Goal: Task Accomplishment & Management: Use online tool/utility

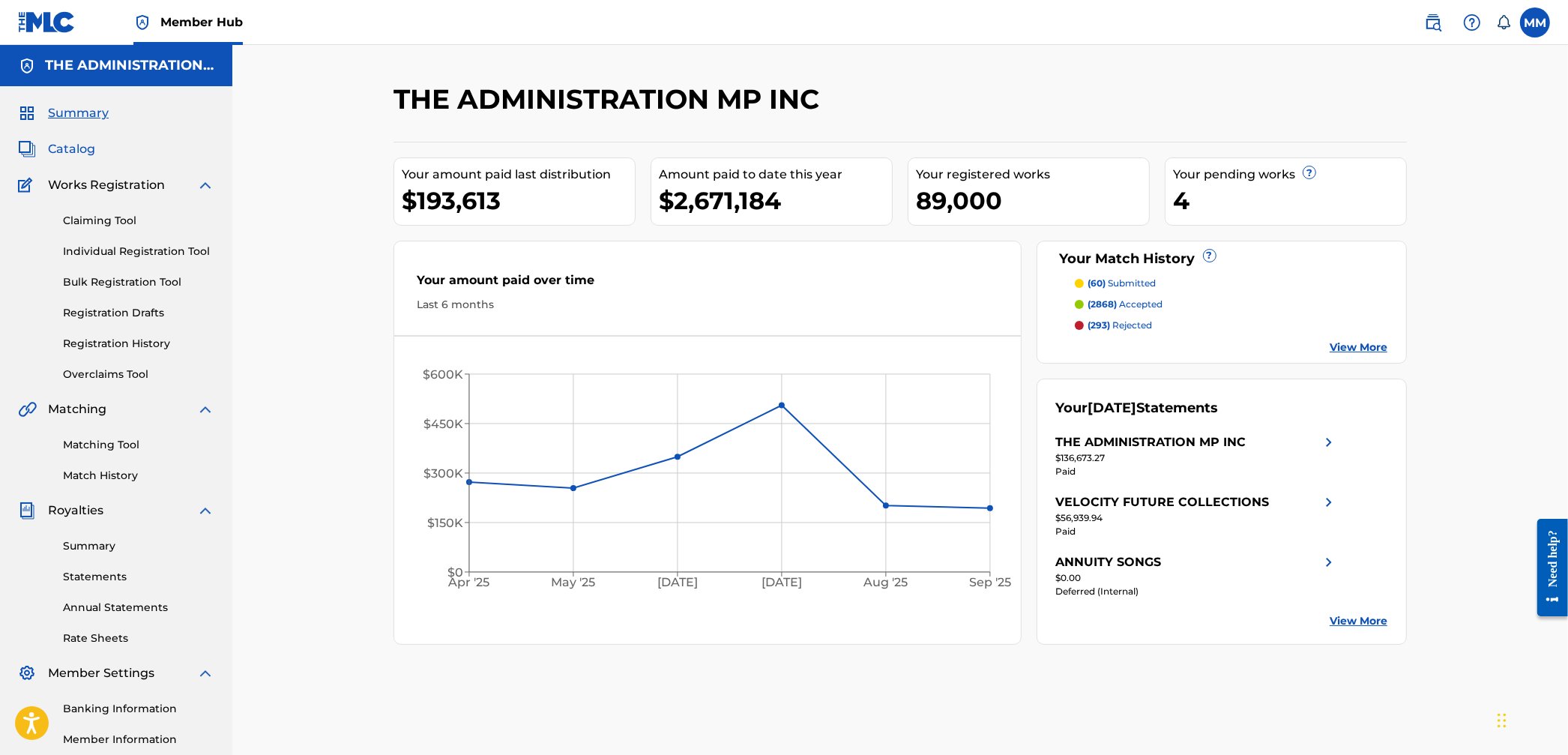
click at [76, 146] on span "Catalog" at bounding box center [71, 149] width 47 height 18
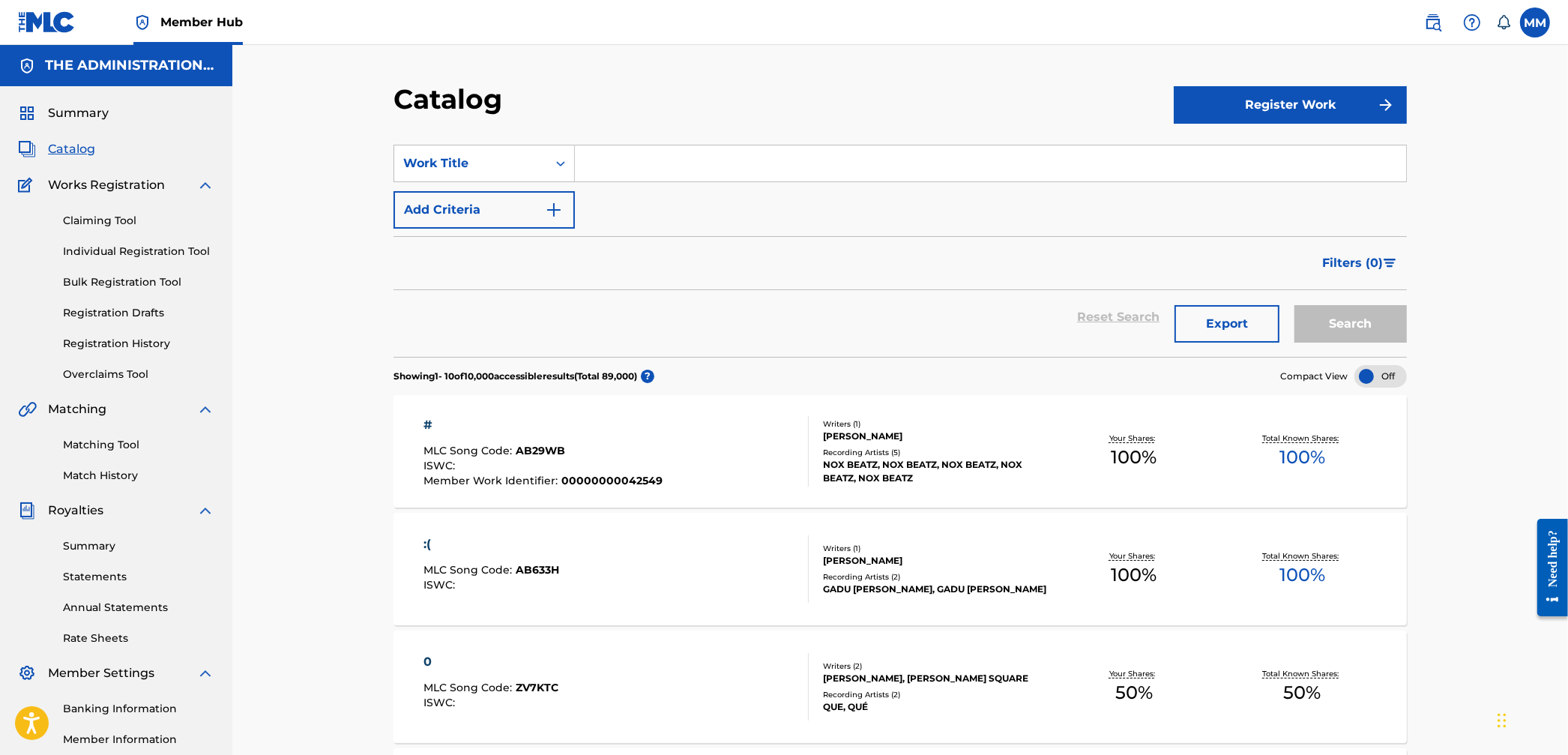
drag, startPoint x: 1432, startPoint y: 26, endPoint x: 1417, endPoint y: 35, distance: 17.5
click at [1432, 26] on img at bounding box center [1433, 22] width 18 height 18
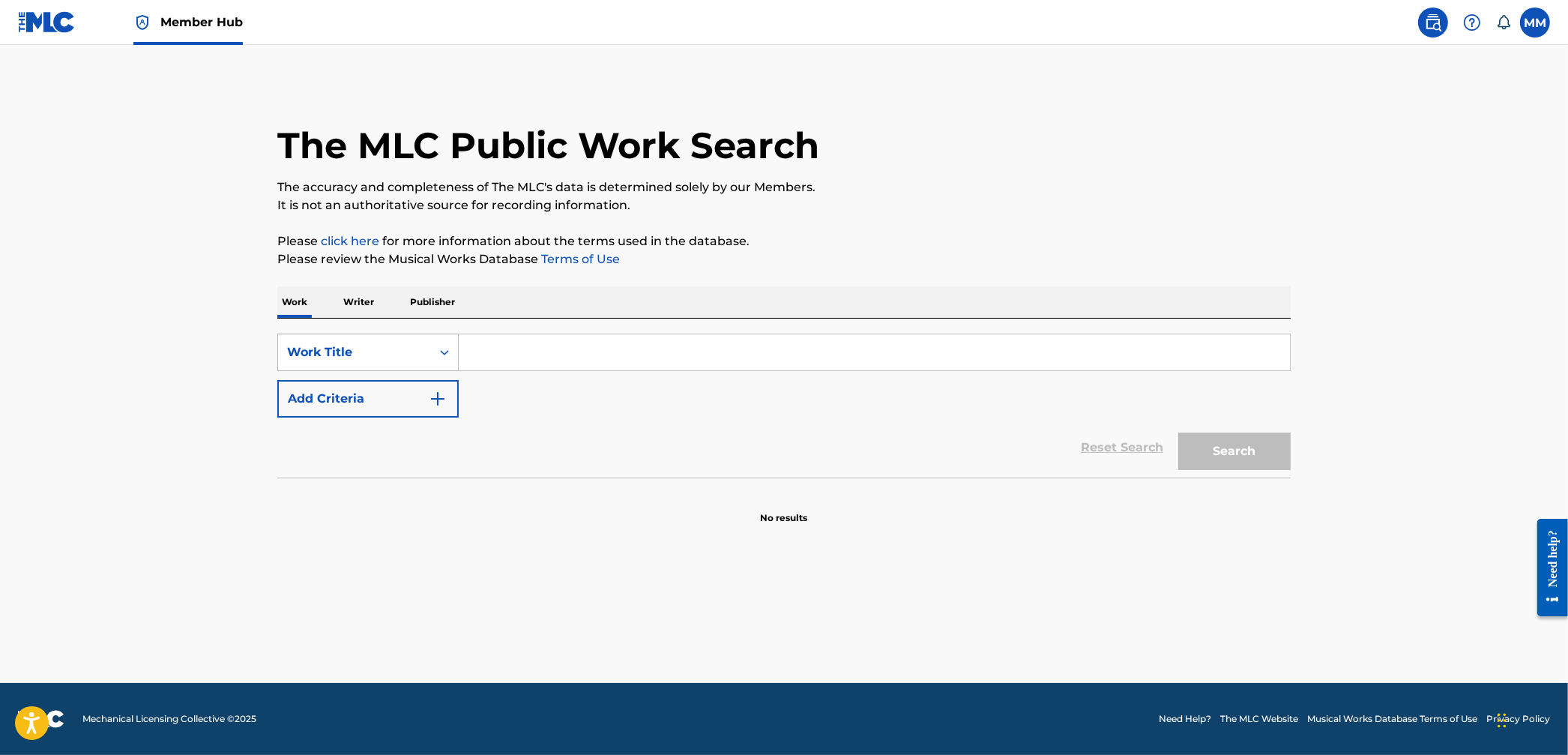
click at [420, 353] on div "Work Title" at bounding box center [355, 352] width 135 height 18
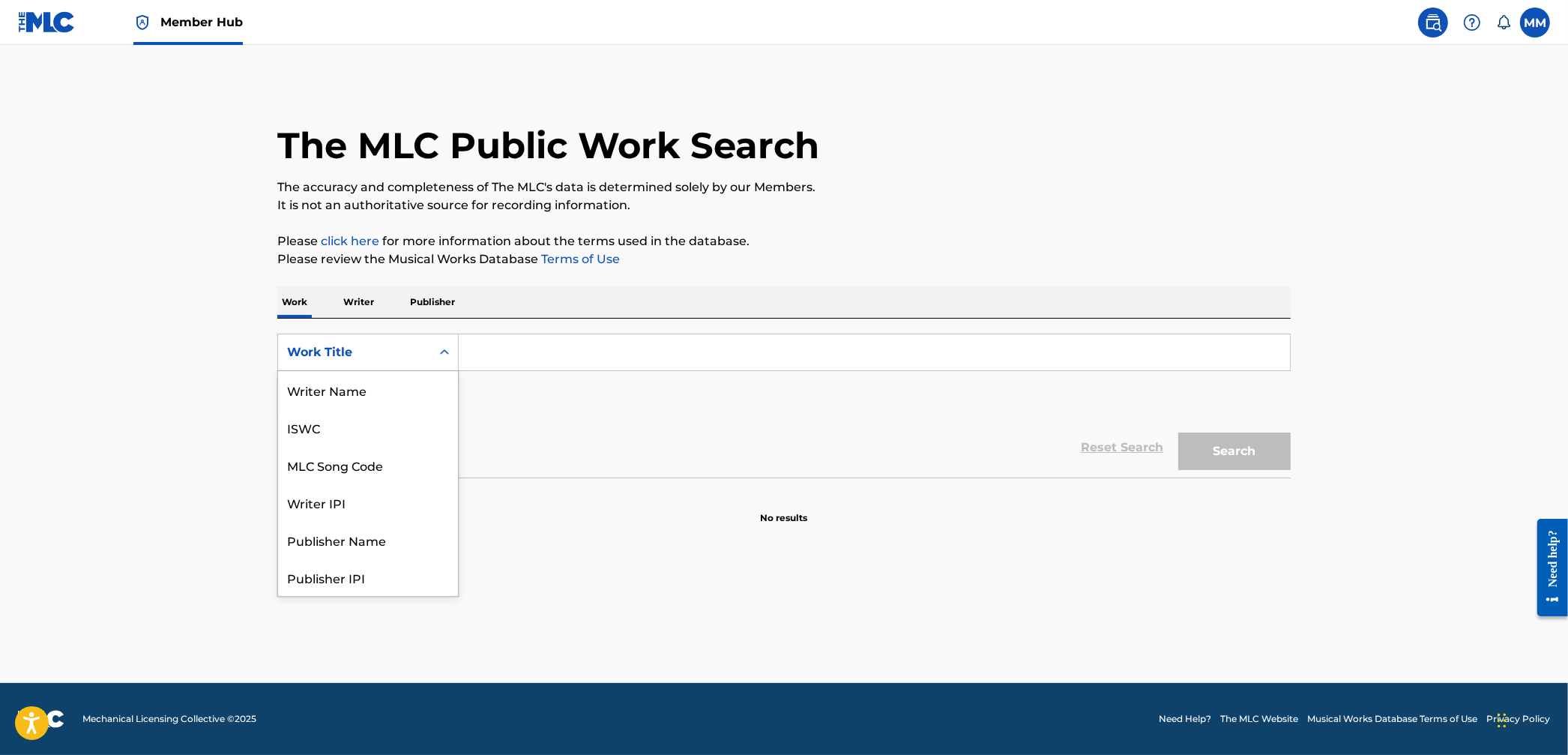
scroll to position [75, 0]
click at [367, 402] on div "Writer Name" at bounding box center [368, 390] width 180 height 37
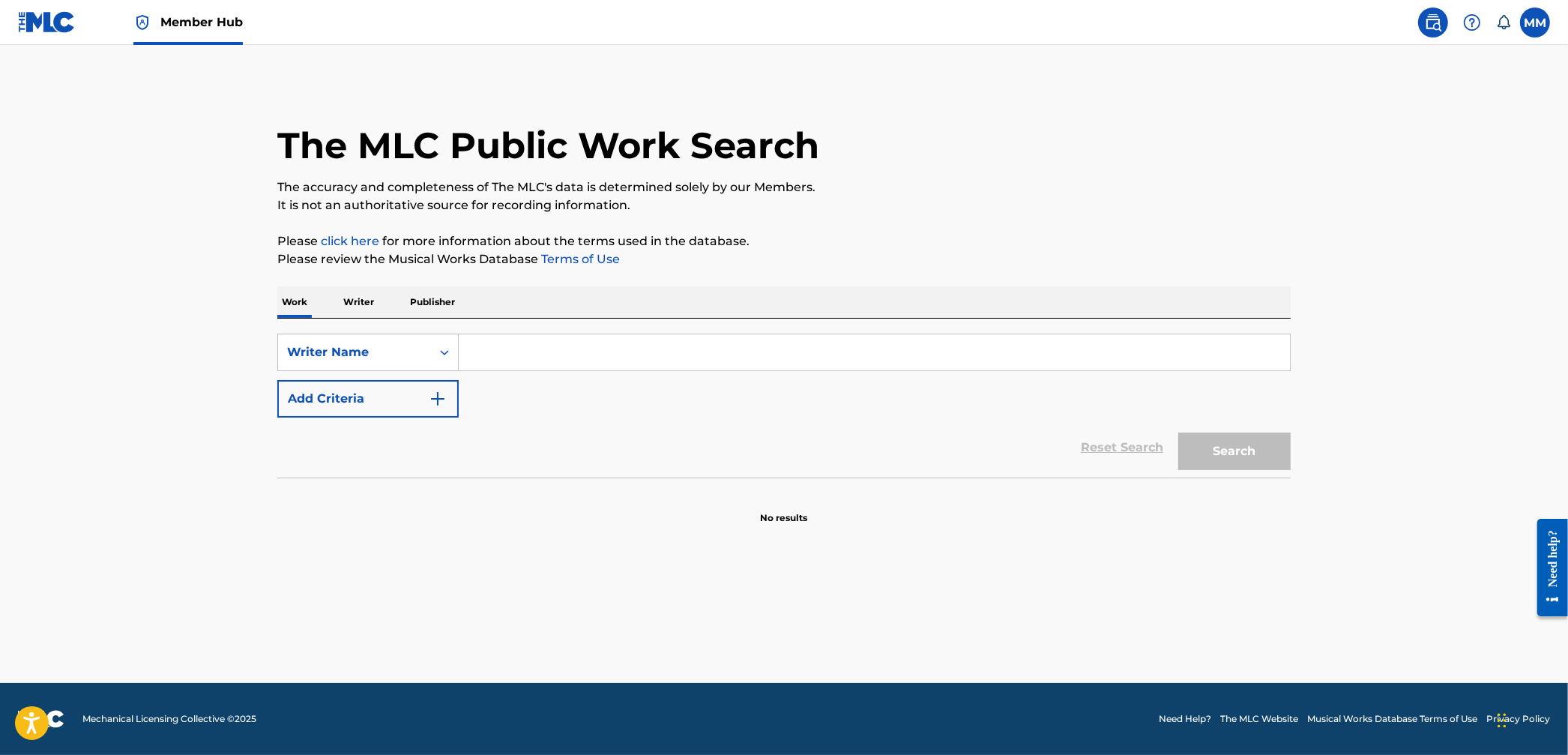
click at [465, 365] on input "Search Form" at bounding box center [874, 353] width 831 height 36
paste input "Ass Shake"
type input "Ass Shake"
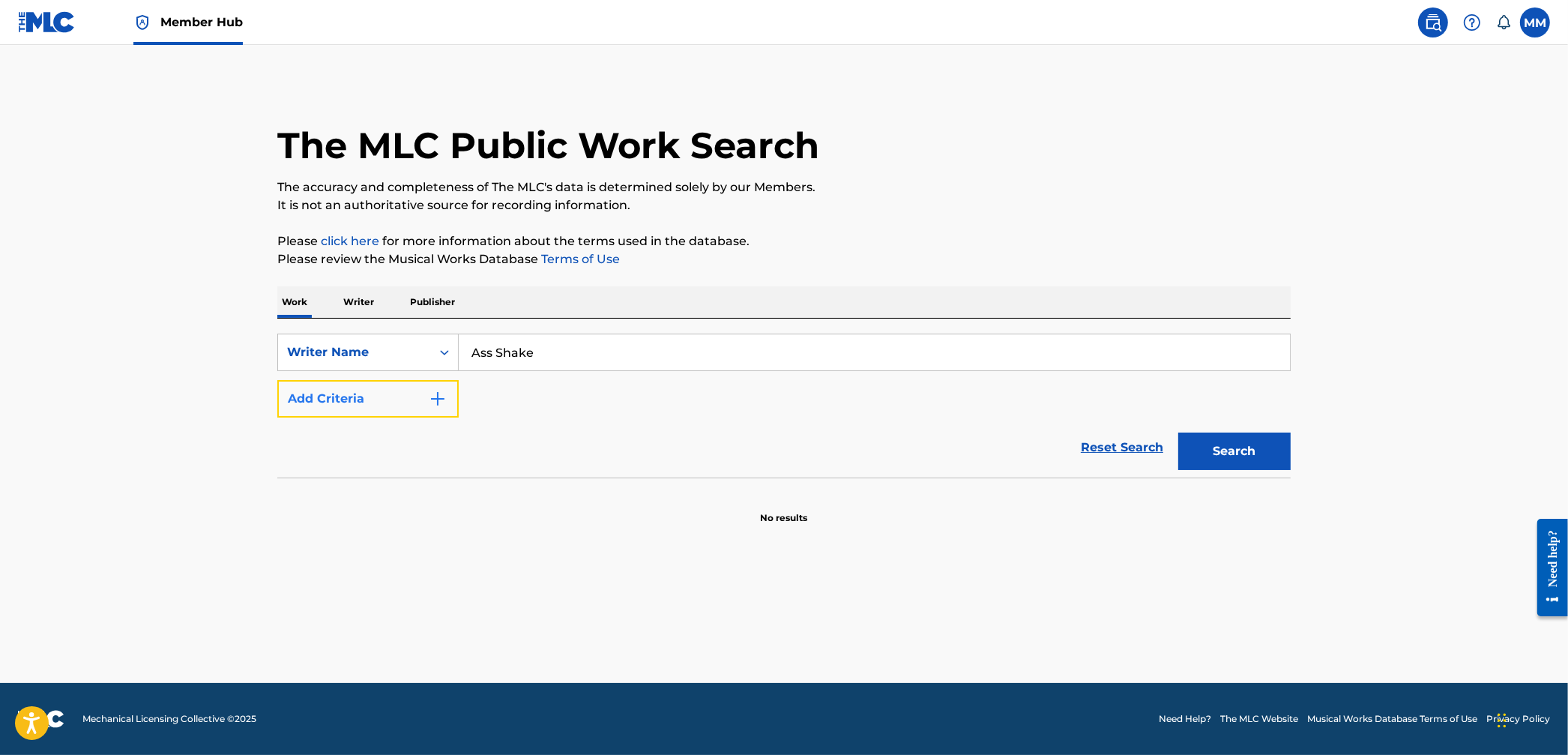
click at [409, 395] on button "Add Criteria" at bounding box center [368, 399] width 182 height 37
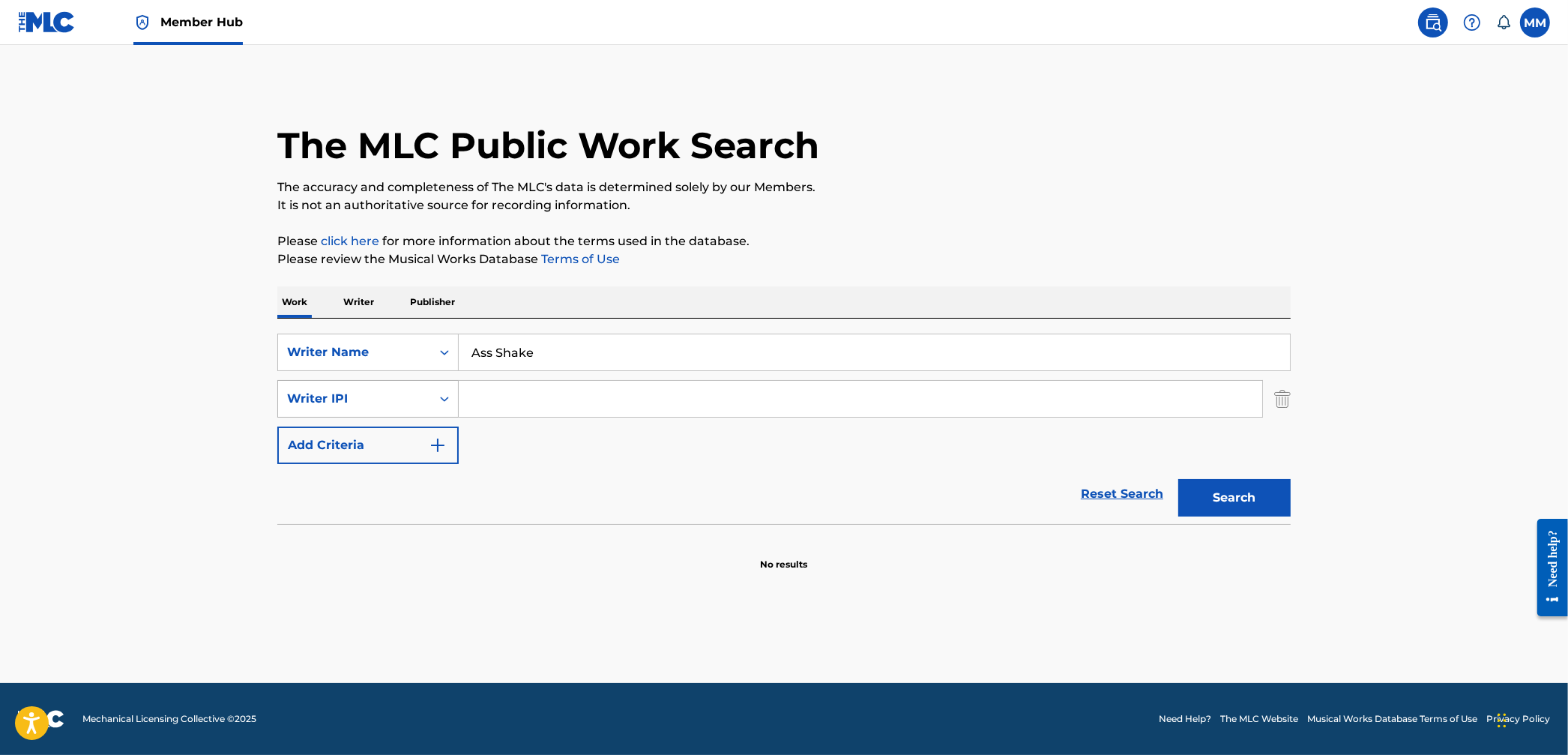
click at [413, 395] on div "Writer IPI" at bounding box center [355, 398] width 135 height 18
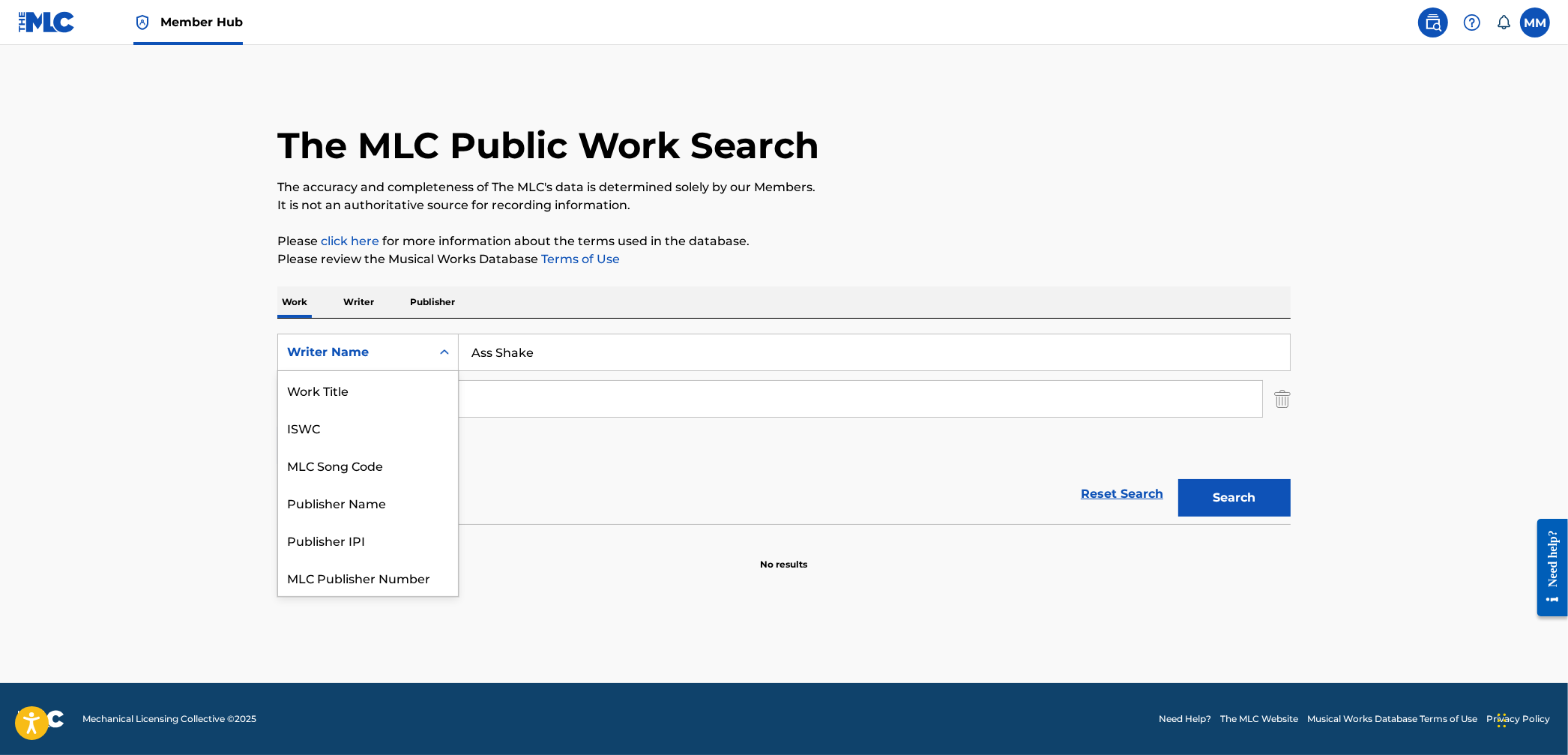
click at [409, 365] on div "Writer Name" at bounding box center [354, 353] width 153 height 29
click at [345, 400] on div "Work Title" at bounding box center [368, 390] width 180 height 37
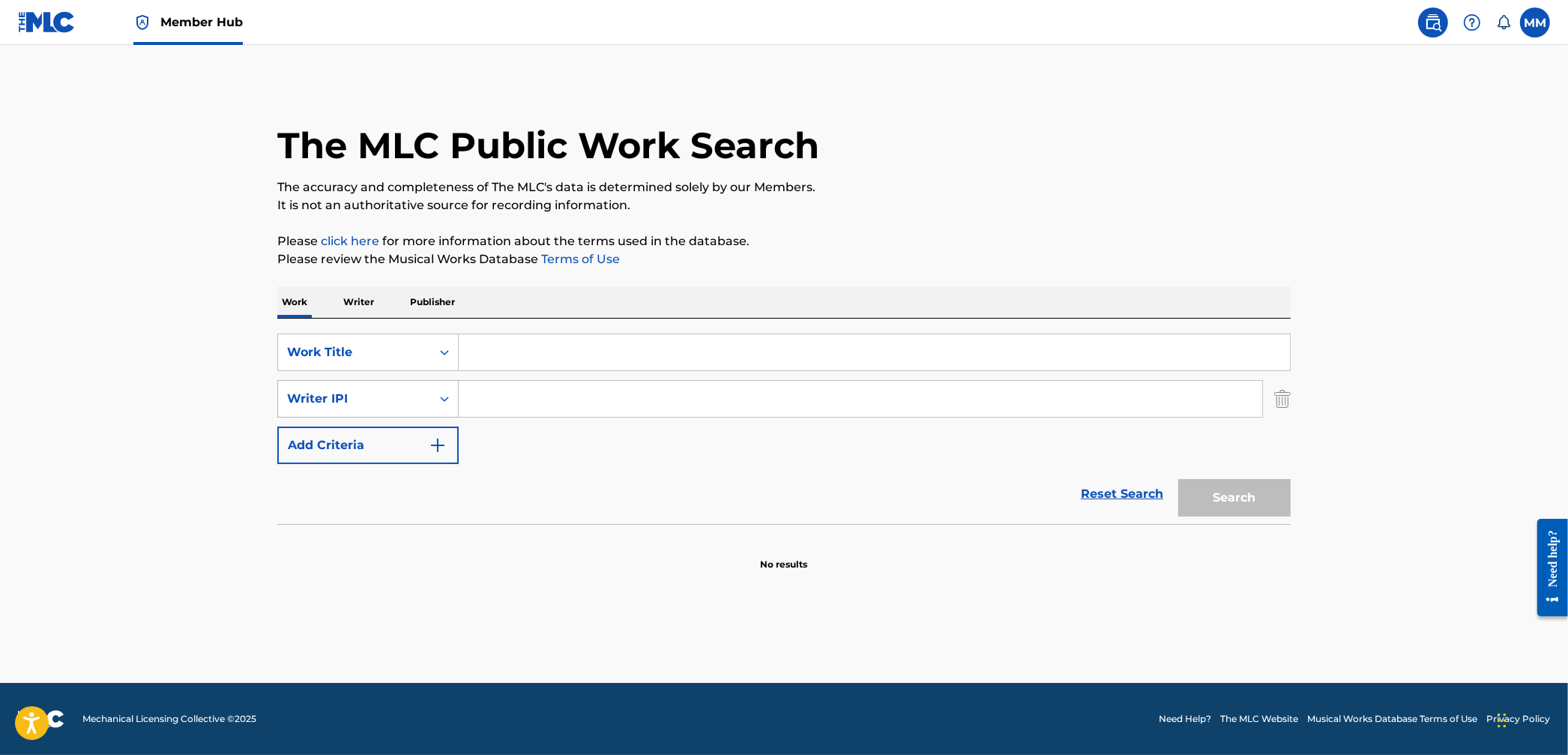
click at [385, 401] on div "Writer IPI" at bounding box center [355, 398] width 135 height 18
click at [501, 364] on input "Search Form" at bounding box center [874, 353] width 831 height 36
paste input "Ass Shake"
type input "Ass Shake"
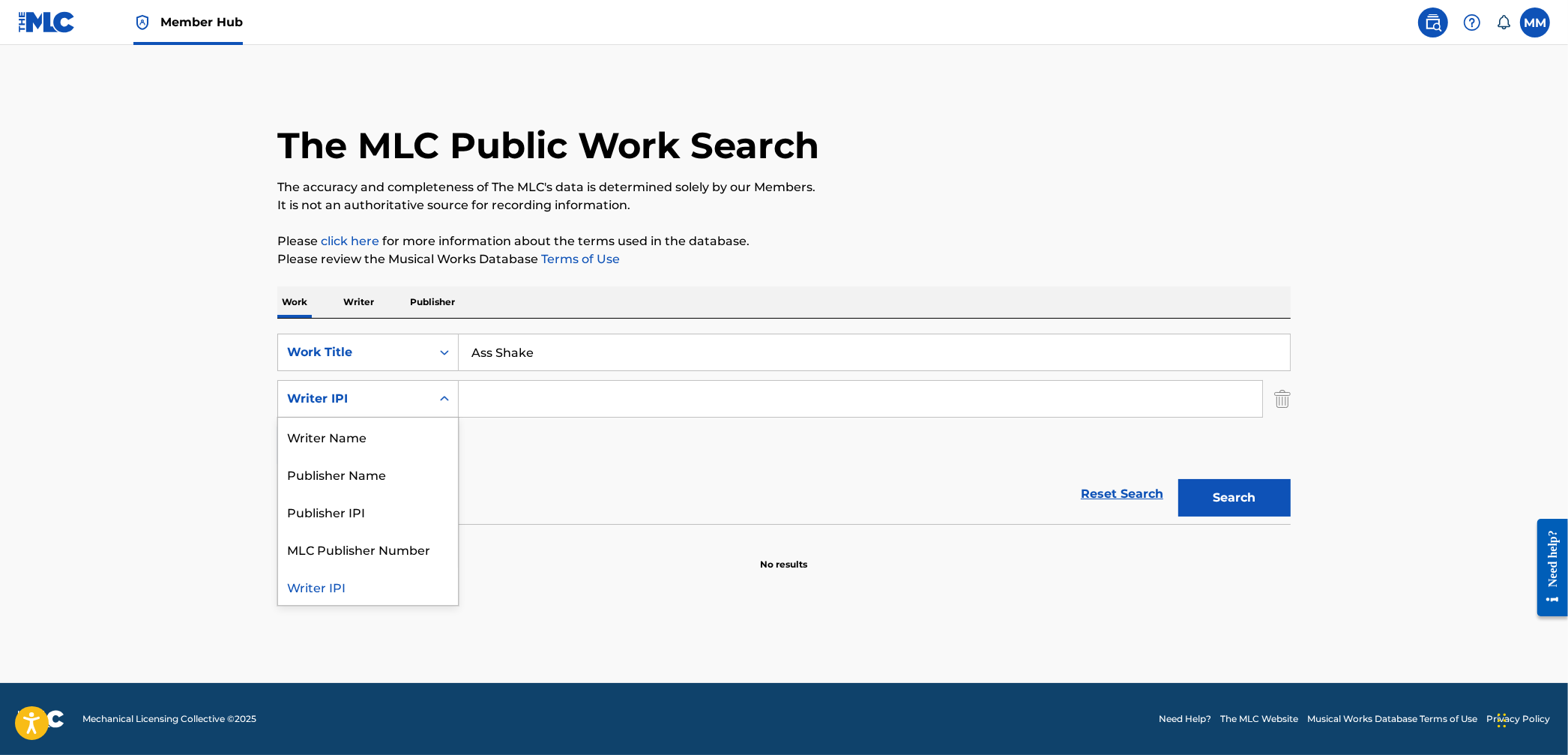
click at [382, 412] on div "Writer IPI" at bounding box center [354, 398] width 153 height 29
click at [366, 449] on div "Writer Name" at bounding box center [368, 437] width 180 height 37
click at [379, 416] on div "Writer Name" at bounding box center [368, 399] width 182 height 37
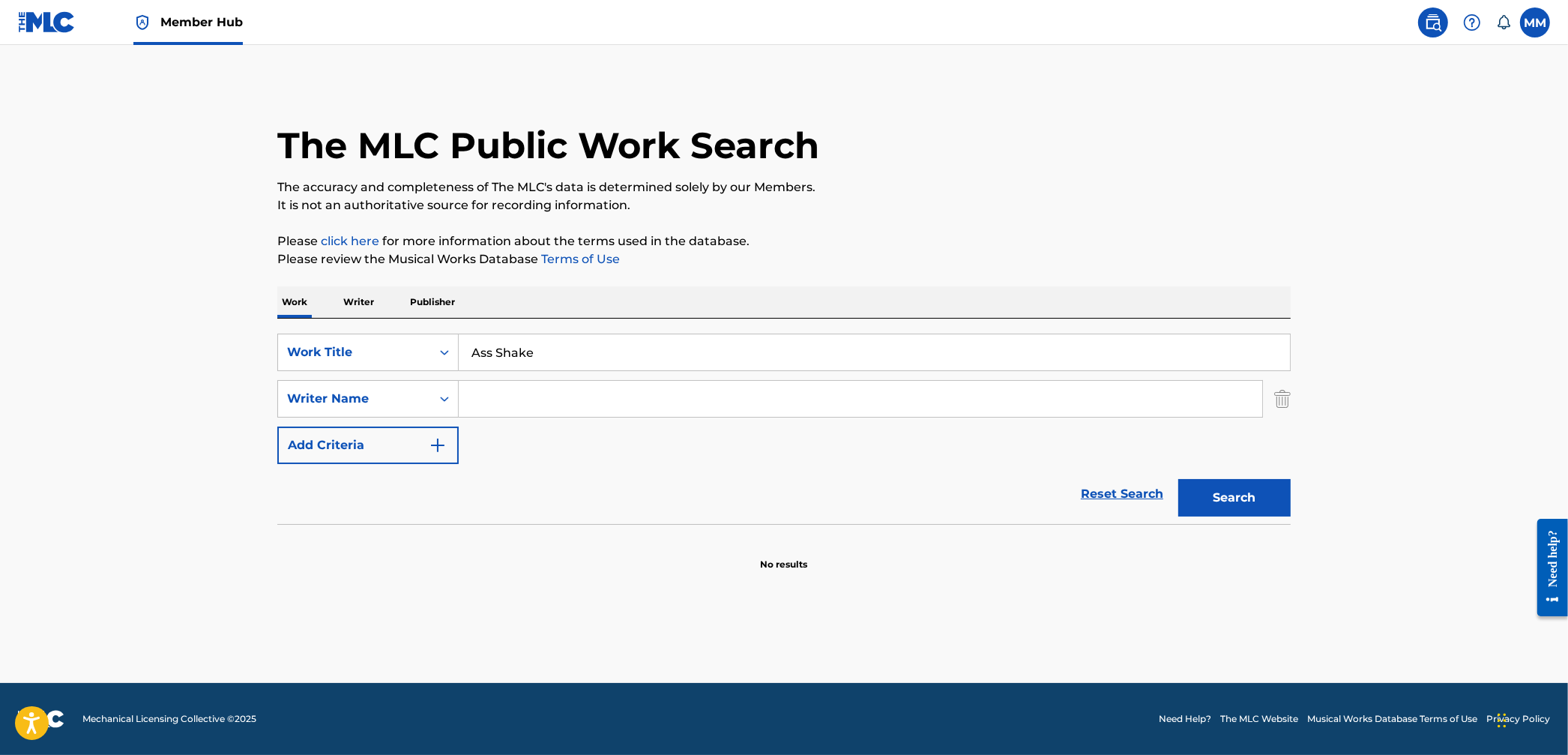
click at [186, 462] on main "The MLC Public Work Search The accuracy and completeness of The MLC's data is d…" at bounding box center [784, 364] width 1568 height 638
click at [632, 405] on input "Search Form" at bounding box center [860, 399] width 803 height 36
click at [147, 392] on main "The MLC Public Work Search The accuracy and completeness of The MLC's data is d…" at bounding box center [784, 364] width 1568 height 638
click at [1226, 491] on button "Search" at bounding box center [1234, 498] width 113 height 37
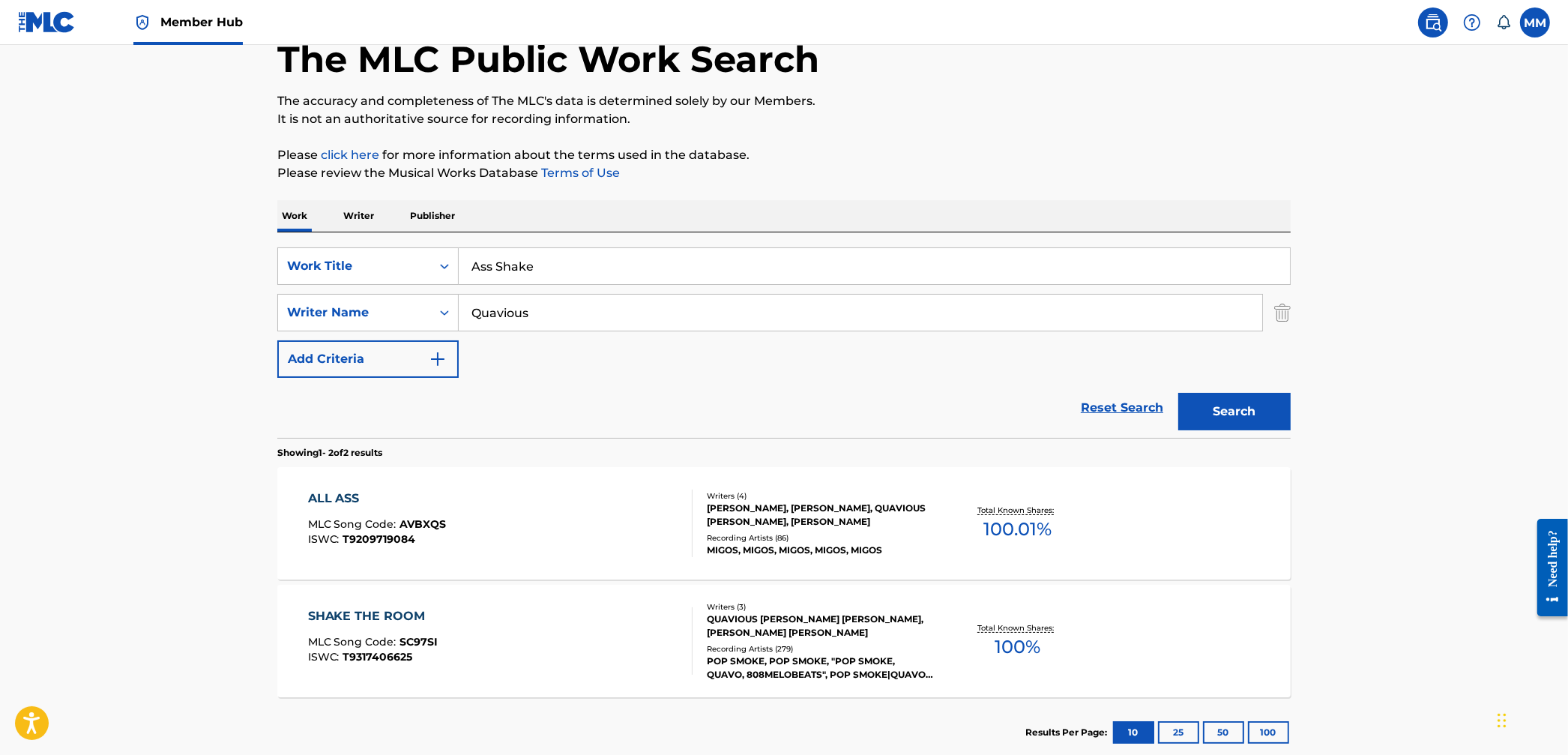
scroll to position [115, 0]
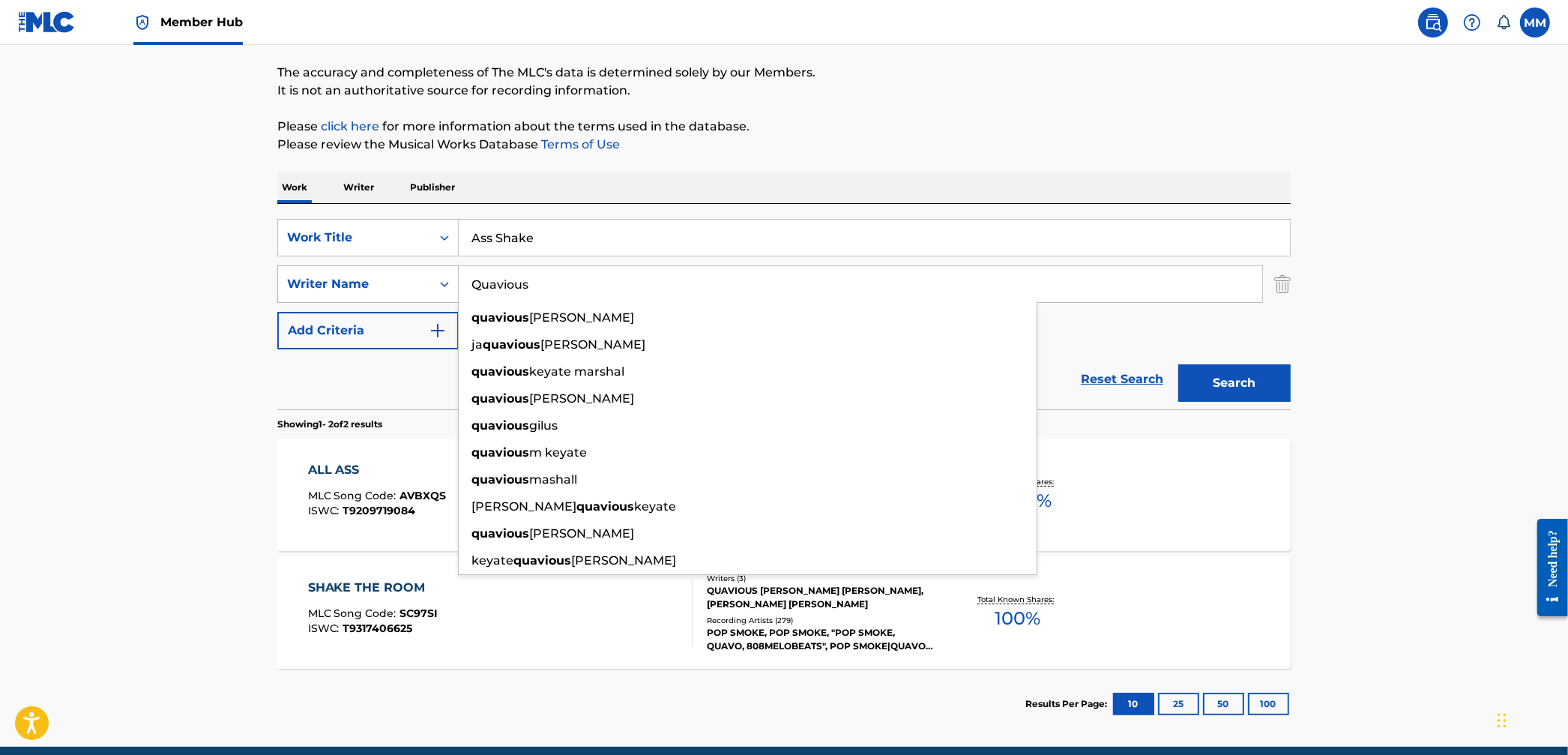
drag, startPoint x: 477, startPoint y: 276, endPoint x: 357, endPoint y: 273, distance: 120.0
click at [359, 273] on div "SearchWithCriteria77716770-9232-4aa8-8c75-820228cebcca Writer Name Quavious qua…" at bounding box center [784, 284] width 1014 height 37
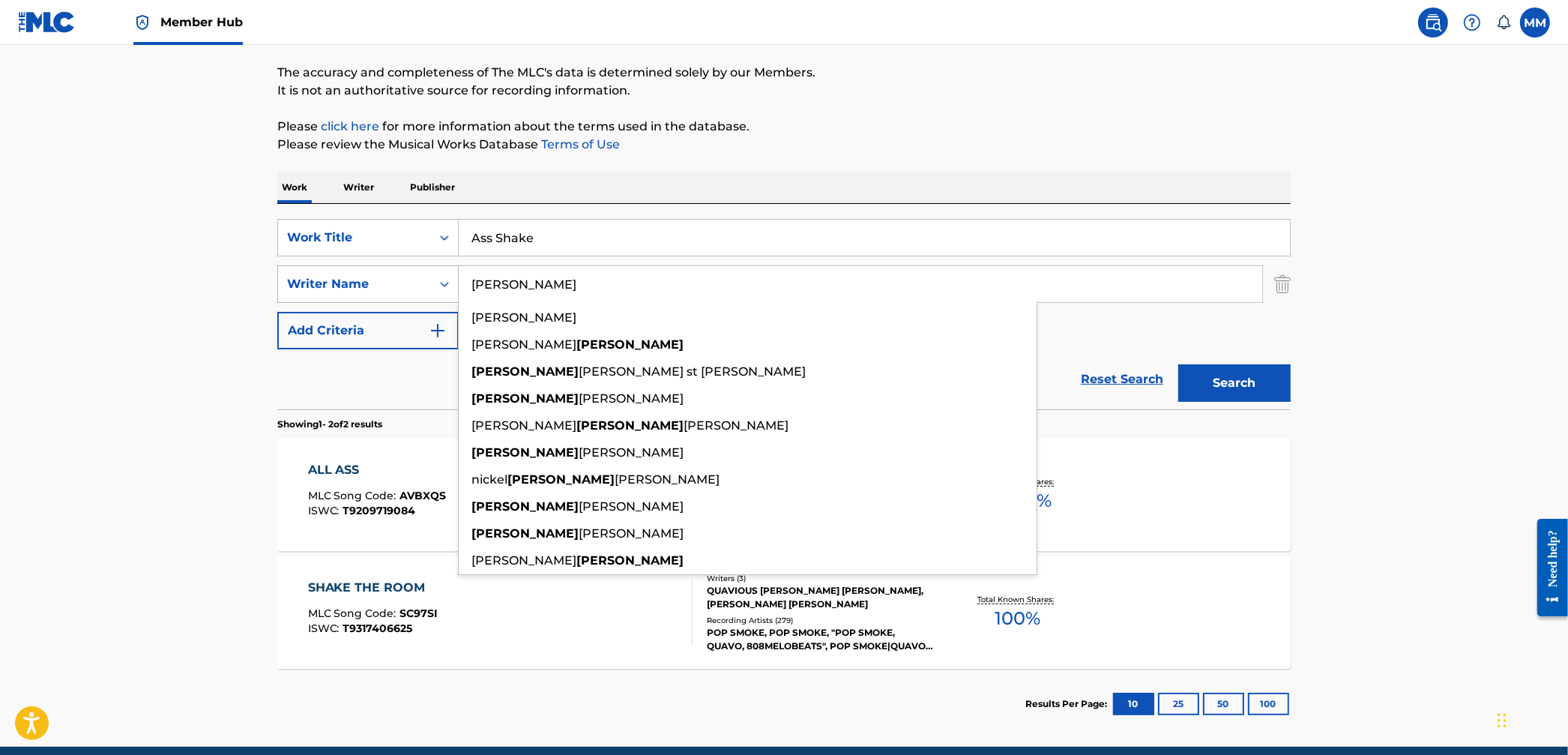
type input "[PERSON_NAME]"
click at [1178, 364] on button "Search" at bounding box center [1234, 383] width 113 height 37
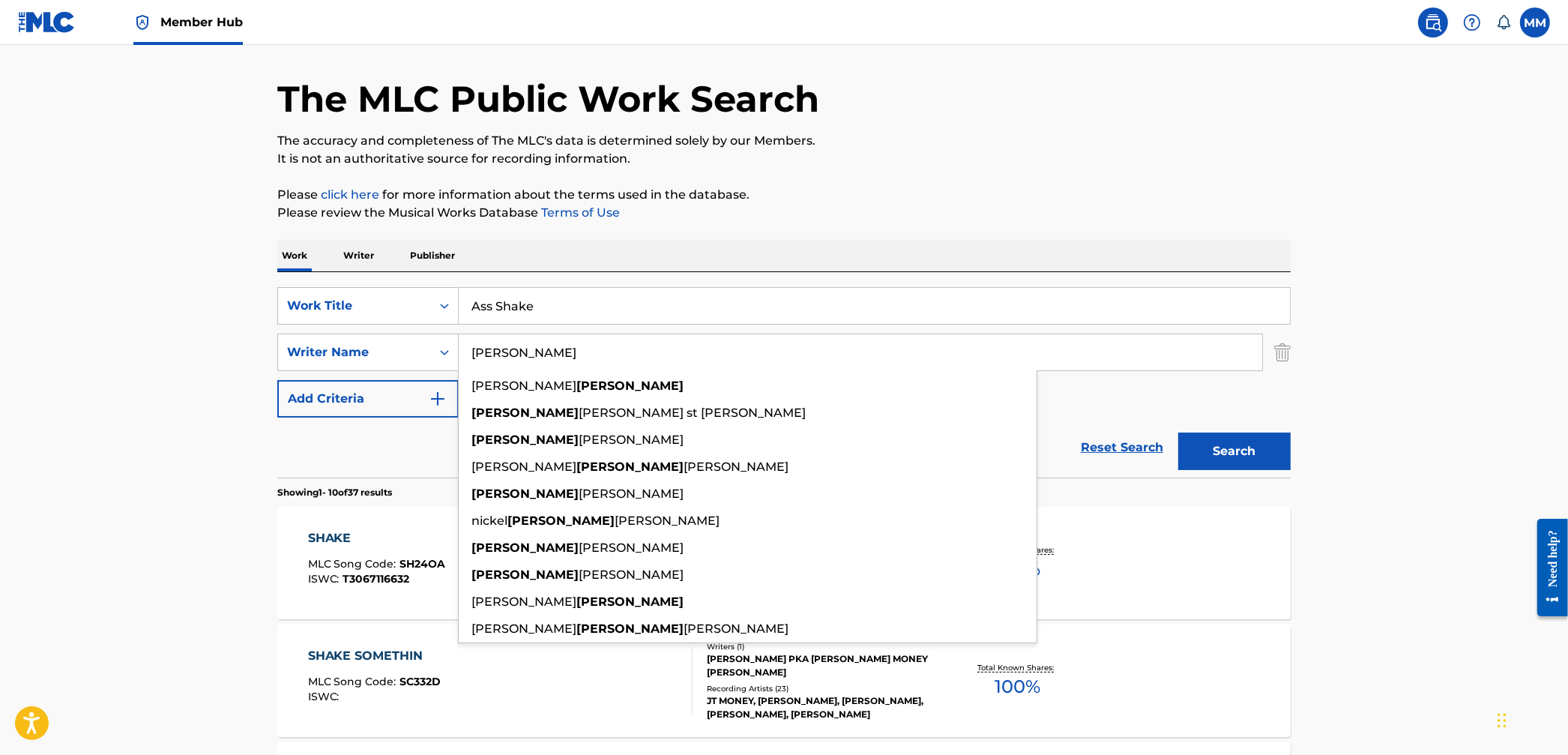
scroll to position [0, 0]
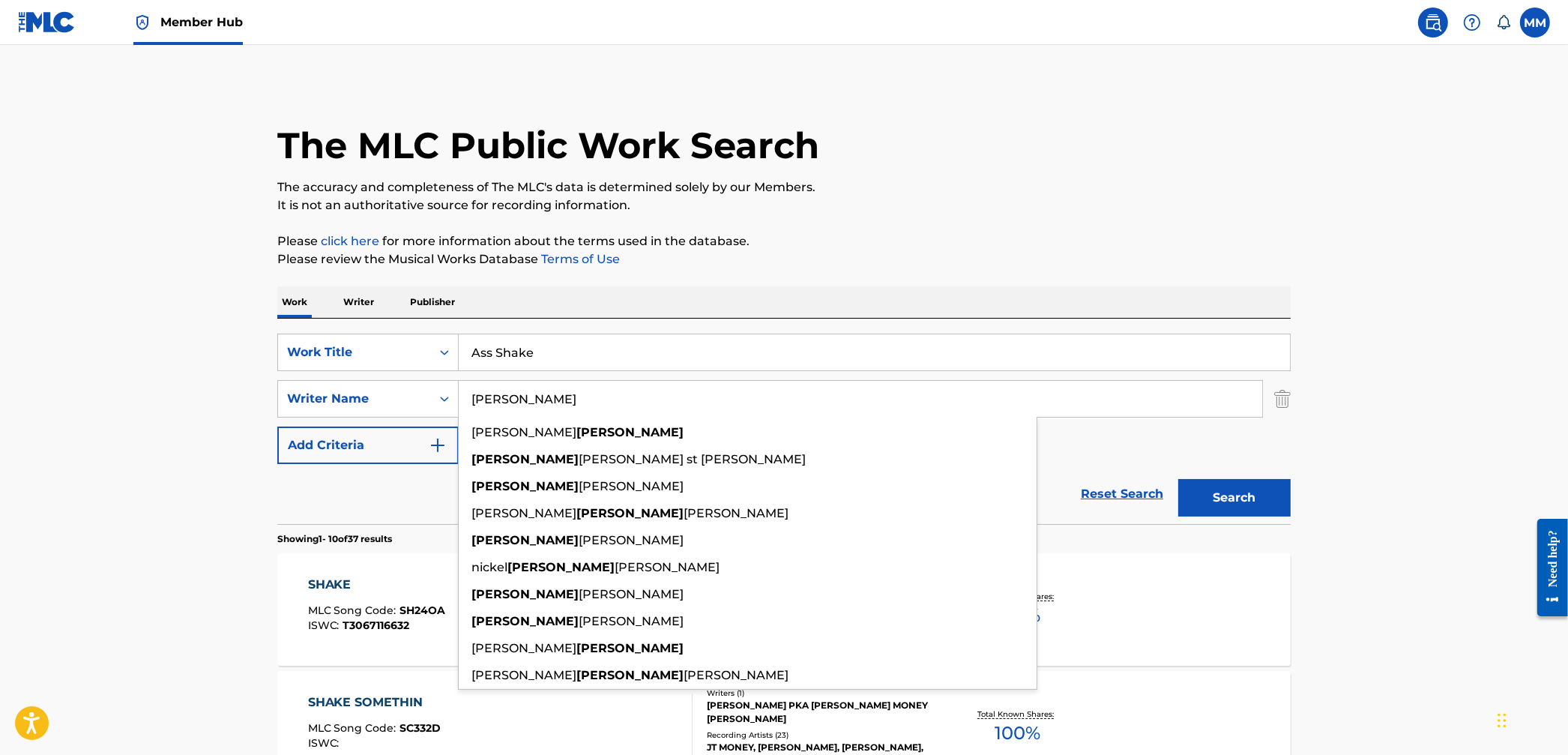
click at [1439, 25] on img at bounding box center [1433, 22] width 18 height 18
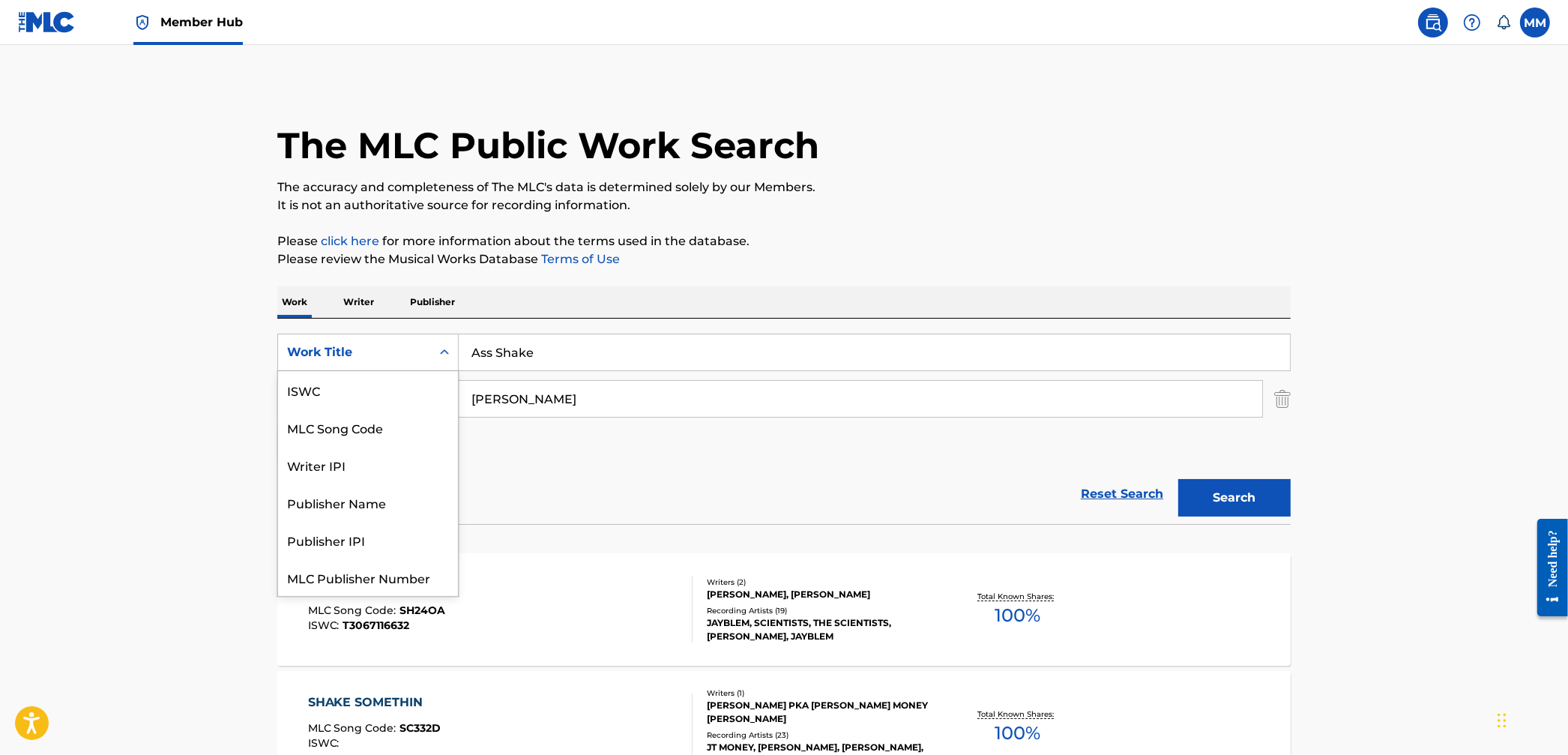
drag, startPoint x: 346, startPoint y: 355, endPoint x: 346, endPoint y: 367, distance: 12.0
click at [346, 356] on div "Work Title" at bounding box center [355, 352] width 135 height 18
drag, startPoint x: 350, startPoint y: 388, endPoint x: 406, endPoint y: 391, distance: 56.1
click at [353, 388] on div "MLC Song Code" at bounding box center [368, 390] width 180 height 37
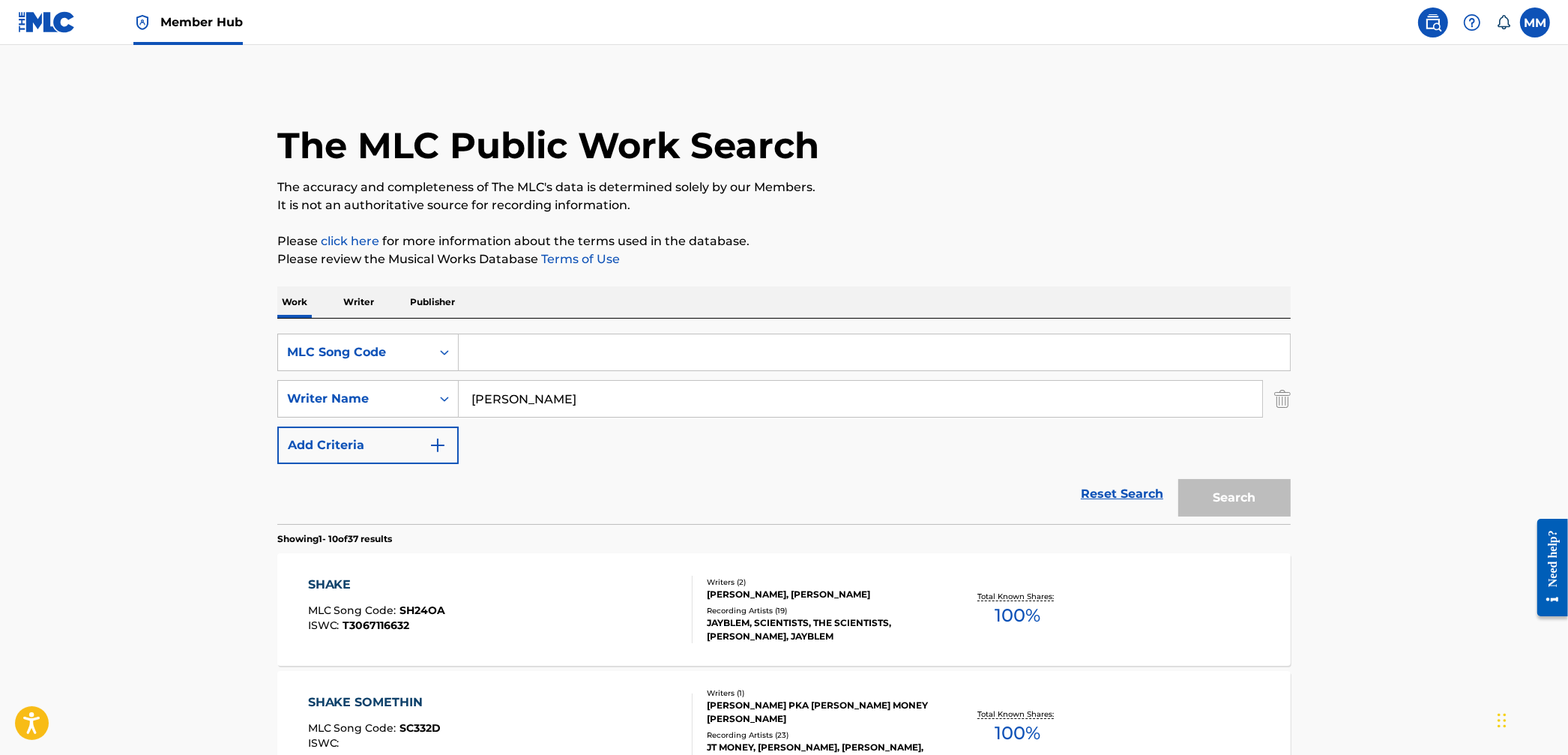
drag, startPoint x: 1290, startPoint y: 402, endPoint x: 1278, endPoint y: 399, distance: 12.4
click at [1289, 402] on img "Search Form" at bounding box center [1282, 399] width 16 height 37
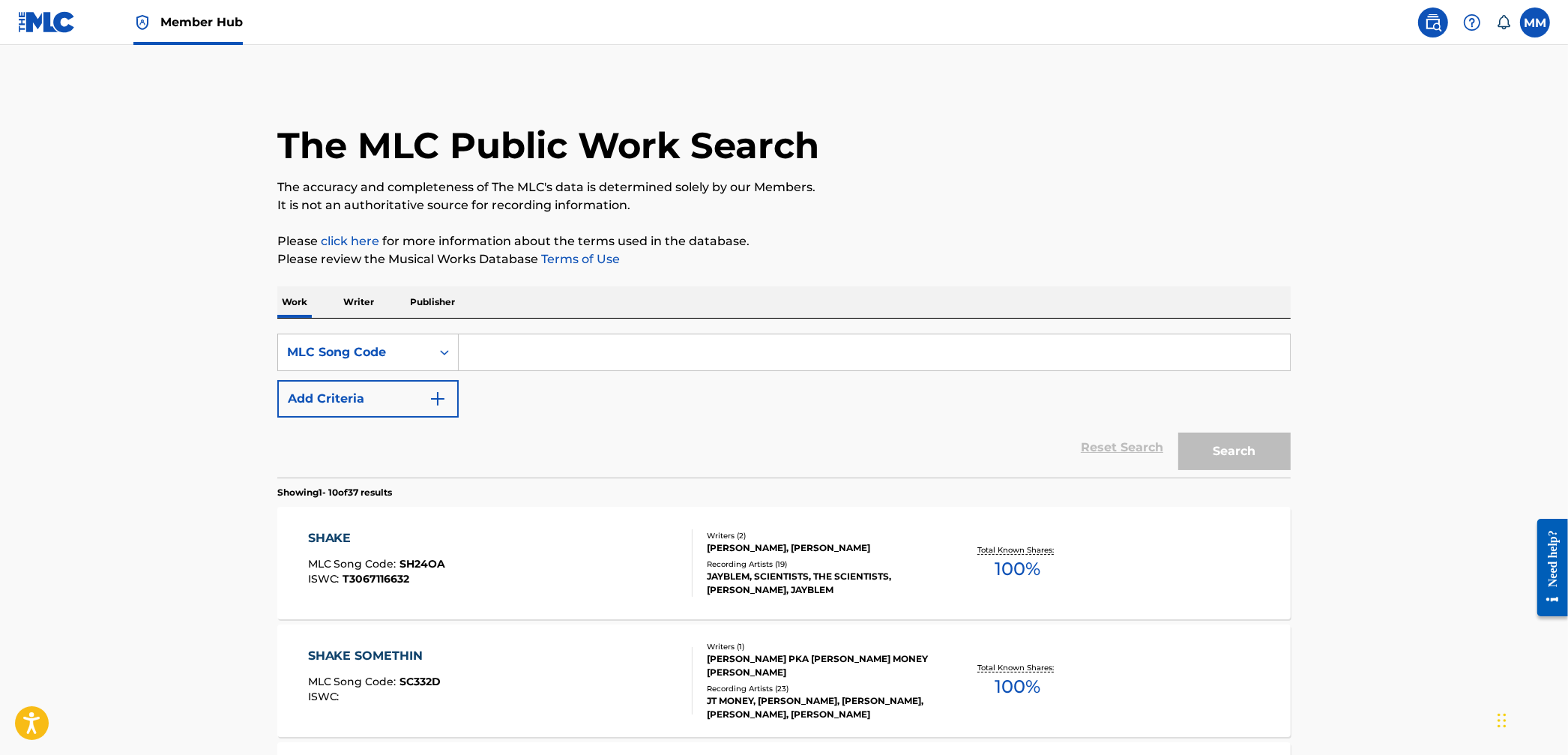
click at [803, 352] on input "Search Form" at bounding box center [874, 353] width 831 height 36
paste input "I32F1F"
type input "I32F1F"
click at [1222, 460] on button "Search" at bounding box center [1234, 451] width 113 height 37
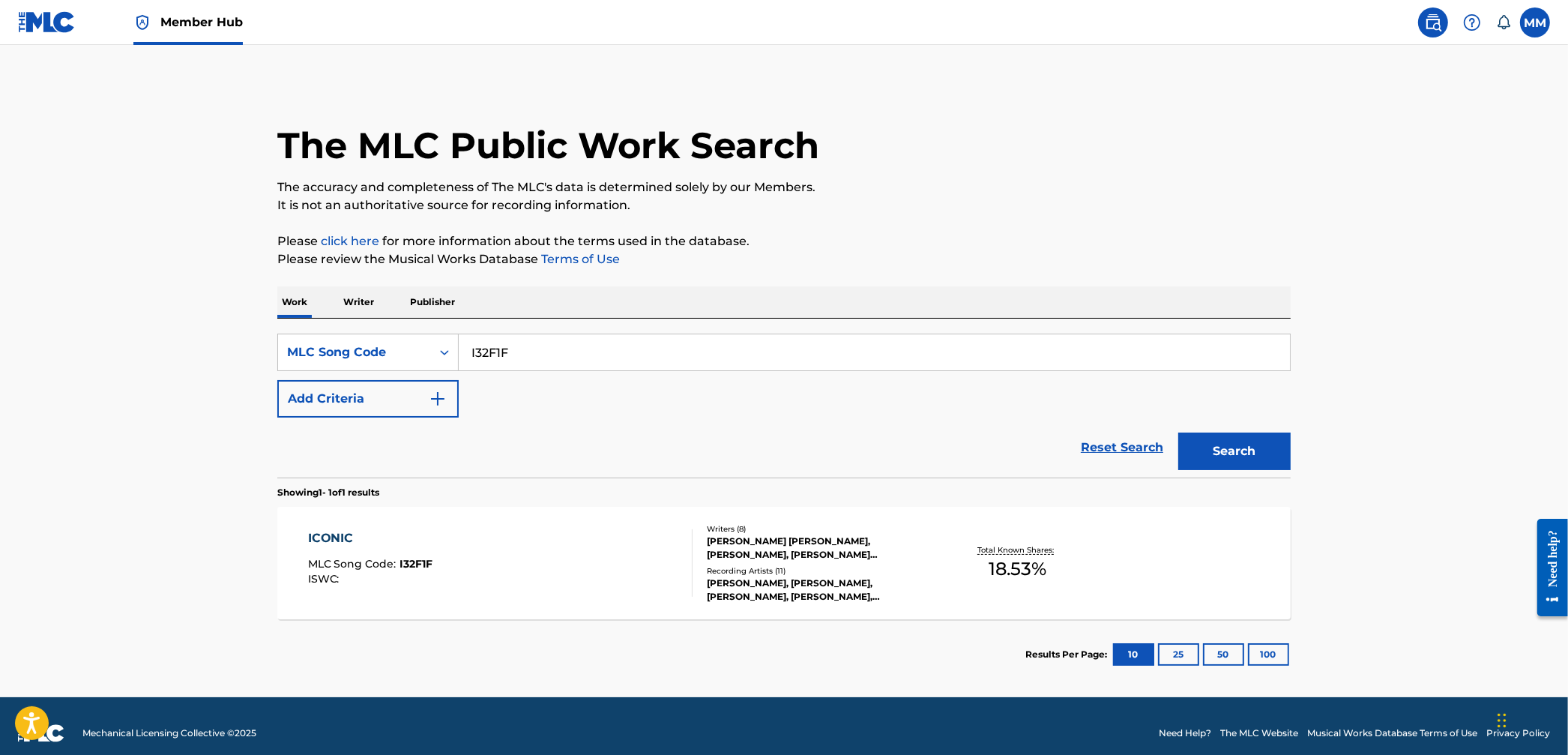
click at [626, 531] on div "ICONIC MLC Song Code : I32F1F ISWC :" at bounding box center [501, 563] width 385 height 68
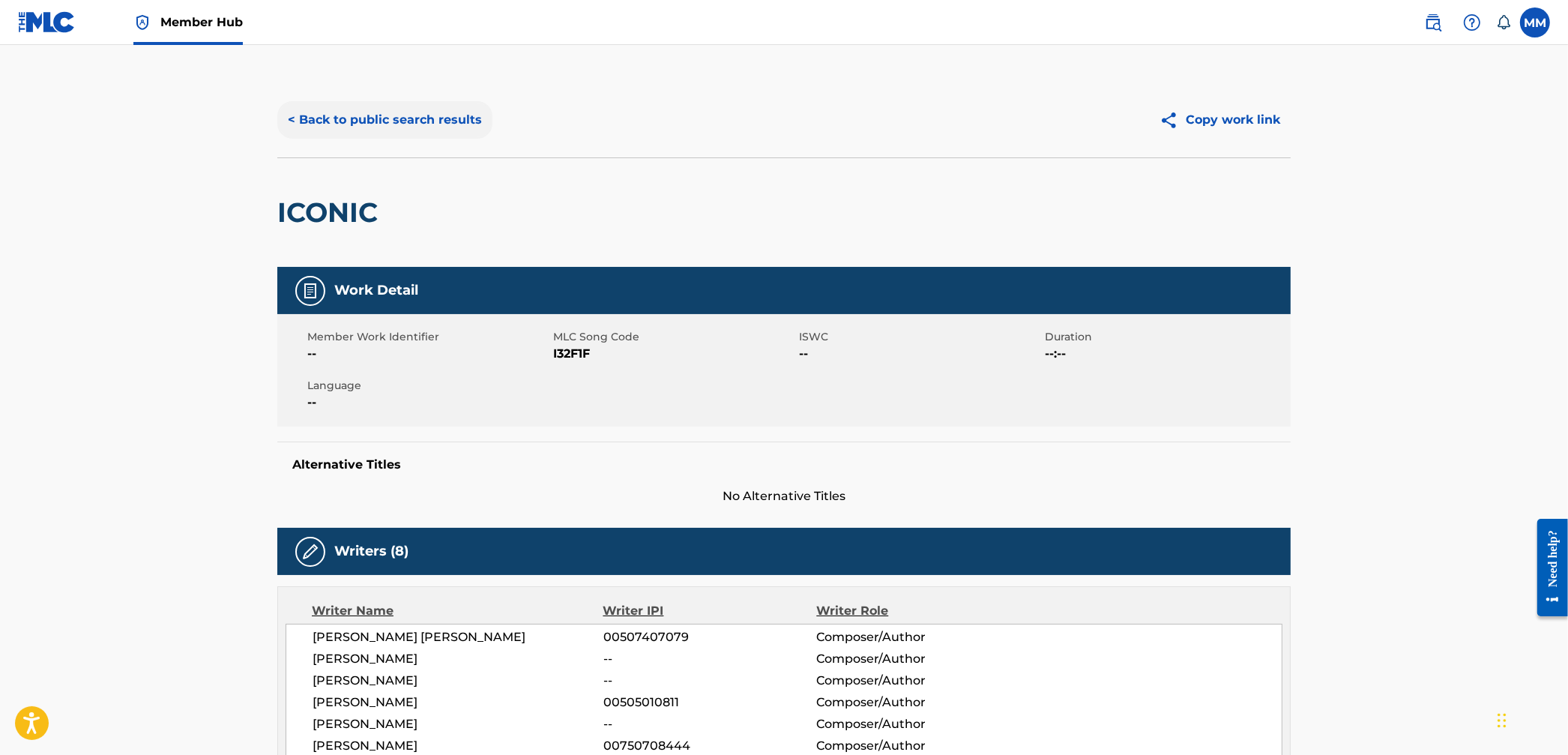
click at [369, 128] on button "< Back to public search results" at bounding box center [384, 120] width 215 height 37
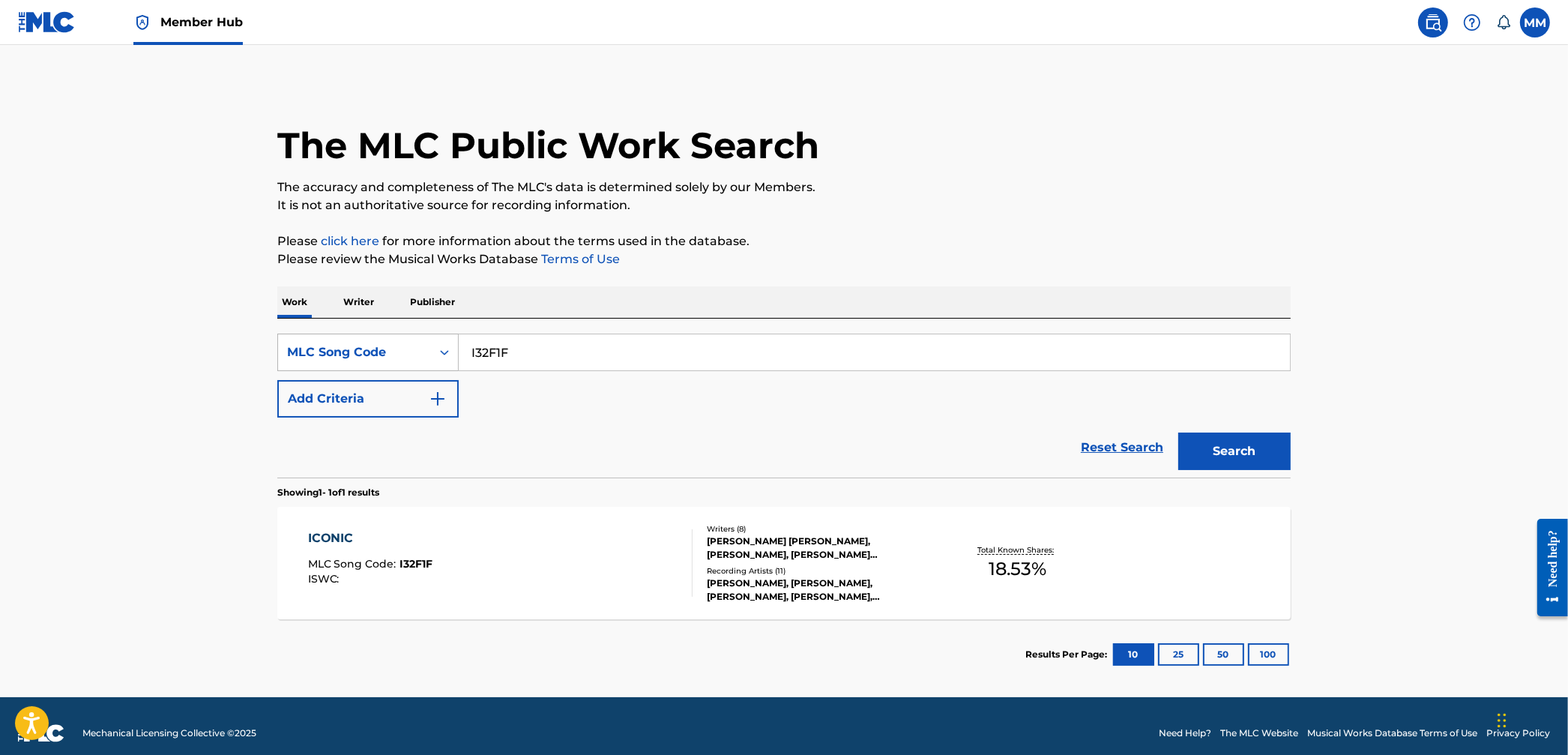
drag, startPoint x: 533, startPoint y: 354, endPoint x: 384, endPoint y: 333, distance: 150.5
click at [385, 334] on div "SearchWithCriteriaef702c3f-671e-4eed-bad3-e226ea2f0953 MLC Song Code I32F1F" at bounding box center [784, 353] width 1014 height 37
paste input "25LDN"
type input "I25LDN"
click at [1244, 461] on button "Search" at bounding box center [1234, 451] width 113 height 37
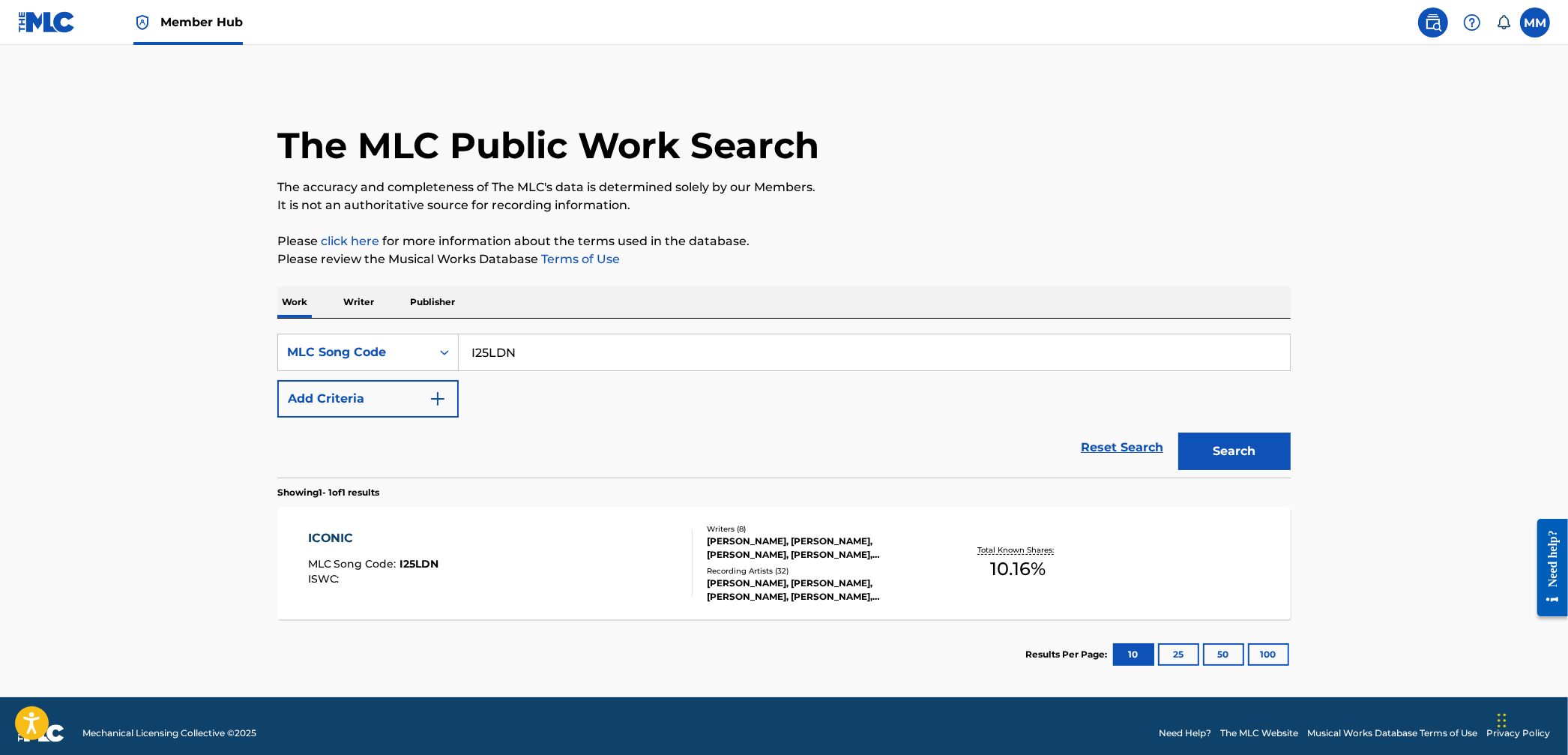
click at [574, 521] on div "ICONIC MLC Song Code : I25LDN ISWC : Writers ( 8 ) [PERSON_NAME], [PERSON_NAME]…" at bounding box center [784, 563] width 1014 height 113
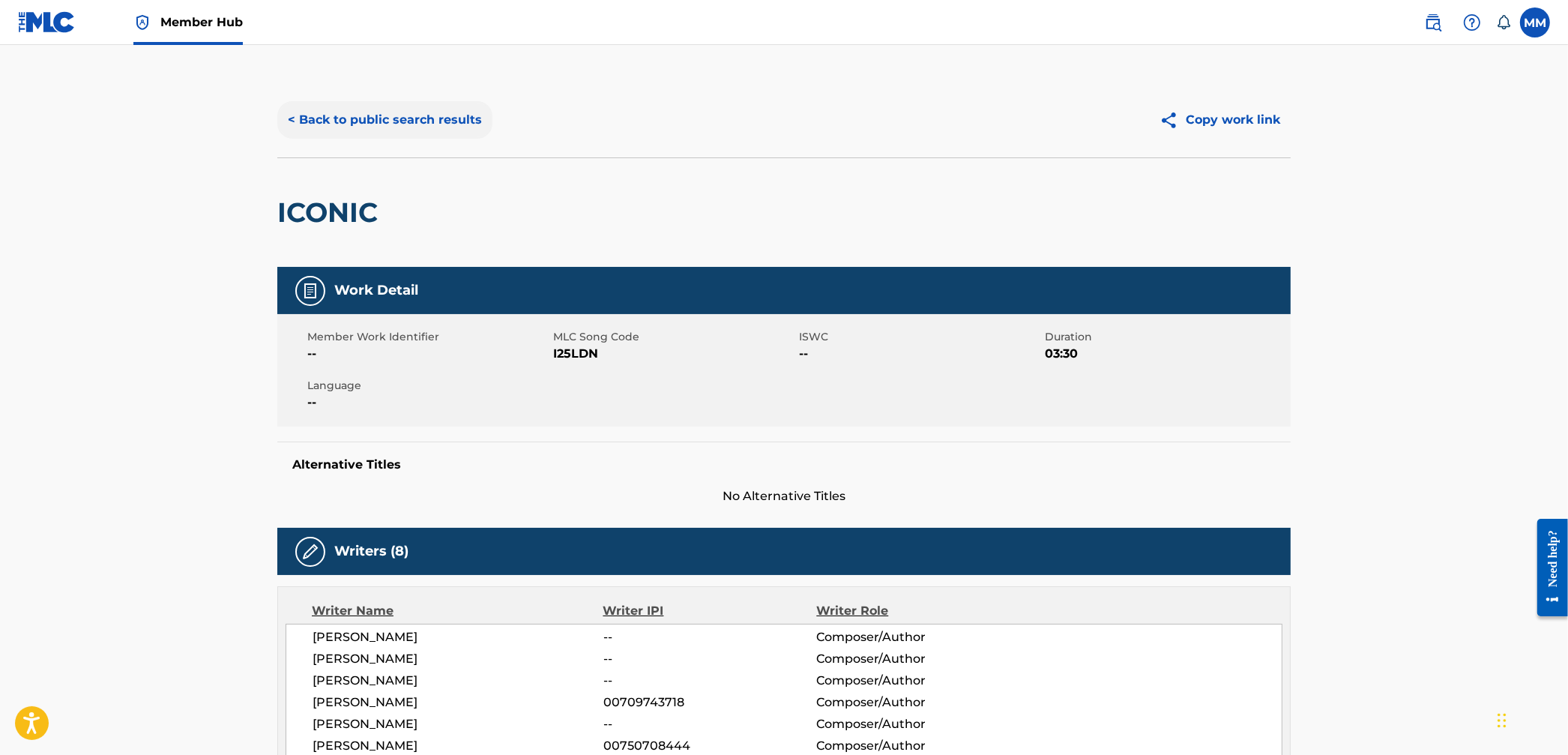
click at [425, 106] on button "< Back to public search results" at bounding box center [384, 120] width 215 height 37
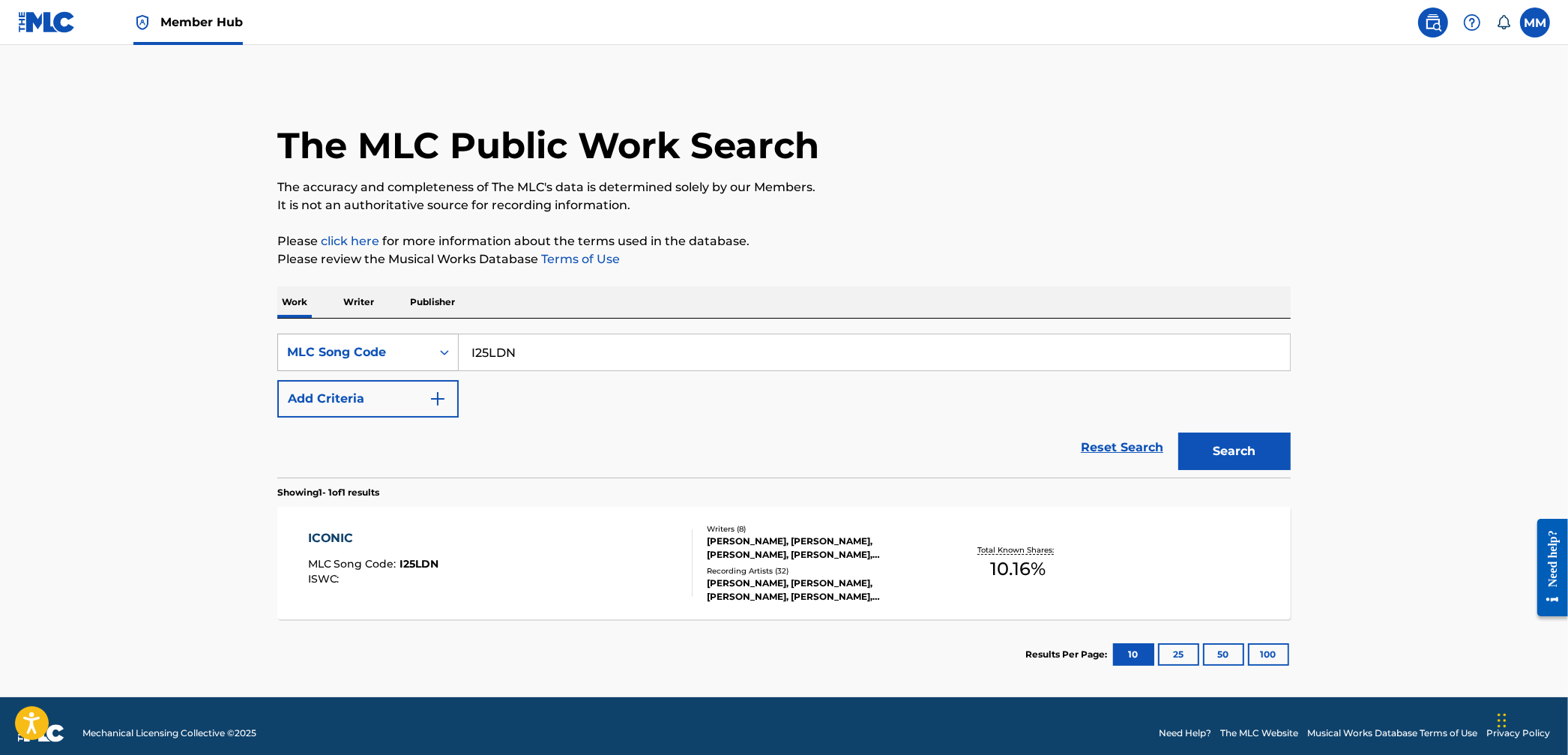
click at [425, 356] on div "MLC Song Code" at bounding box center [354, 353] width 153 height 29
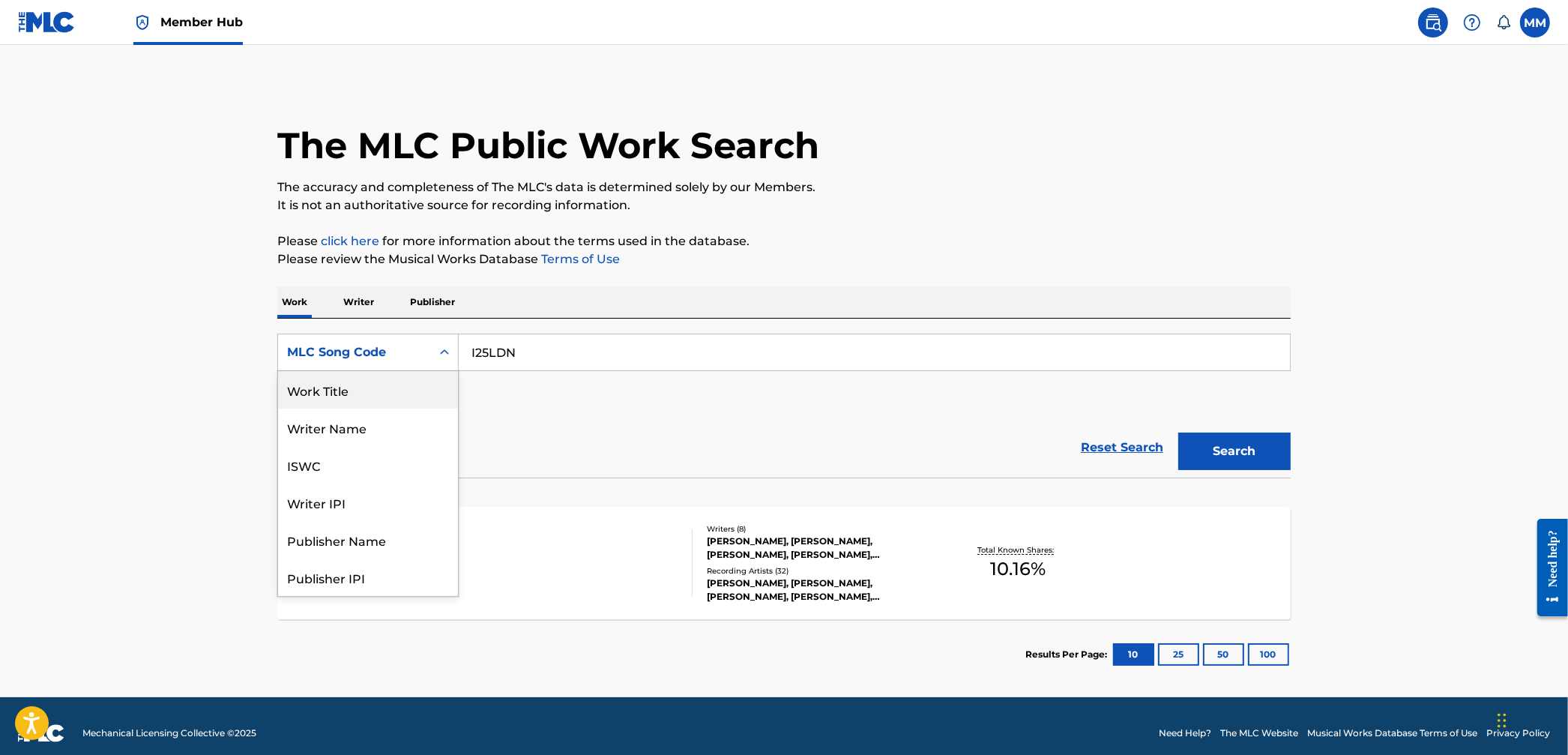
click at [395, 385] on div "Work Title" at bounding box center [368, 390] width 180 height 37
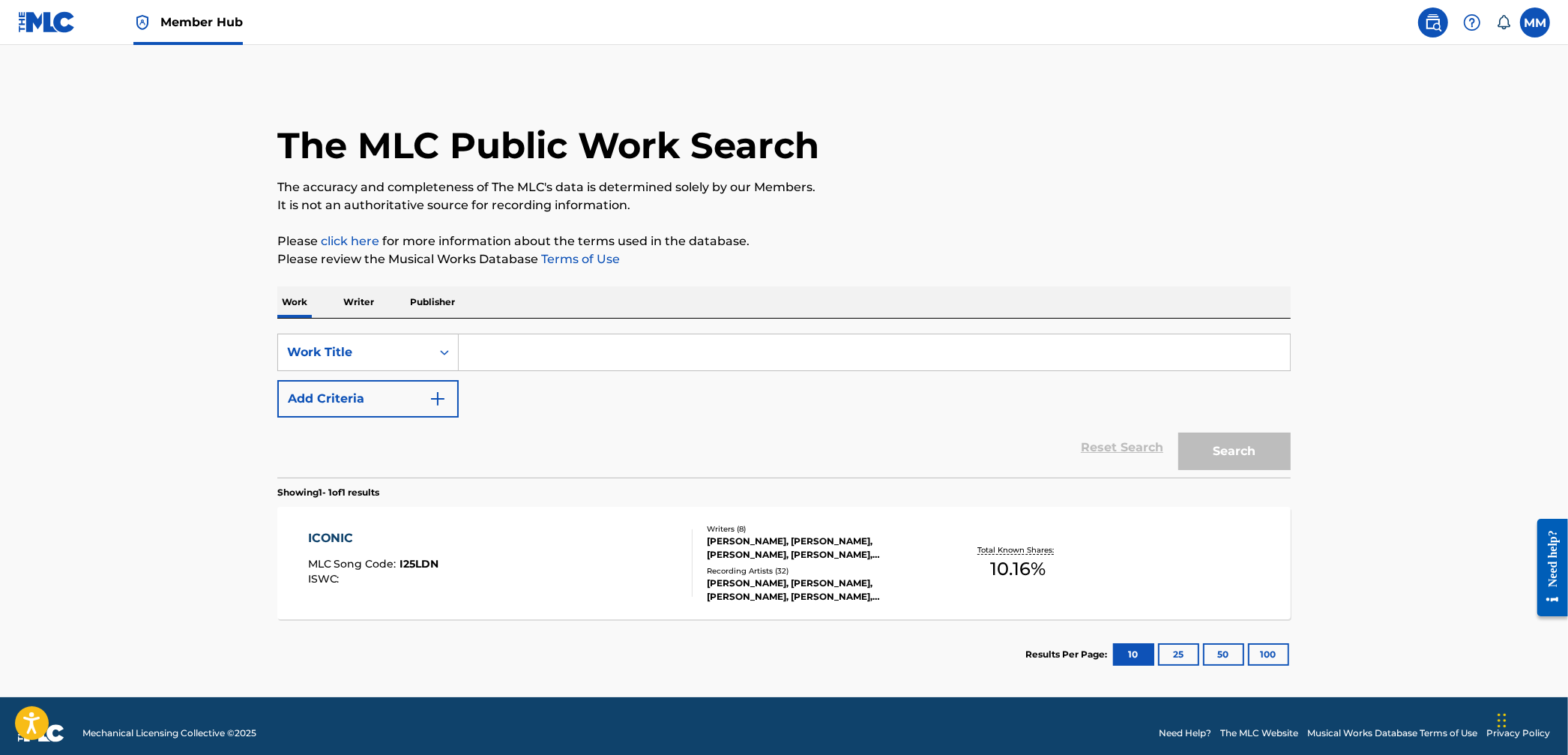
click at [527, 362] on input "Search Form" at bounding box center [874, 353] width 831 height 36
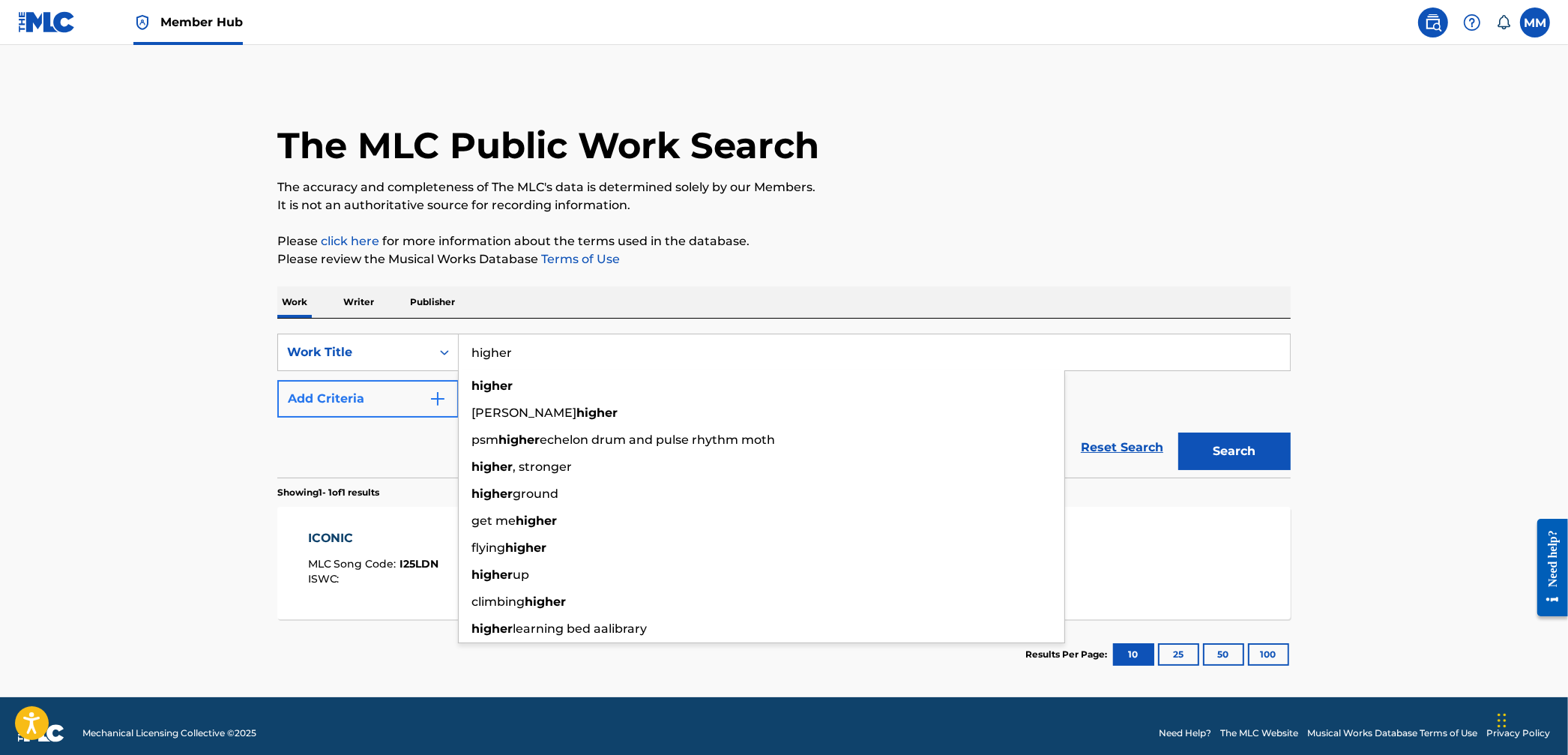
type input "higher"
click at [343, 396] on button "Add Criteria" at bounding box center [368, 399] width 182 height 37
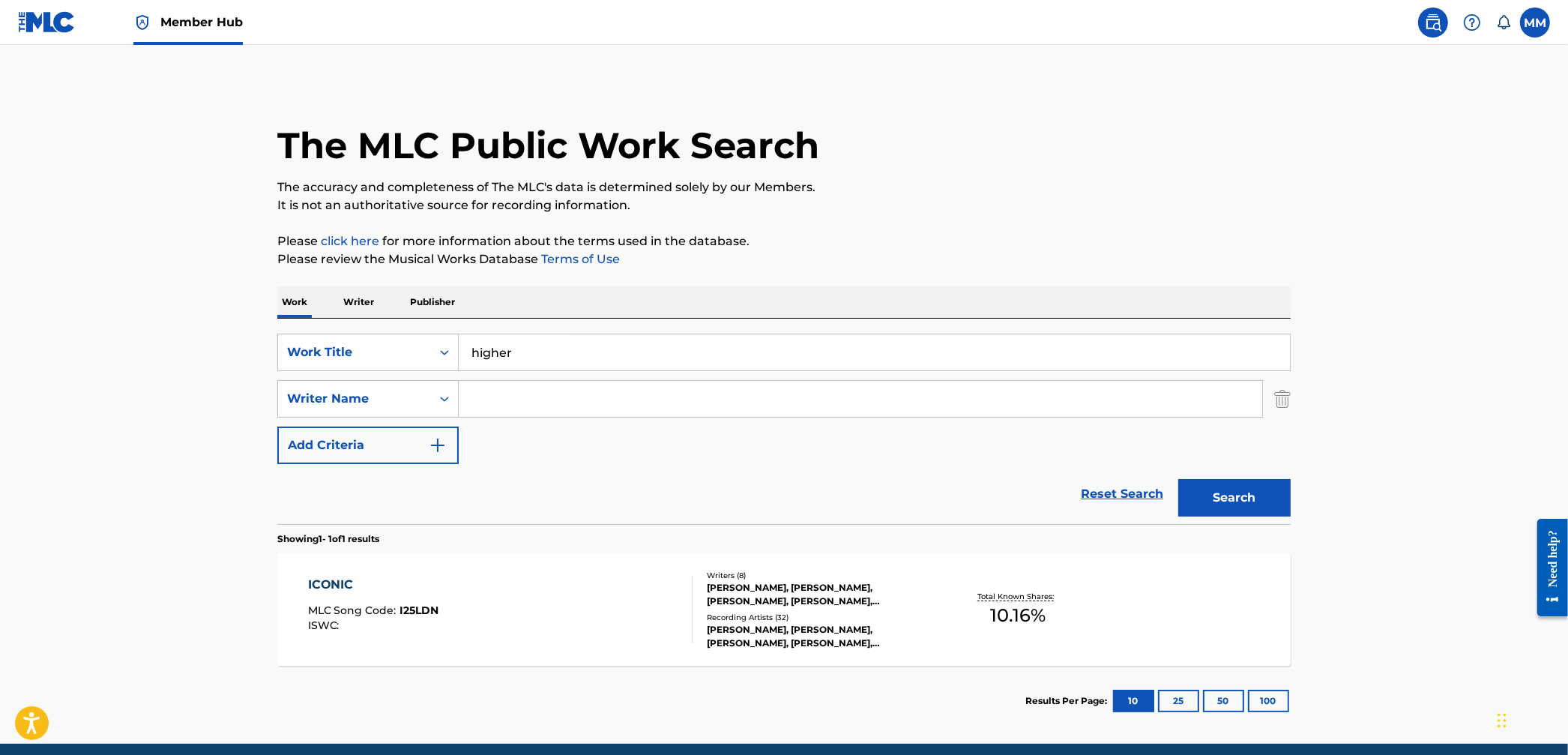
click at [524, 405] on input "Search Form" at bounding box center [860, 399] width 803 height 36
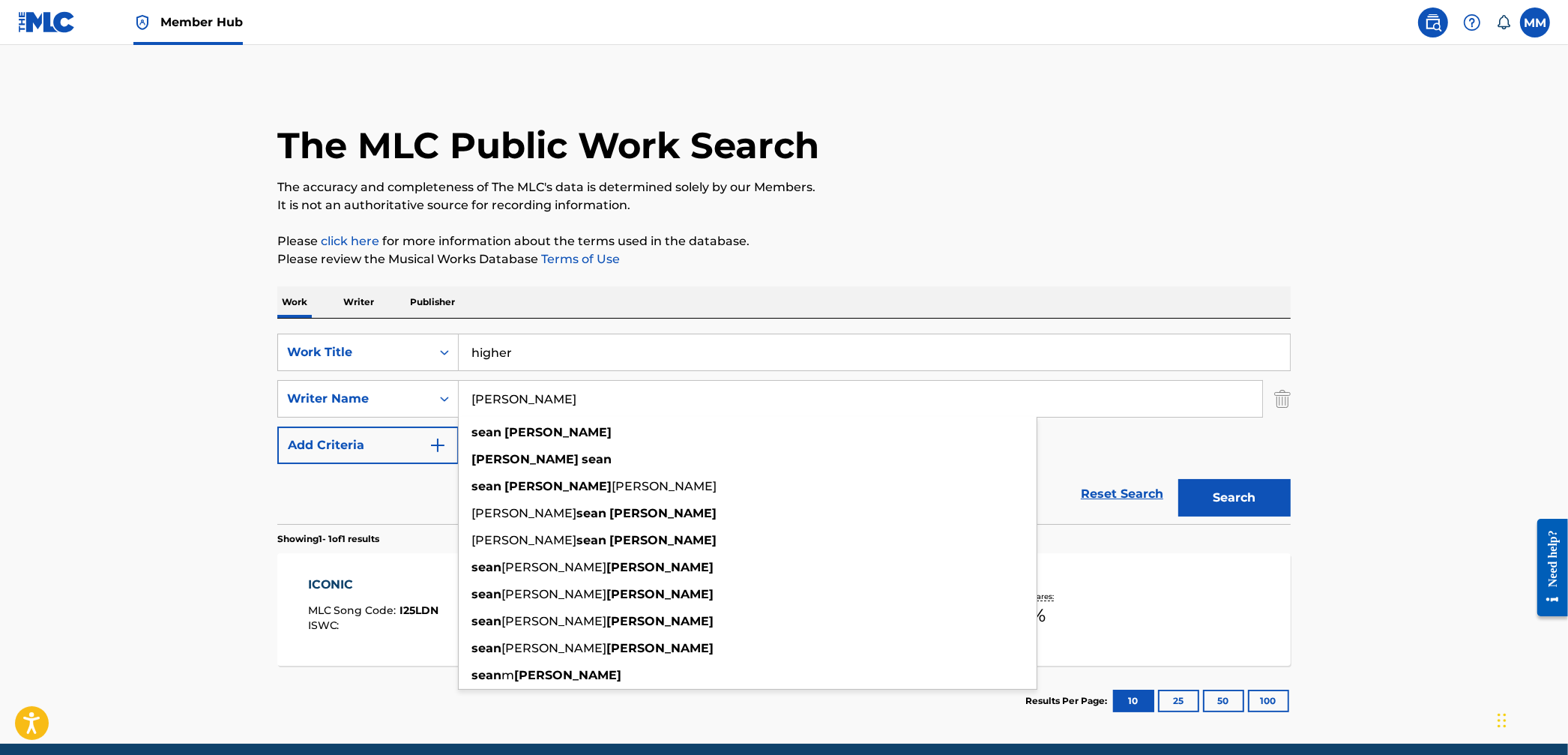
type input "[PERSON_NAME]"
click at [1178, 479] on button "Search" at bounding box center [1234, 498] width 113 height 37
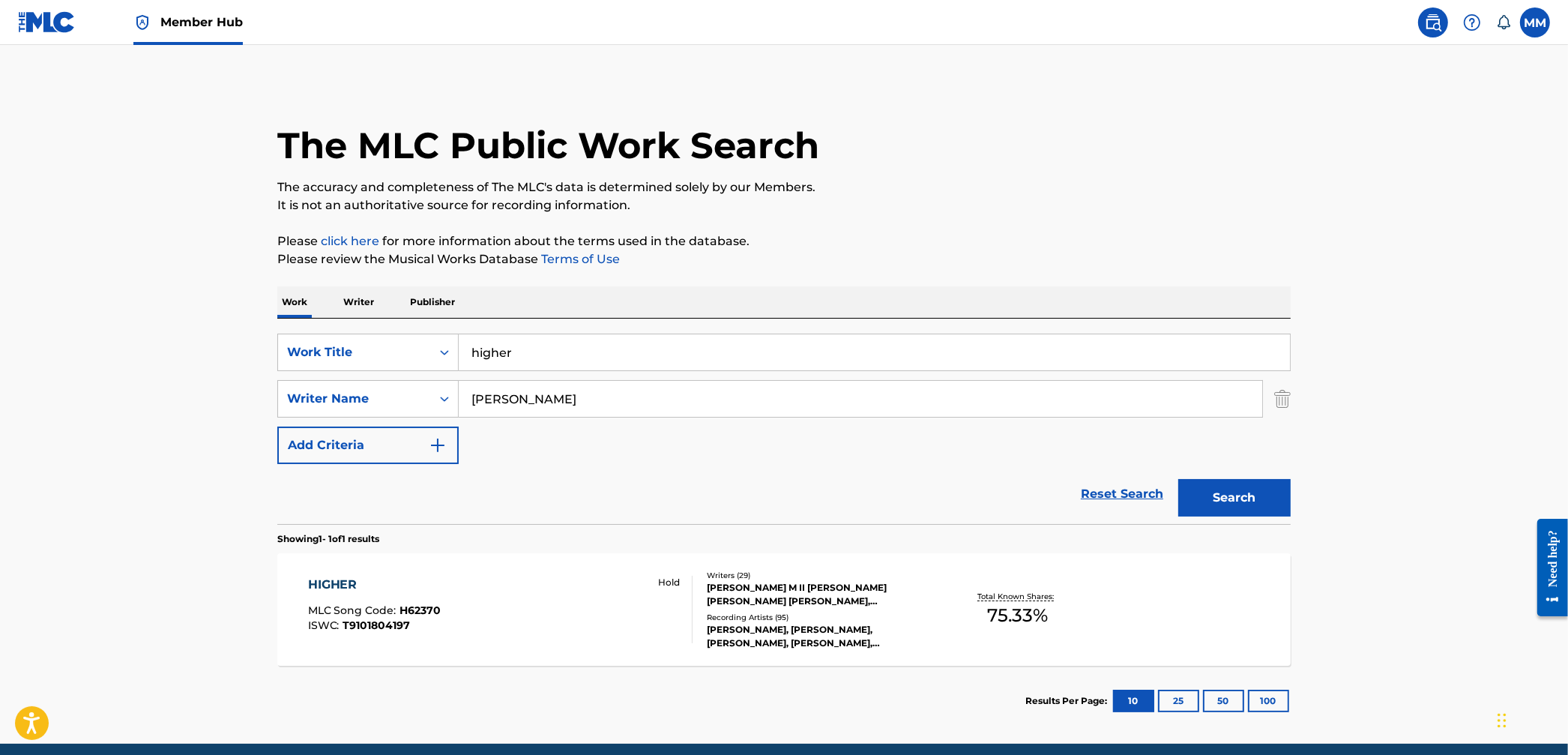
click at [567, 620] on div "HIGHER MLC Song Code : H62370 ISWC : T9101804197 Hold" at bounding box center [501, 610] width 385 height 68
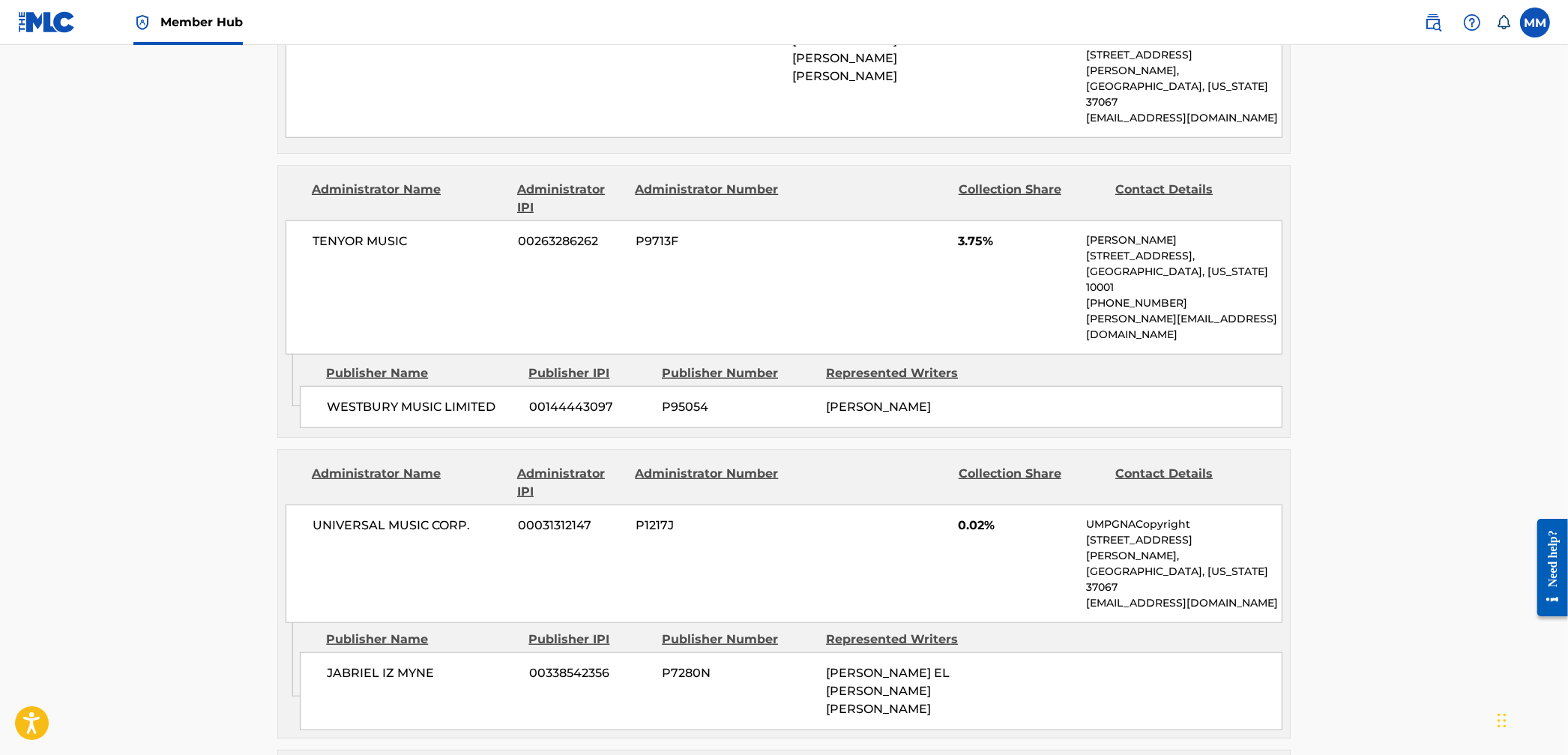
scroll to position [1586, 0]
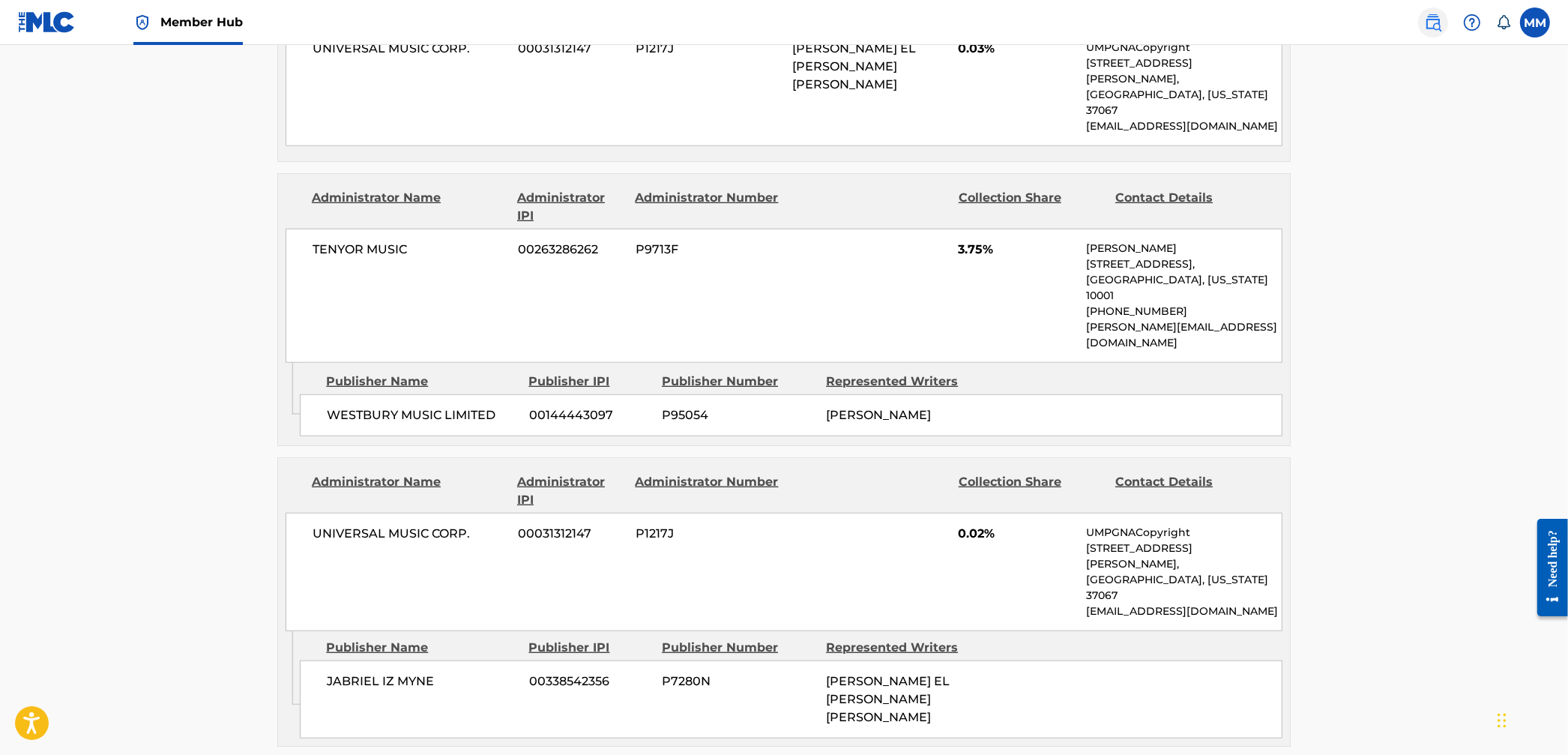
drag, startPoint x: 1433, startPoint y: 27, endPoint x: 1382, endPoint y: 41, distance: 52.9
click at [1433, 27] on img at bounding box center [1433, 22] width 18 height 18
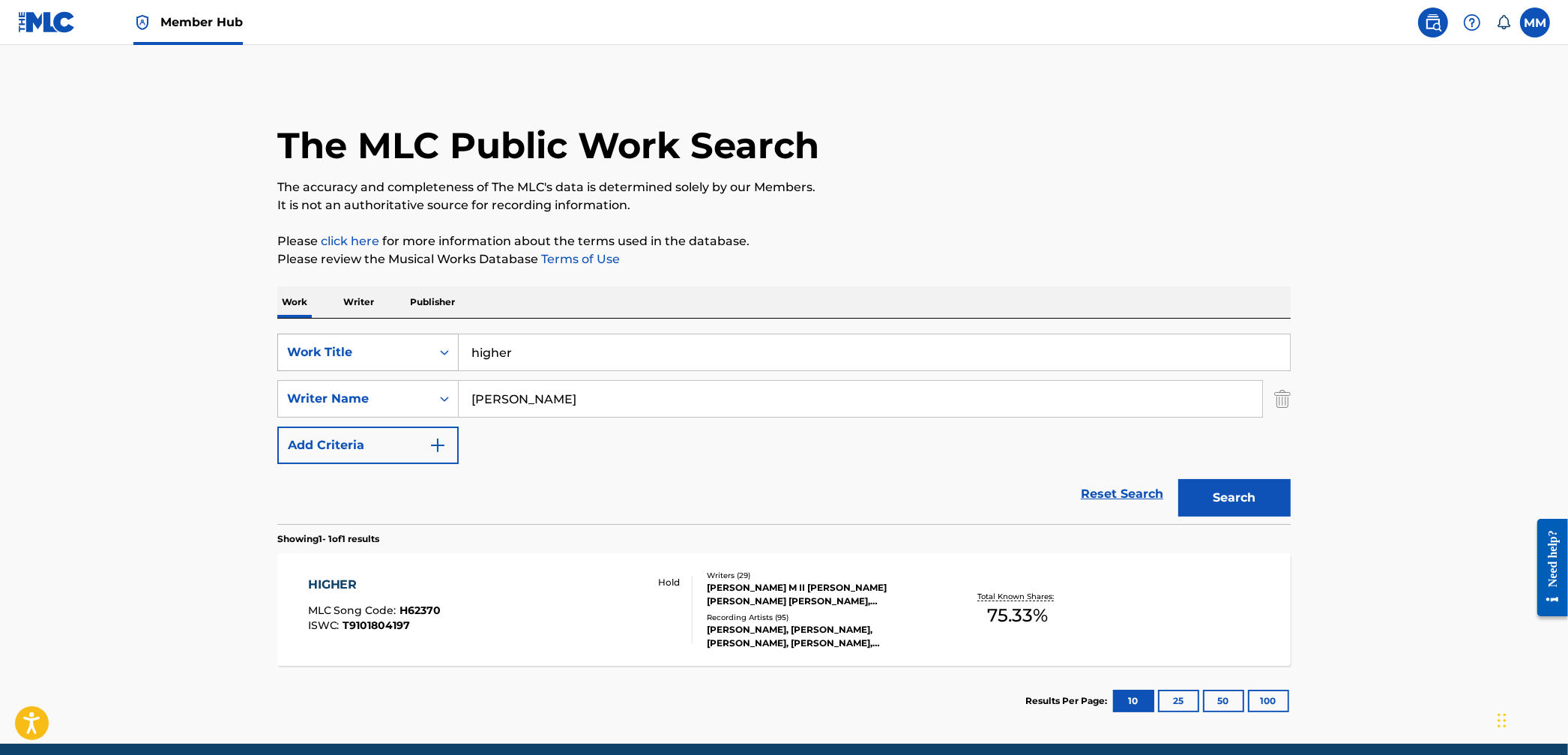
drag, startPoint x: 468, startPoint y: 345, endPoint x: 396, endPoint y: 339, distance: 72.2
click at [401, 339] on div "SearchWithCriteriad8e8152c-8bba-41d9-9bcb-06306a1425ff Work Title higher" at bounding box center [784, 353] width 1014 height 37
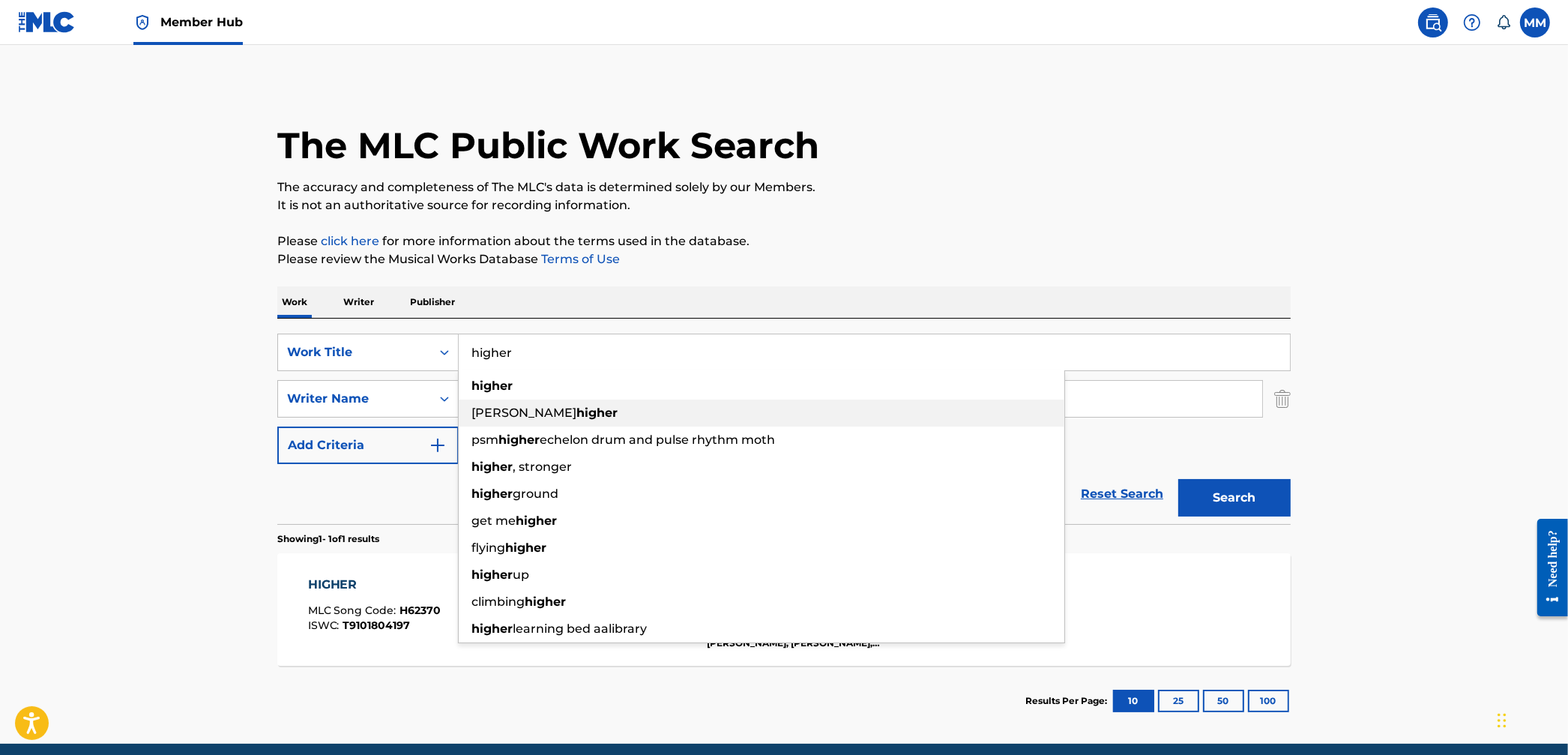
paste input "Skyfall"
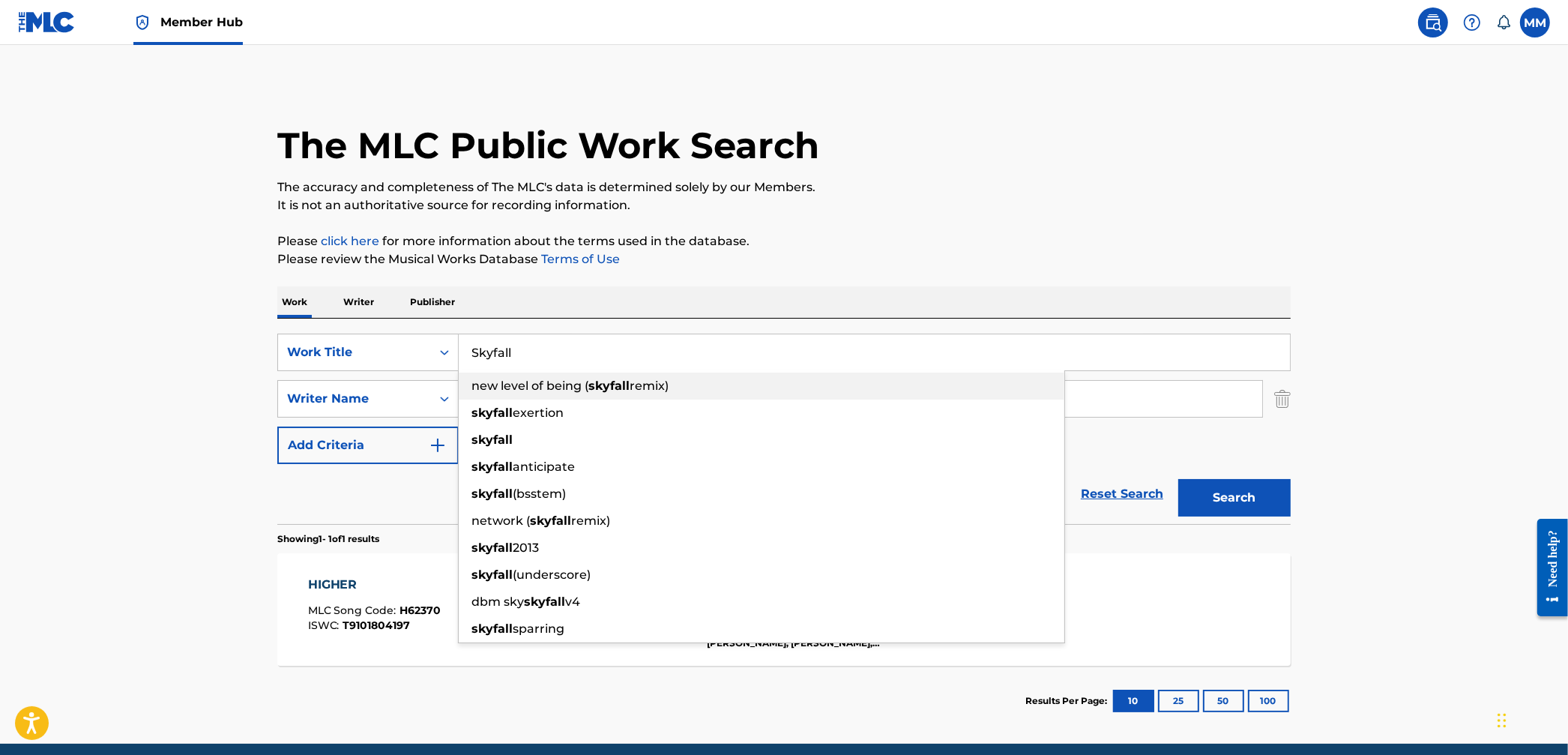
type input "Skyfall"
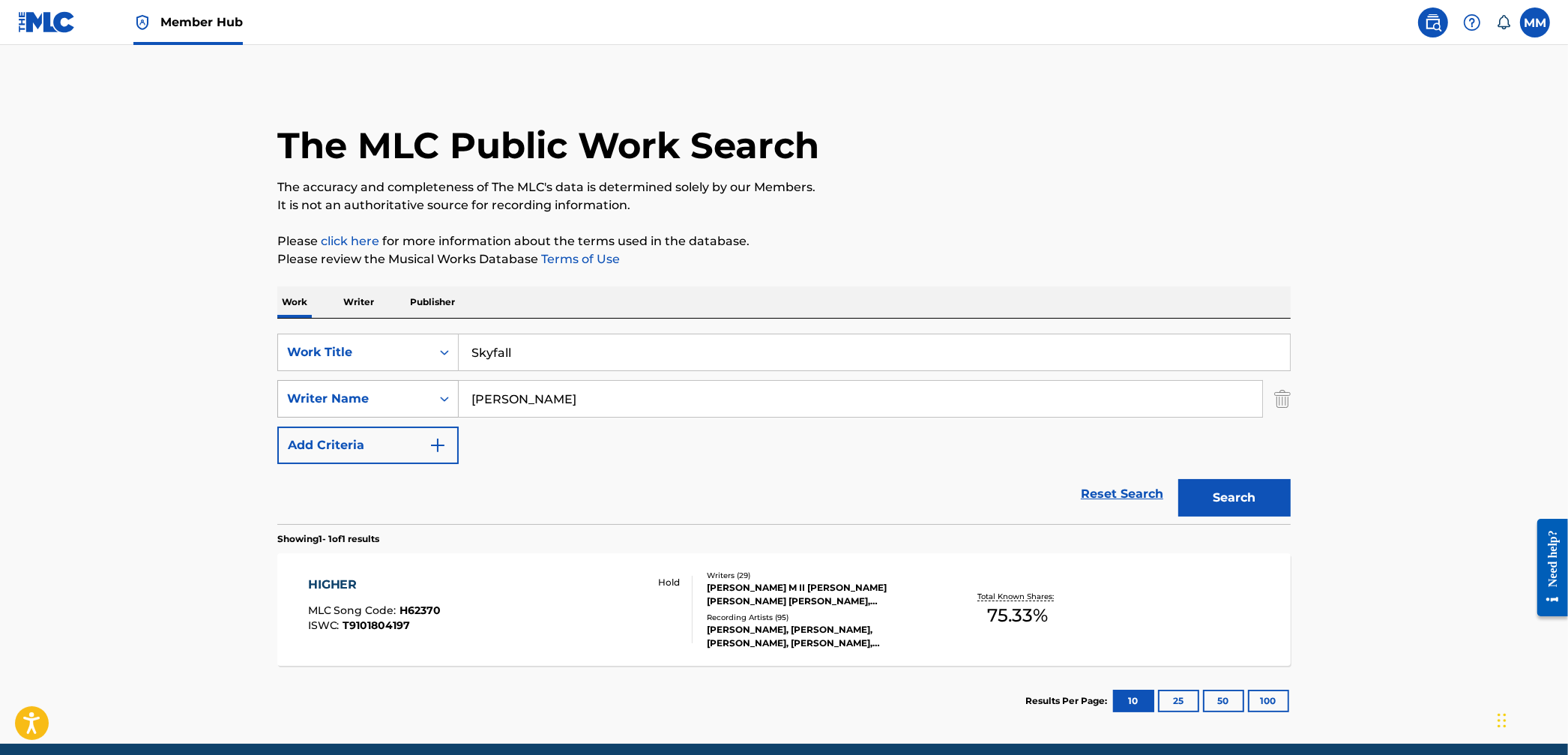
drag, startPoint x: 94, startPoint y: 365, endPoint x: 390, endPoint y: 395, distance: 297.5
click at [99, 366] on main "The MLC Public Work Search The accuracy and completeness of The MLC's data is d…" at bounding box center [784, 395] width 1568 height 699
drag, startPoint x: 601, startPoint y: 398, endPoint x: 407, endPoint y: 376, distance: 195.2
click at [407, 376] on div "SearchWithCriteriad8e8152c-8bba-41d9-9bcb-06306a1425ff Work Title Skyfall Searc…" at bounding box center [784, 399] width 1014 height 130
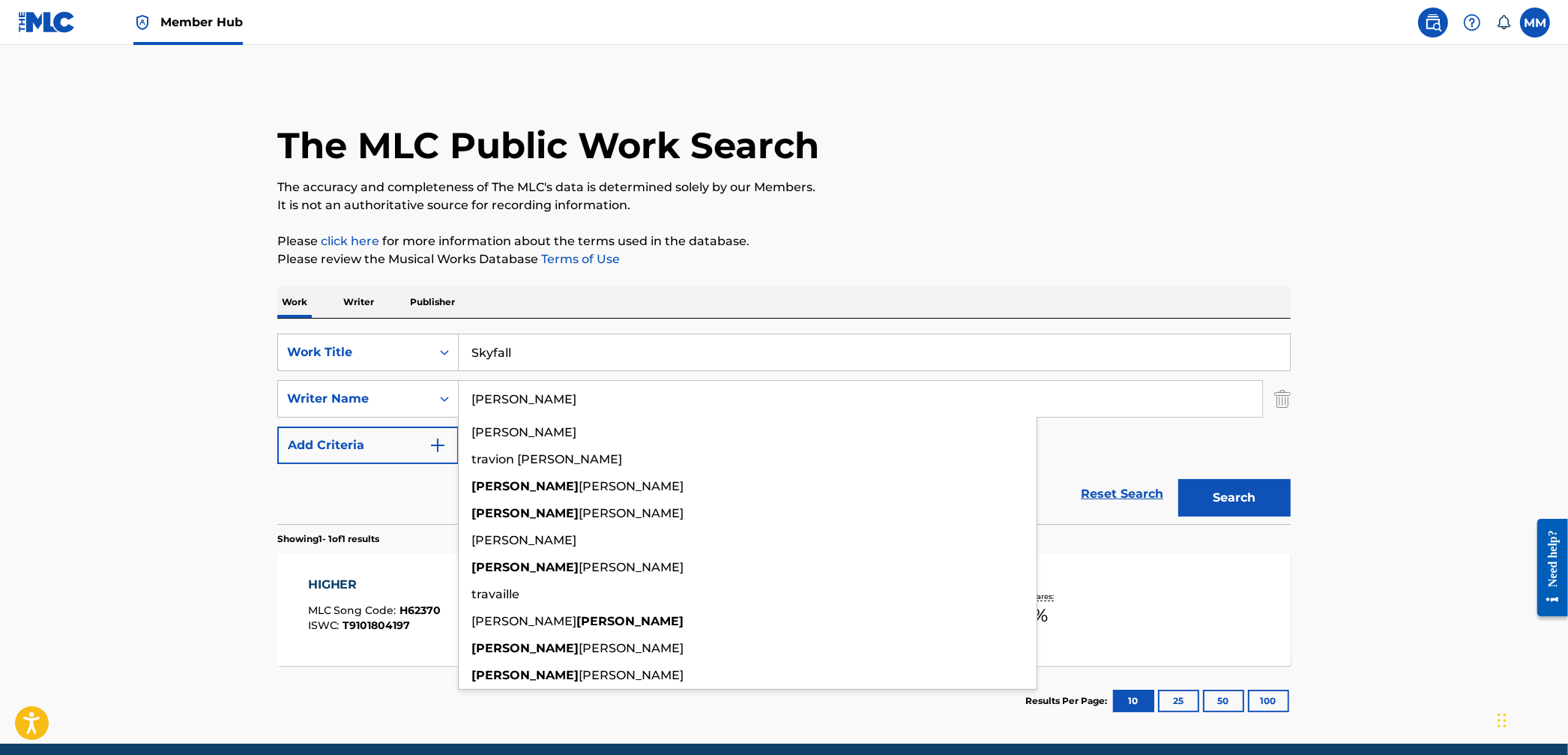
click at [1178, 479] on button "Search" at bounding box center [1234, 498] width 113 height 37
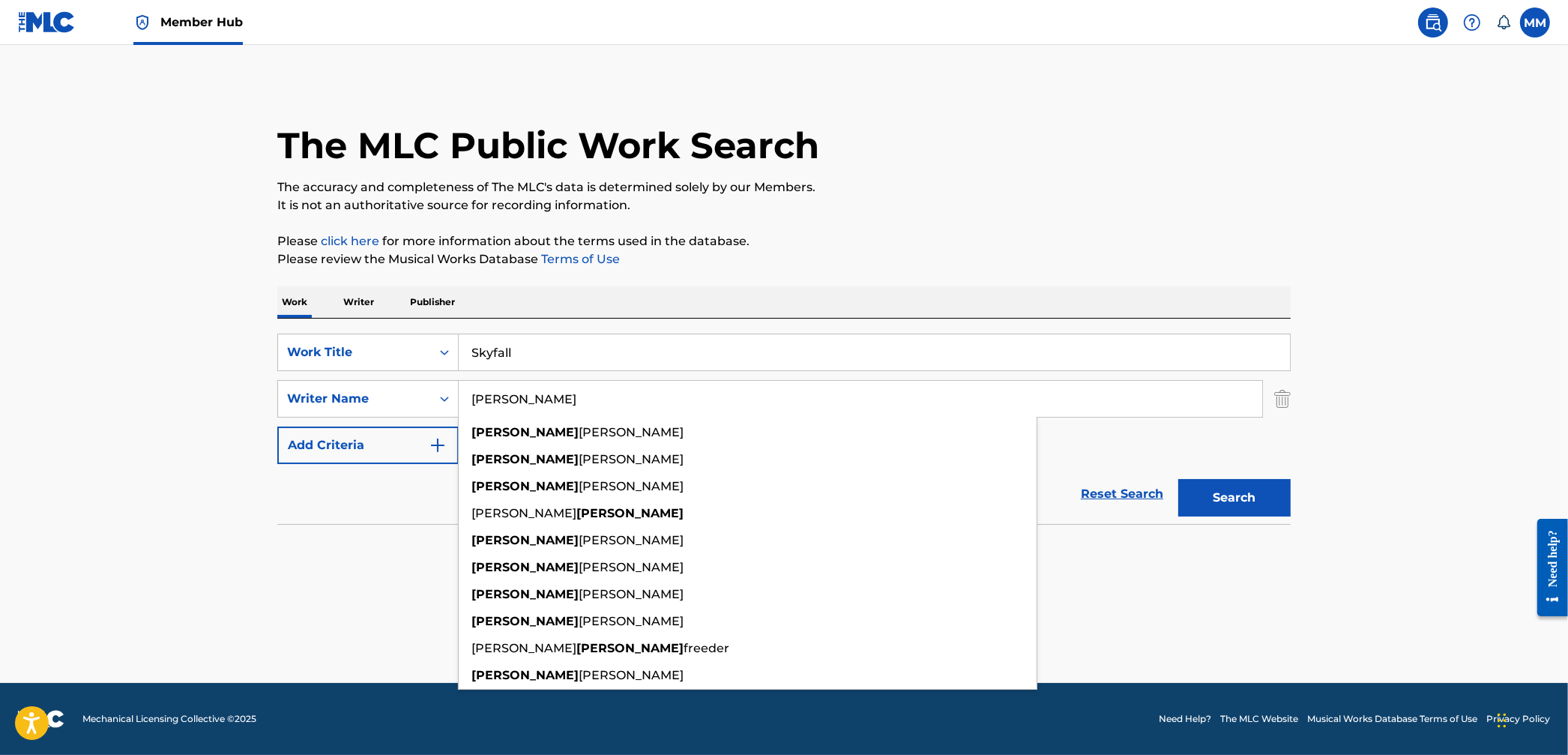
click at [52, 394] on main "The MLC Public Work Search The accuracy and completeness of The MLC's data is d…" at bounding box center [784, 364] width 1568 height 638
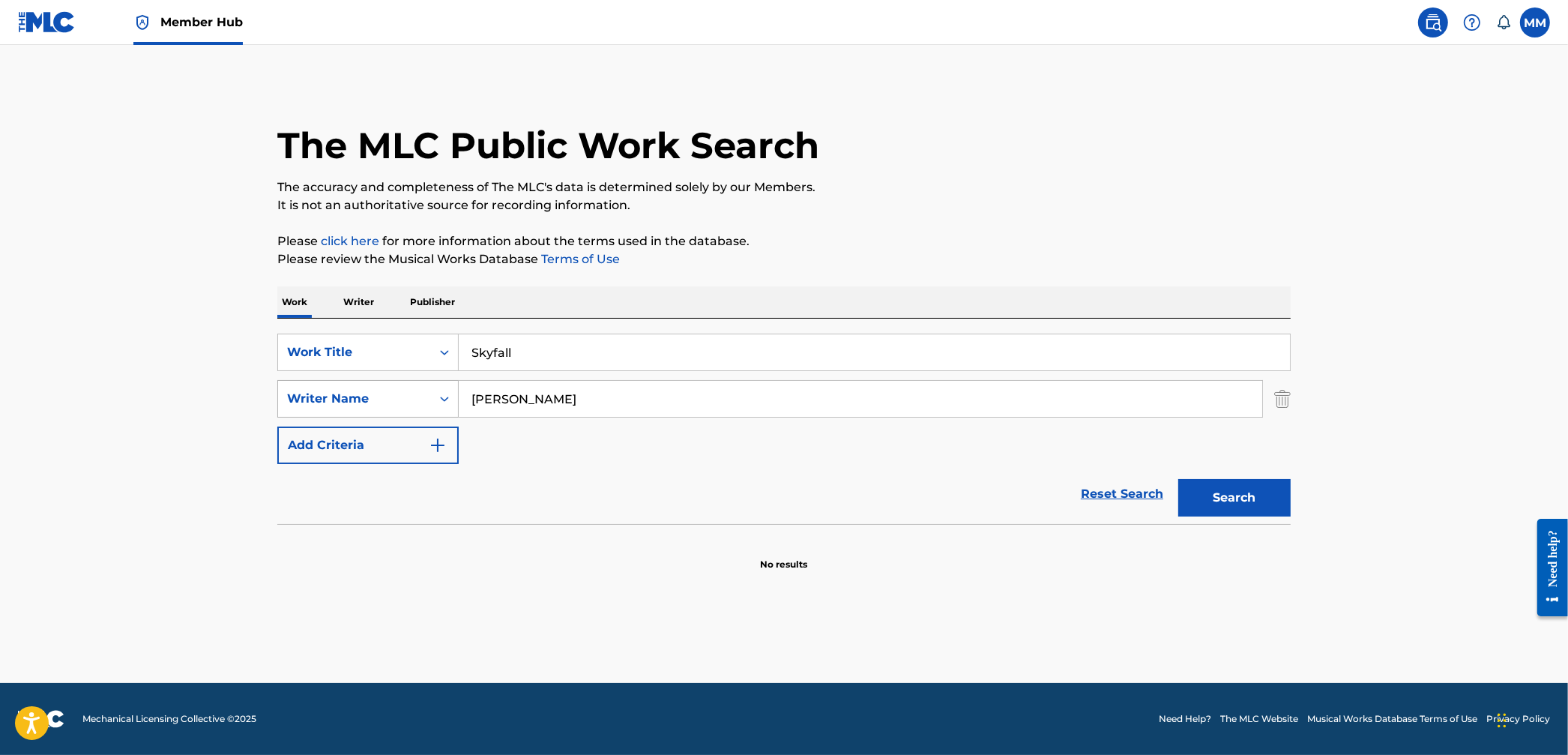
drag, startPoint x: 567, startPoint y: 405, endPoint x: 371, endPoint y: 384, distance: 197.1
click at [371, 384] on div "SearchWithCriteria0c390e0c-dc09-4644-ba81-fda1da30043e Writer Name [PERSON_NAME]" at bounding box center [784, 399] width 1014 height 37
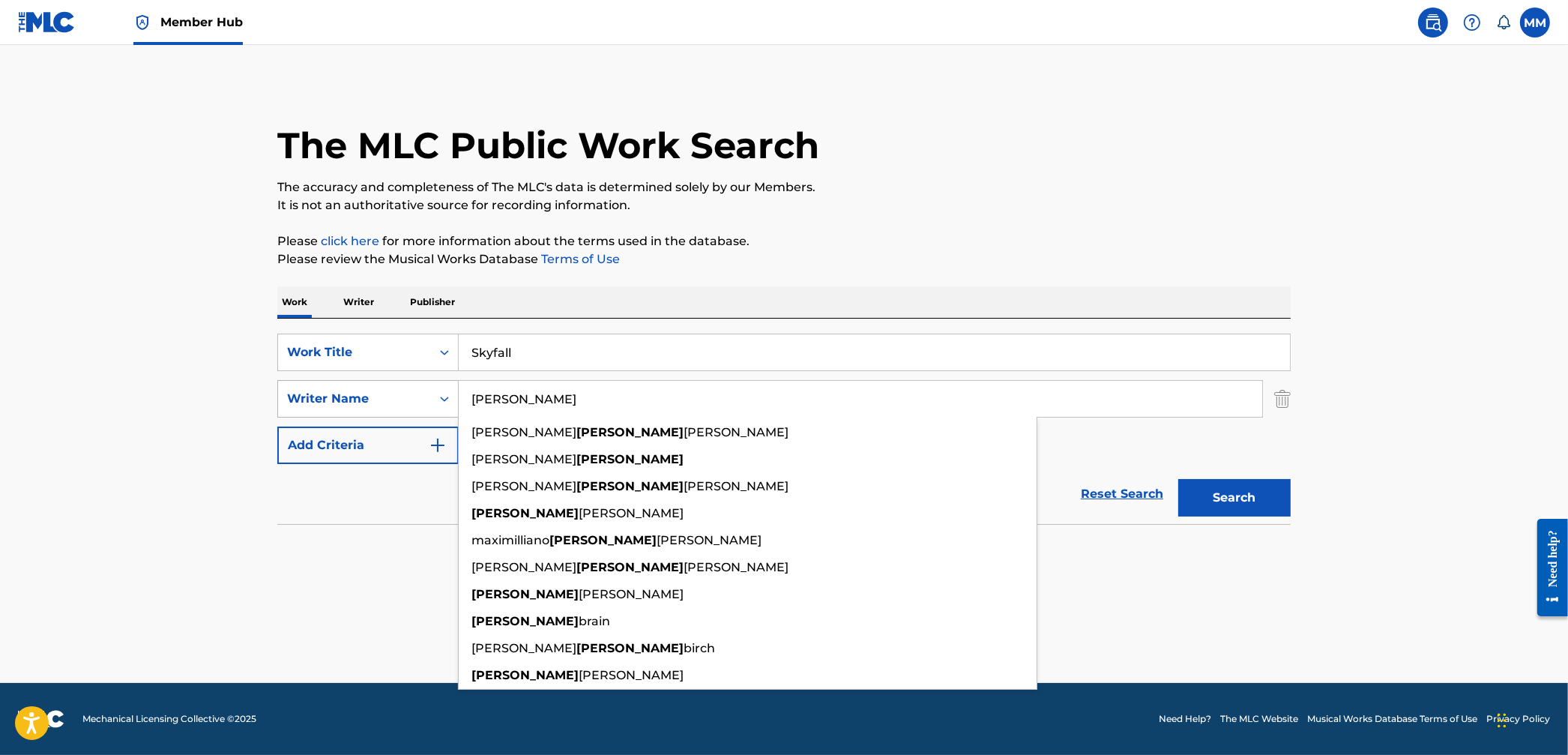
type input "[PERSON_NAME]"
click at [1178, 479] on button "Search" at bounding box center [1234, 498] width 113 height 37
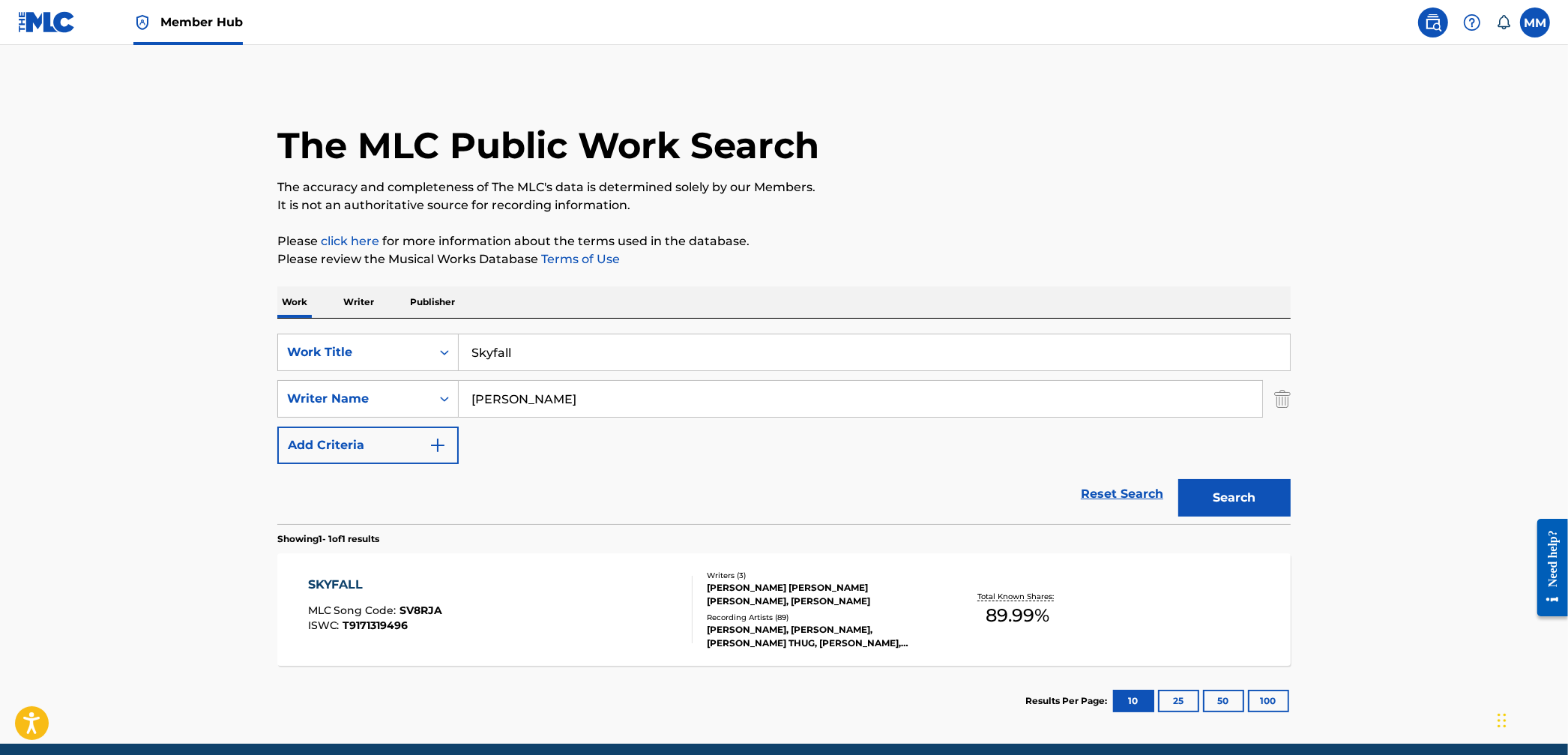
click at [561, 624] on div "SKYFALL MLC Song Code : SV8RJA ISWC : T9171319496" at bounding box center [501, 610] width 385 height 68
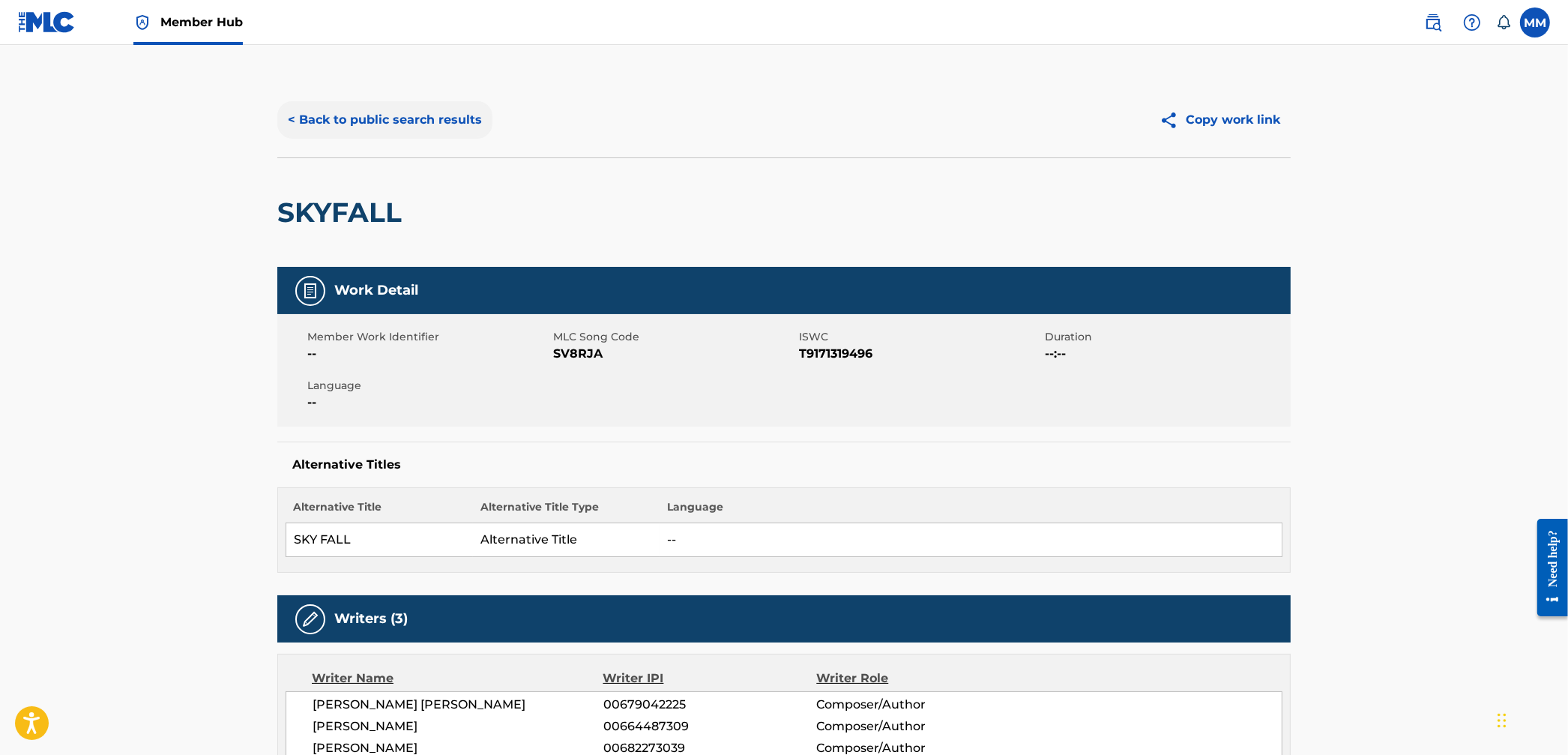
click at [364, 119] on button "< Back to public search results" at bounding box center [384, 120] width 215 height 37
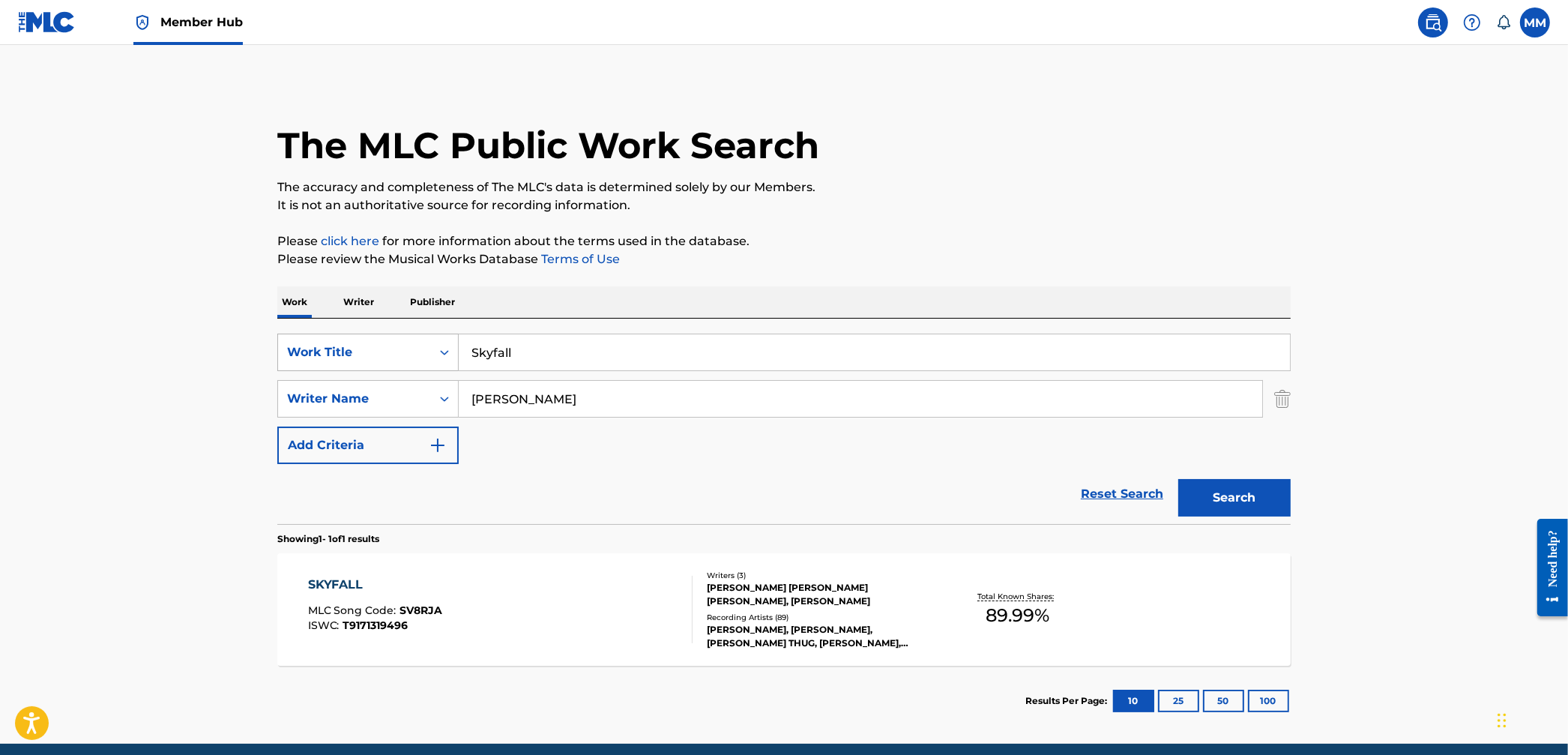
click at [370, 339] on div "Work Title" at bounding box center [354, 353] width 153 height 29
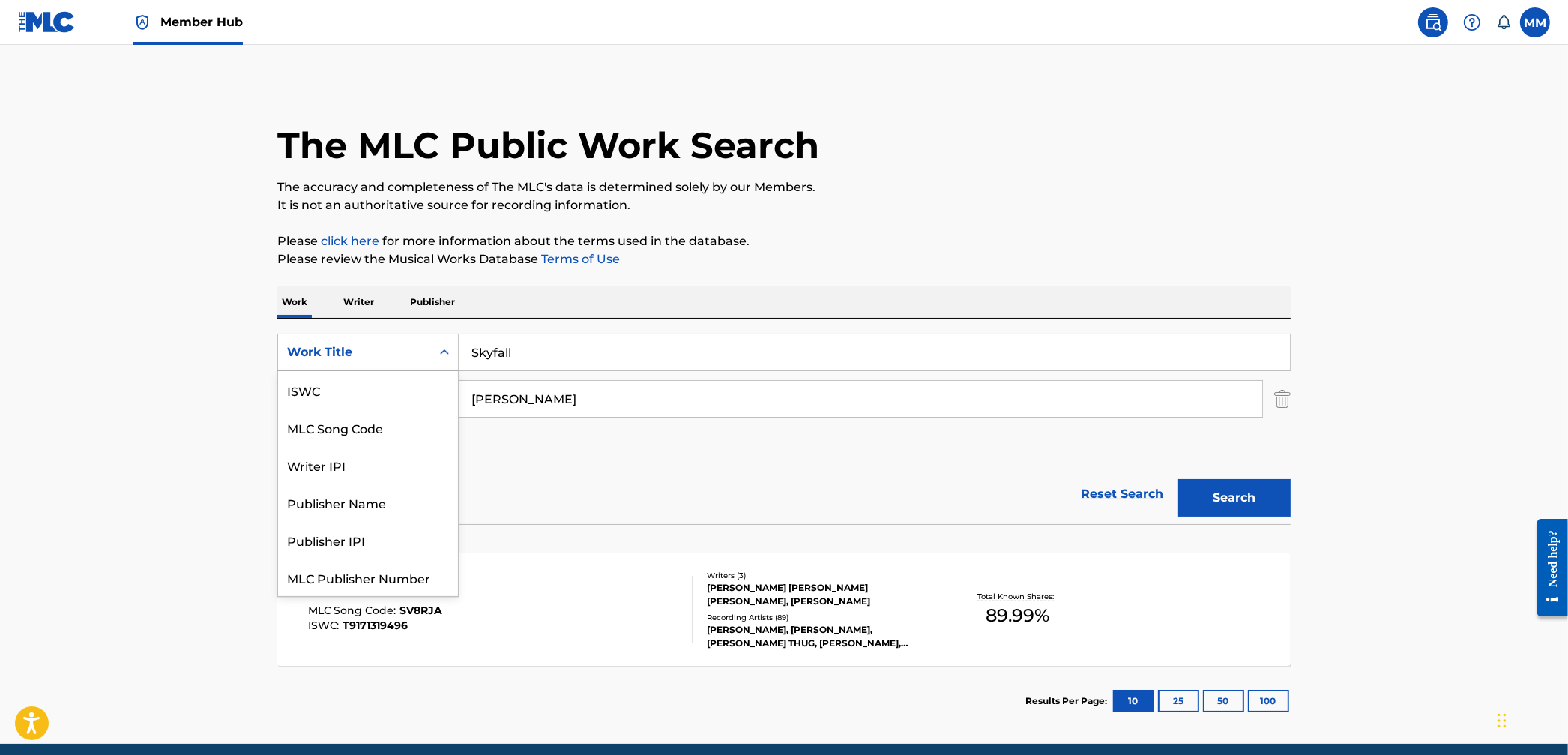
scroll to position [37, 0]
click at [360, 385] on div "MLC Song Code" at bounding box center [368, 390] width 180 height 37
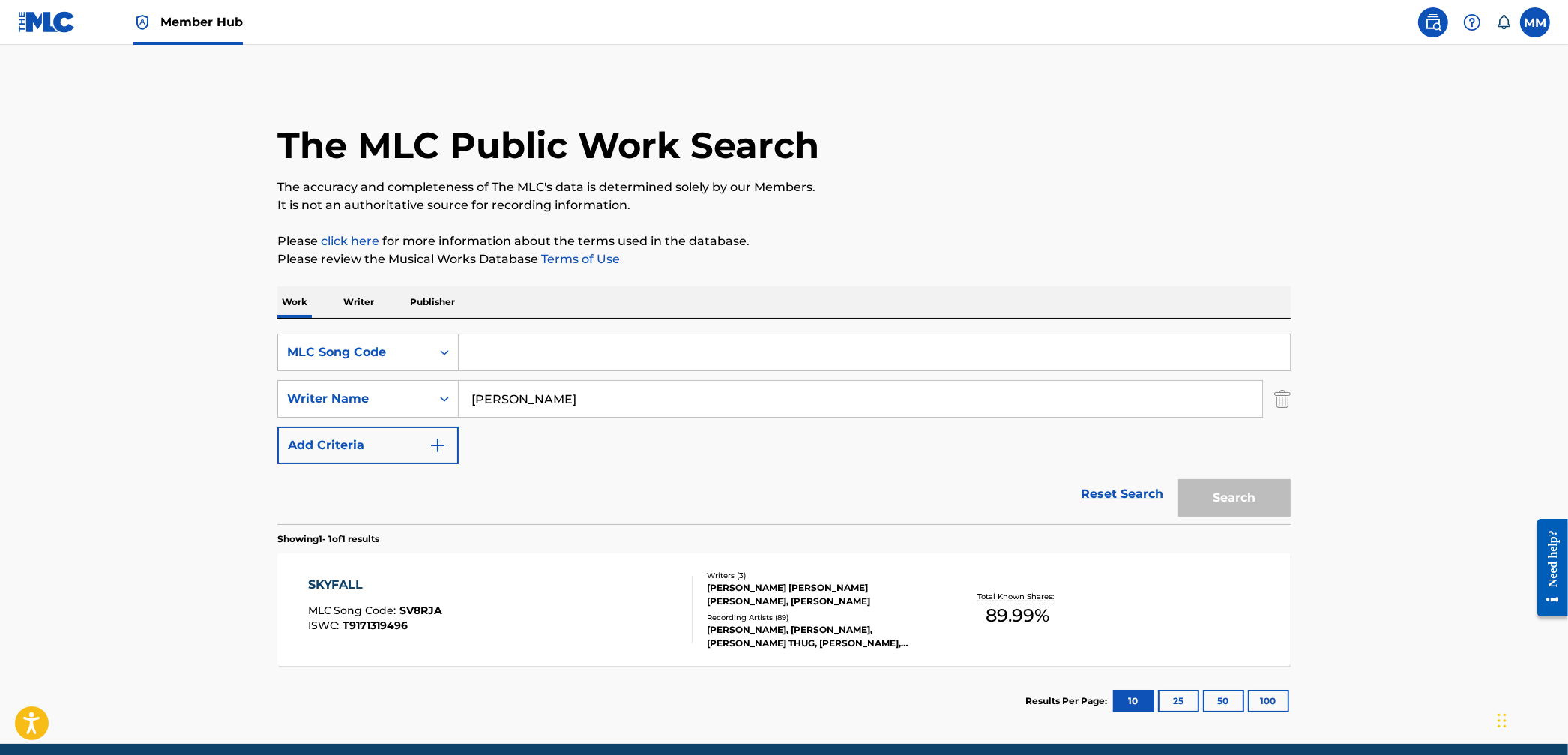
drag, startPoint x: 1291, startPoint y: 402, endPoint x: 1255, endPoint y: 398, distance: 36.2
click at [1288, 402] on div "The MLC Public Work Search The accuracy and completeness of The MLC's data is d…" at bounding box center [784, 409] width 1049 height 654
click at [1286, 401] on img "Search Form" at bounding box center [1282, 399] width 16 height 37
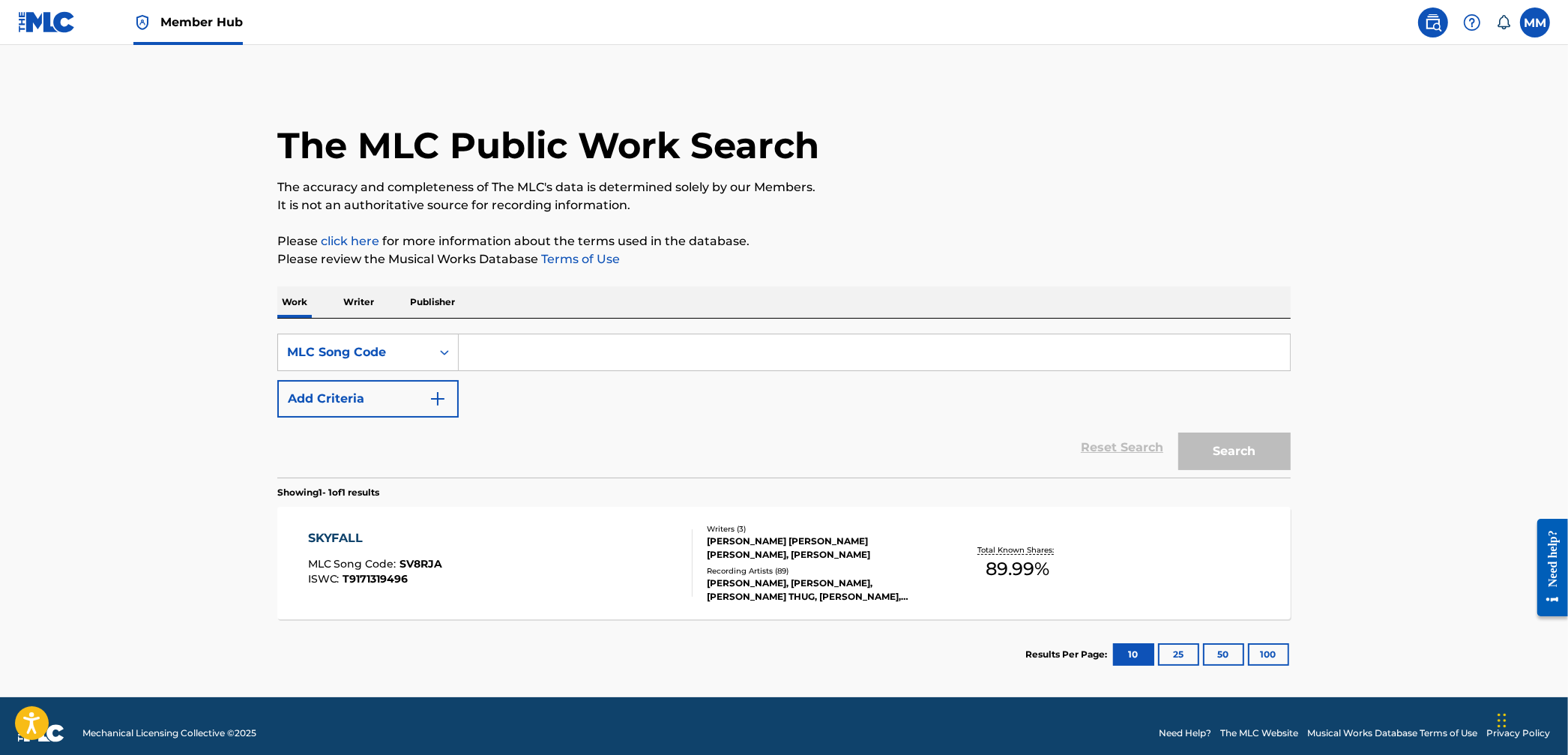
drag, startPoint x: 739, startPoint y: 380, endPoint x: 699, endPoint y: 353, distance: 48.3
click at [739, 380] on div "SearchWithCriteria12512198-b4dc-4091-9d18-a6963ab539c5 MLC Song Code Add Criter…" at bounding box center [784, 376] width 1014 height 84
click at [699, 353] on input "Search Form" at bounding box center [874, 353] width 831 height 36
paste input "SVFS4P"
type input "SVFS4P"
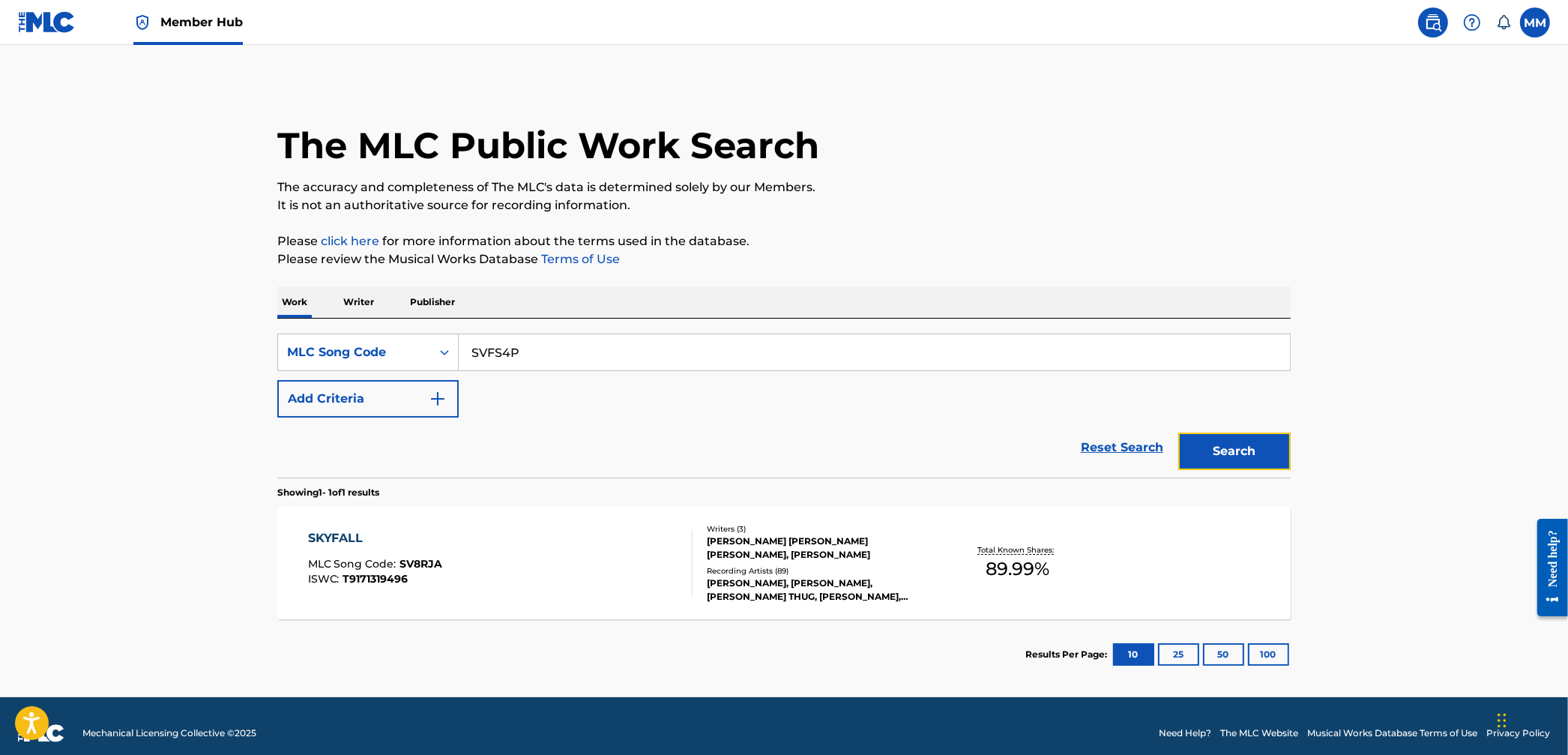
click at [1286, 460] on button "Search" at bounding box center [1234, 451] width 113 height 37
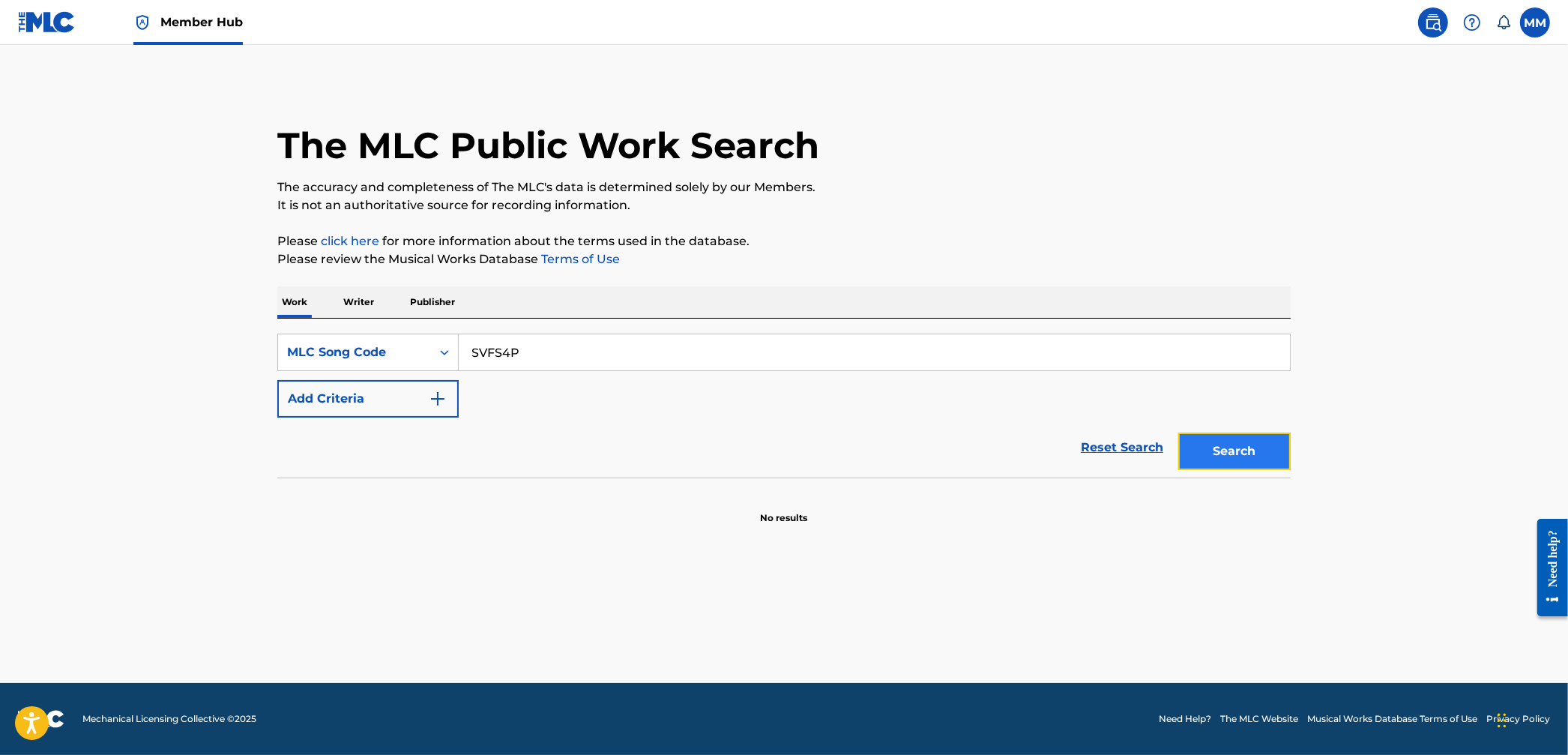
click at [1278, 458] on button "Search" at bounding box center [1234, 451] width 113 height 37
click at [71, 26] on img at bounding box center [47, 22] width 57 height 22
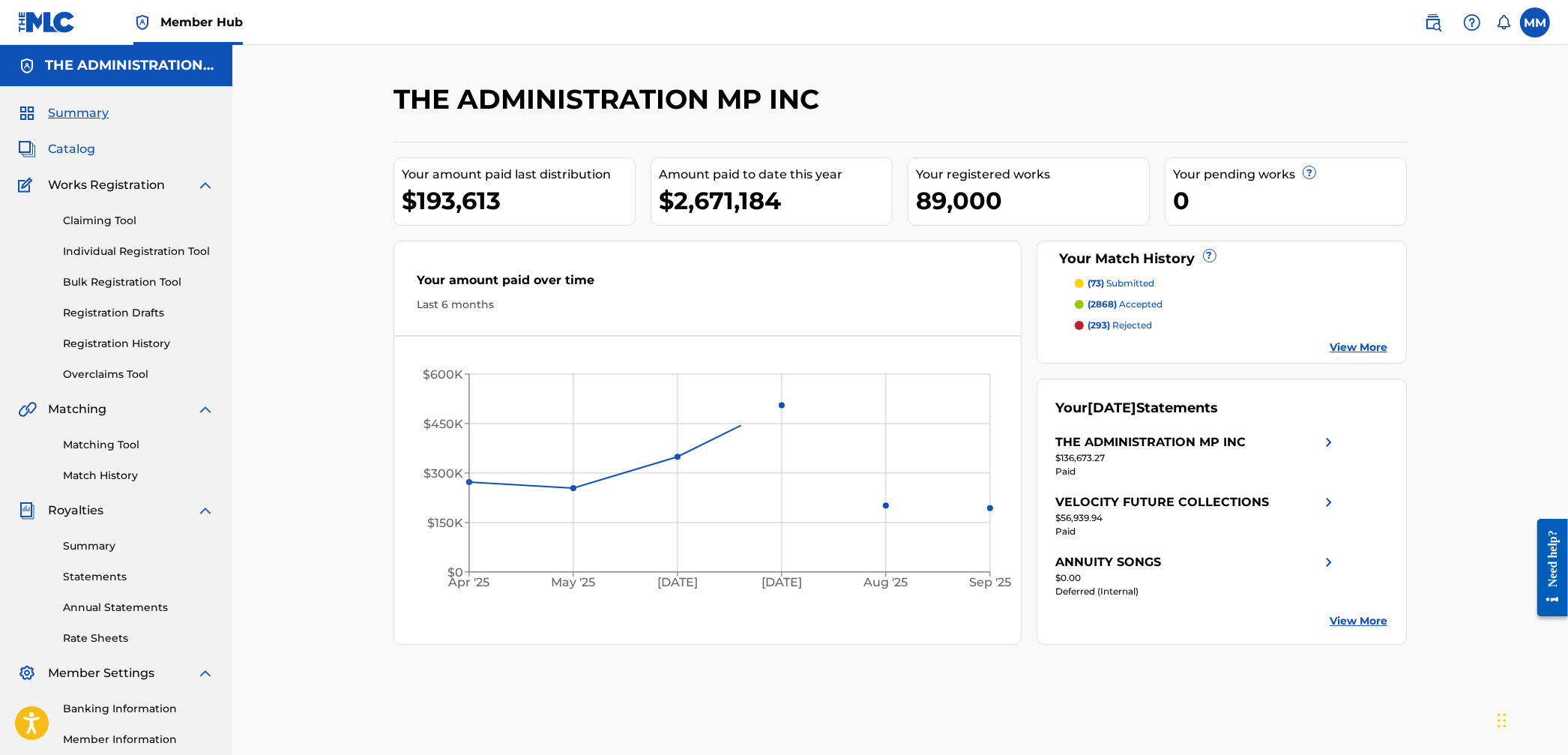
click at [48, 153] on span "Catalog" at bounding box center [71, 149] width 47 height 18
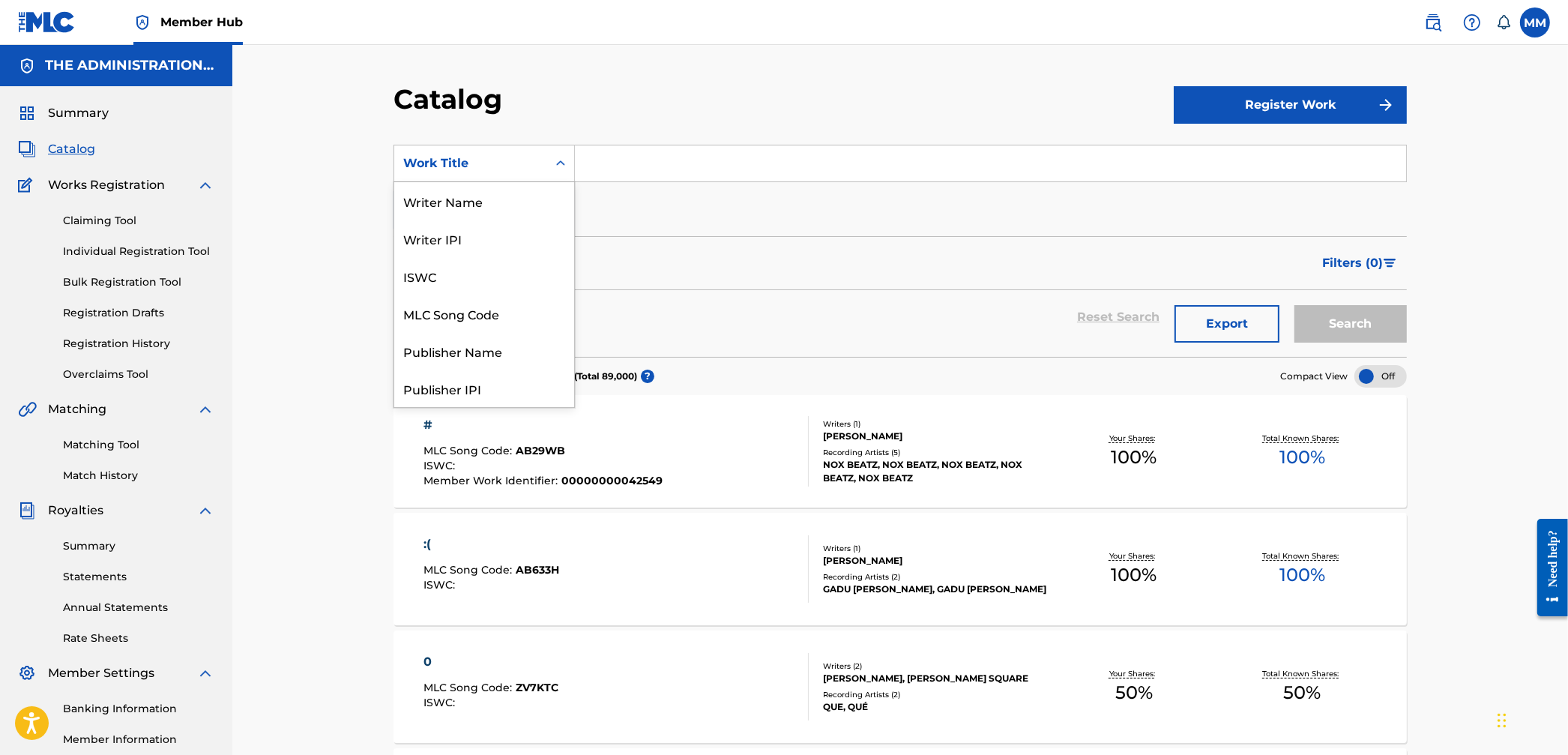
drag, startPoint x: 498, startPoint y: 155, endPoint x: 492, endPoint y: 171, distance: 17.1
click at [498, 155] on div "Work Title" at bounding box center [471, 163] width 135 height 18
drag, startPoint x: 460, startPoint y: 308, endPoint x: 505, endPoint y: 277, distance: 54.6
click at [461, 307] on div "MLC Song Code" at bounding box center [484, 314] width 180 height 37
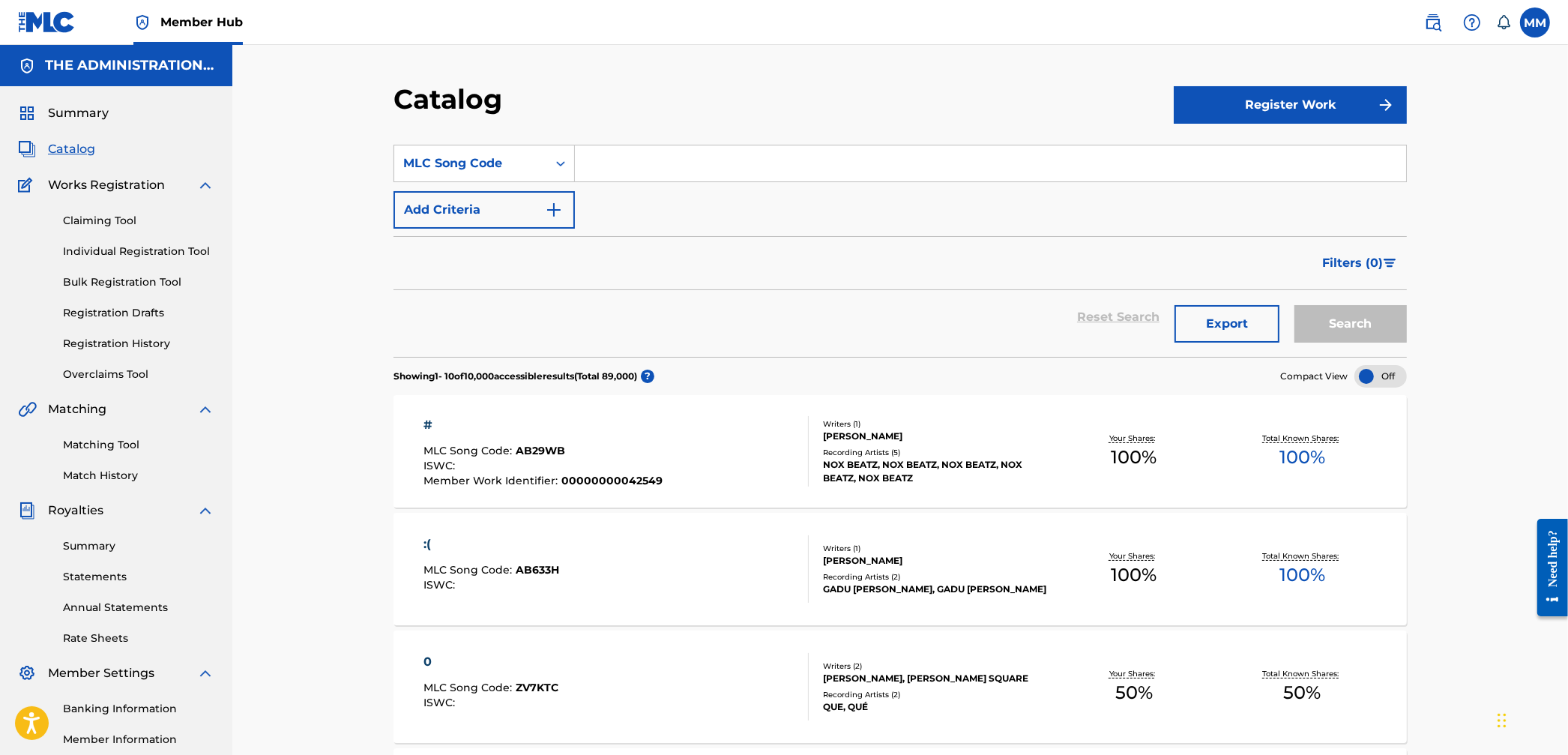
click at [627, 172] on input "Search Form" at bounding box center [990, 163] width 831 height 36
paste input "SV8RJA"
type input "SV8RJA"
click at [1372, 328] on button "Search" at bounding box center [1351, 324] width 113 height 37
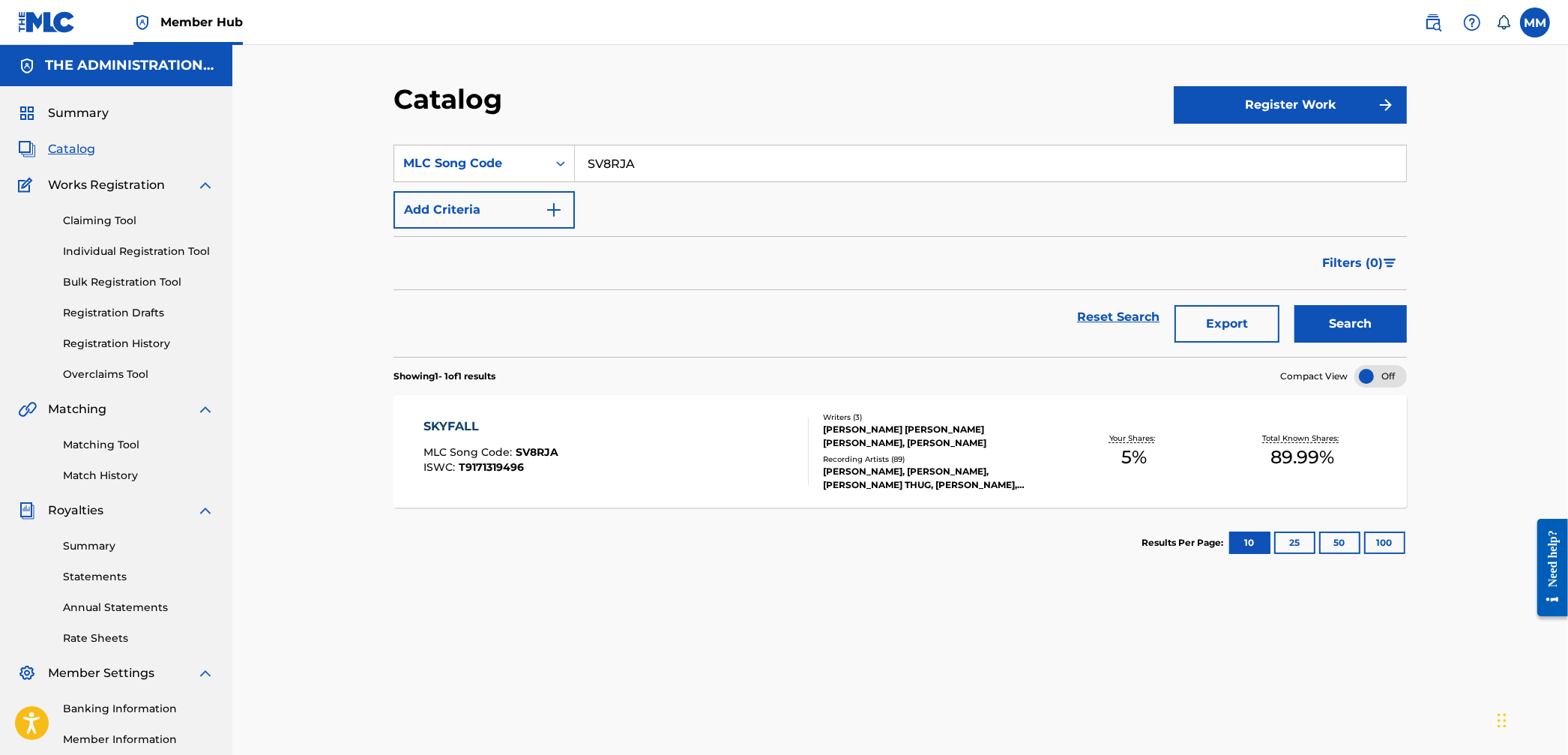
click at [701, 481] on div "SKYFALL MLC Song Code : SV8RJA ISWC : T9171319496" at bounding box center [617, 451] width 385 height 68
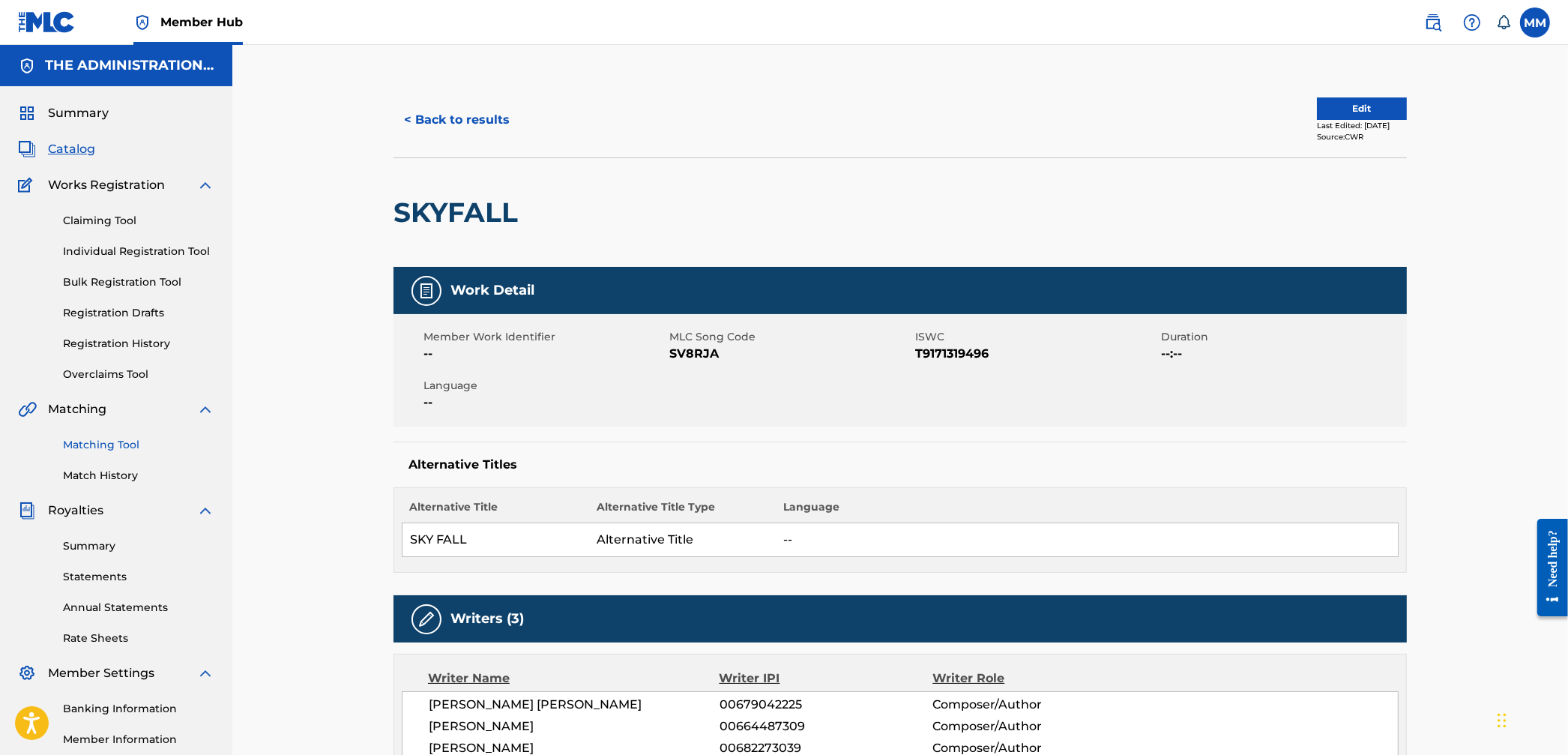
click at [123, 445] on link "Matching Tool" at bounding box center [138, 445] width 151 height 16
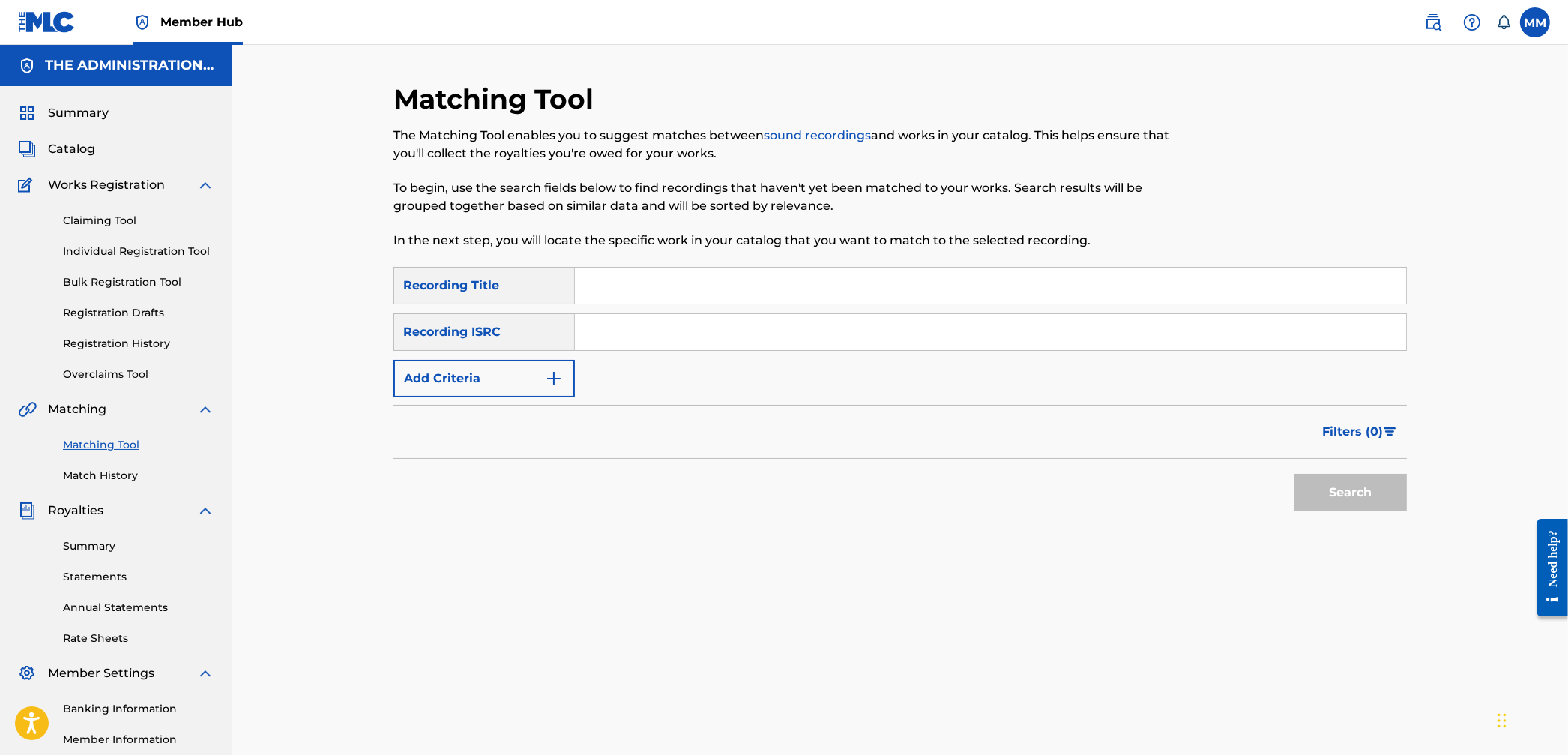
drag, startPoint x: 660, startPoint y: 338, endPoint x: 677, endPoint y: 341, distance: 17.3
click at [660, 338] on input "Search Form" at bounding box center [990, 332] width 831 height 36
paste input "USSM12306317"
type input "USSM12306317"
click at [1362, 484] on button "Search" at bounding box center [1351, 492] width 113 height 37
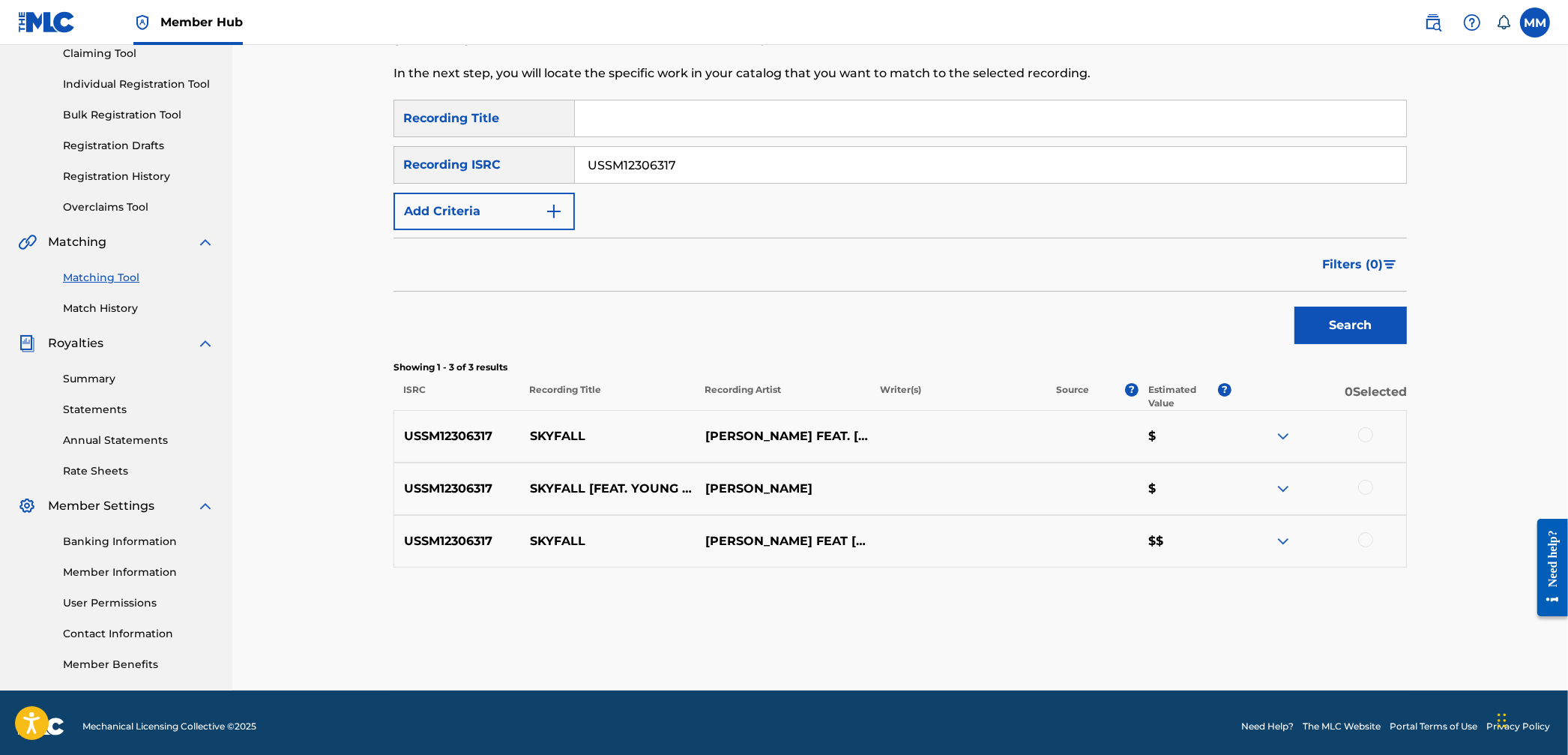
scroll to position [174, 0]
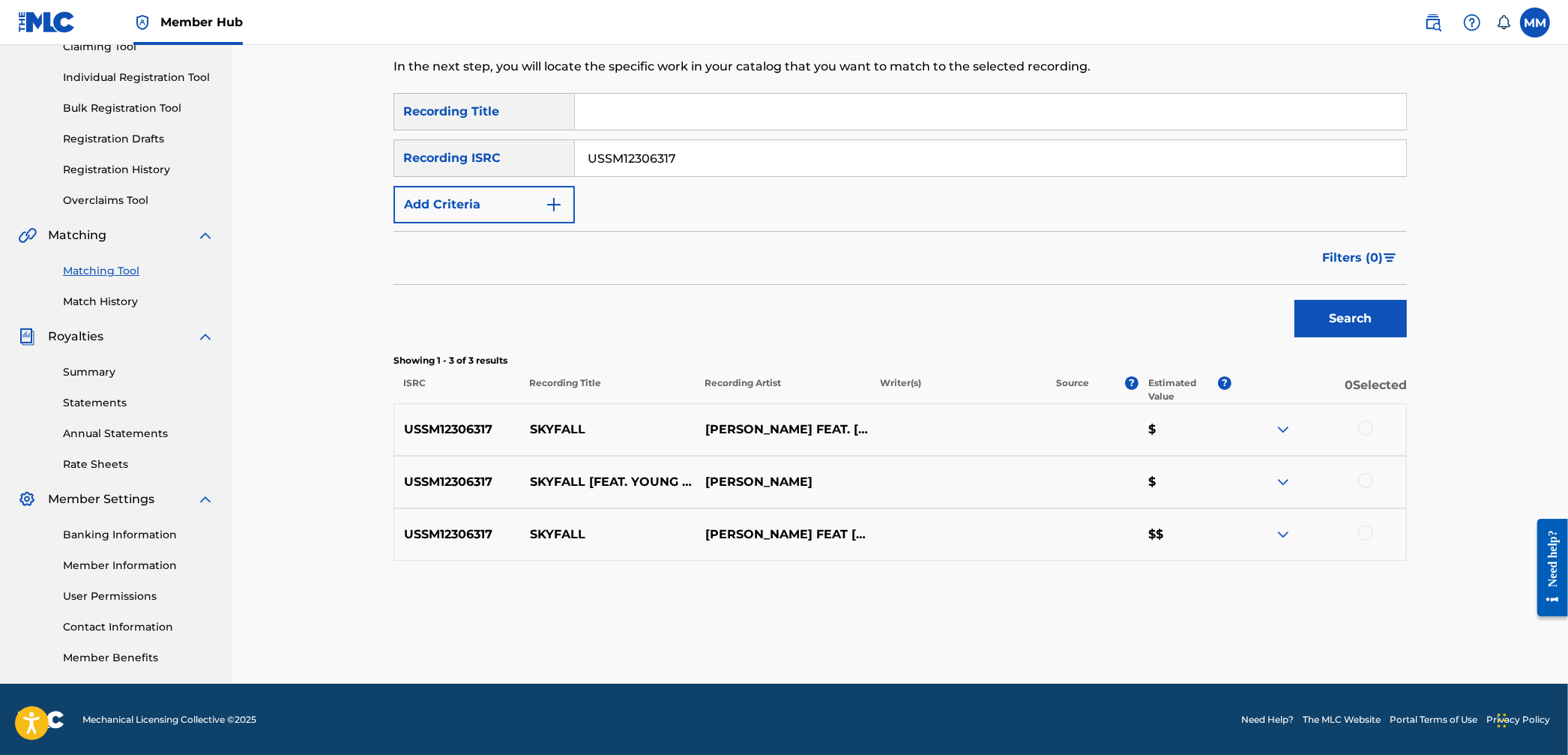
click at [1279, 542] on img at bounding box center [1283, 534] width 18 height 18
click at [1278, 489] on img at bounding box center [1283, 482] width 18 height 18
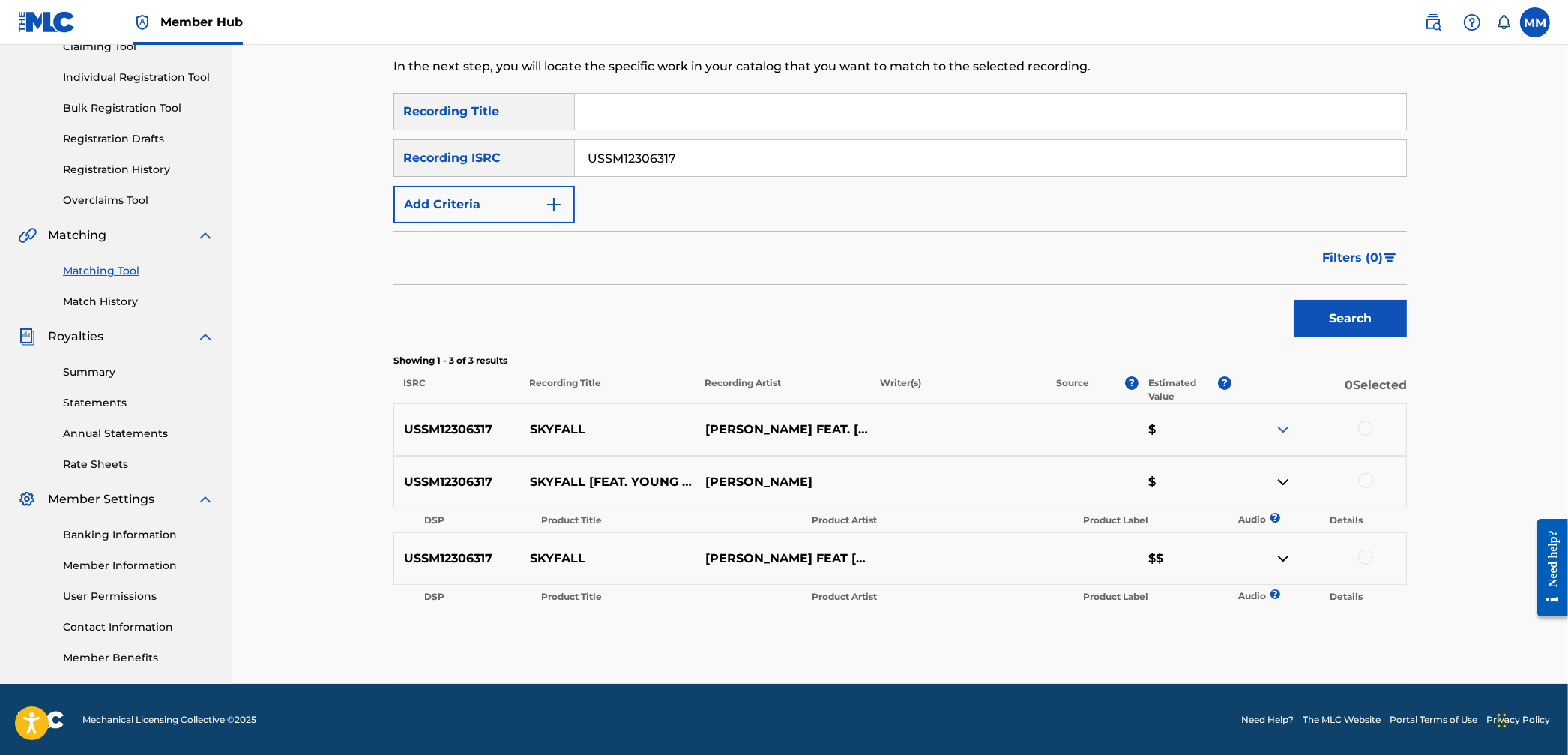
click at [1278, 432] on img at bounding box center [1283, 430] width 18 height 18
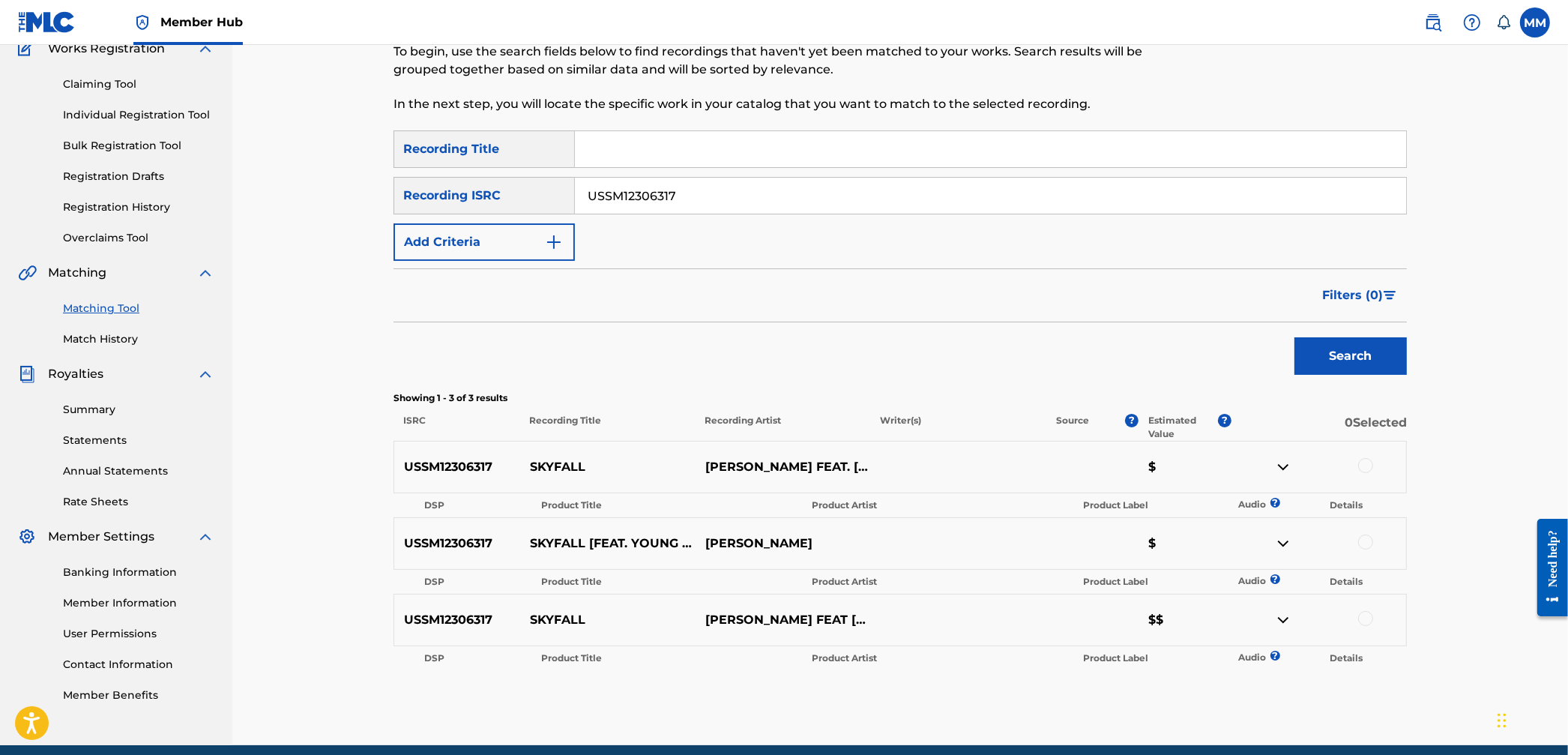
scroll to position [113, 0]
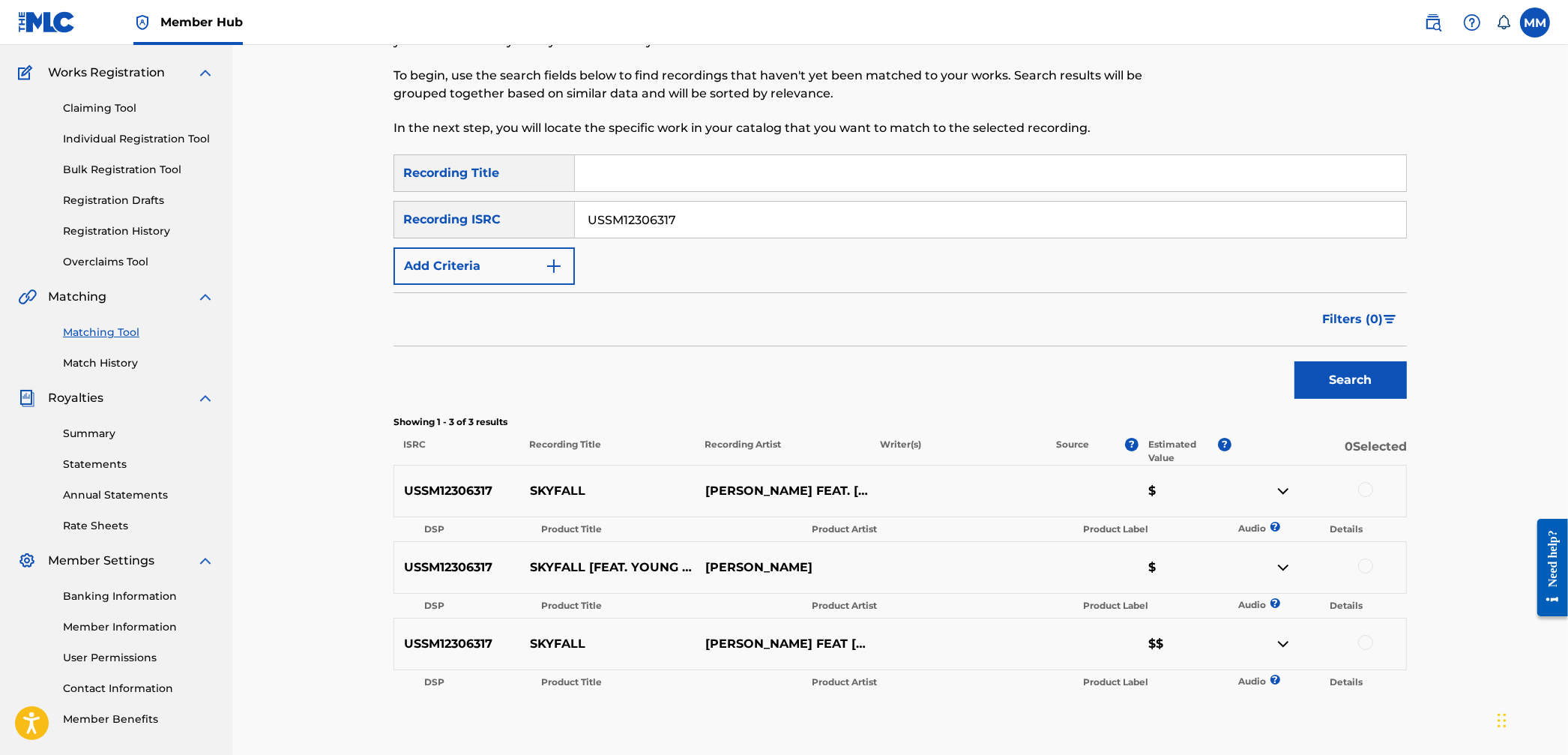
click at [1367, 490] on div at bounding box center [1365, 489] width 15 height 15
click at [1362, 562] on div at bounding box center [1365, 565] width 15 height 15
drag, startPoint x: 1351, startPoint y: 636, endPoint x: 1351, endPoint y: 647, distance: 11.0
click at [1351, 638] on div at bounding box center [1319, 644] width 175 height 18
click at [1366, 638] on div at bounding box center [1365, 642] width 15 height 15
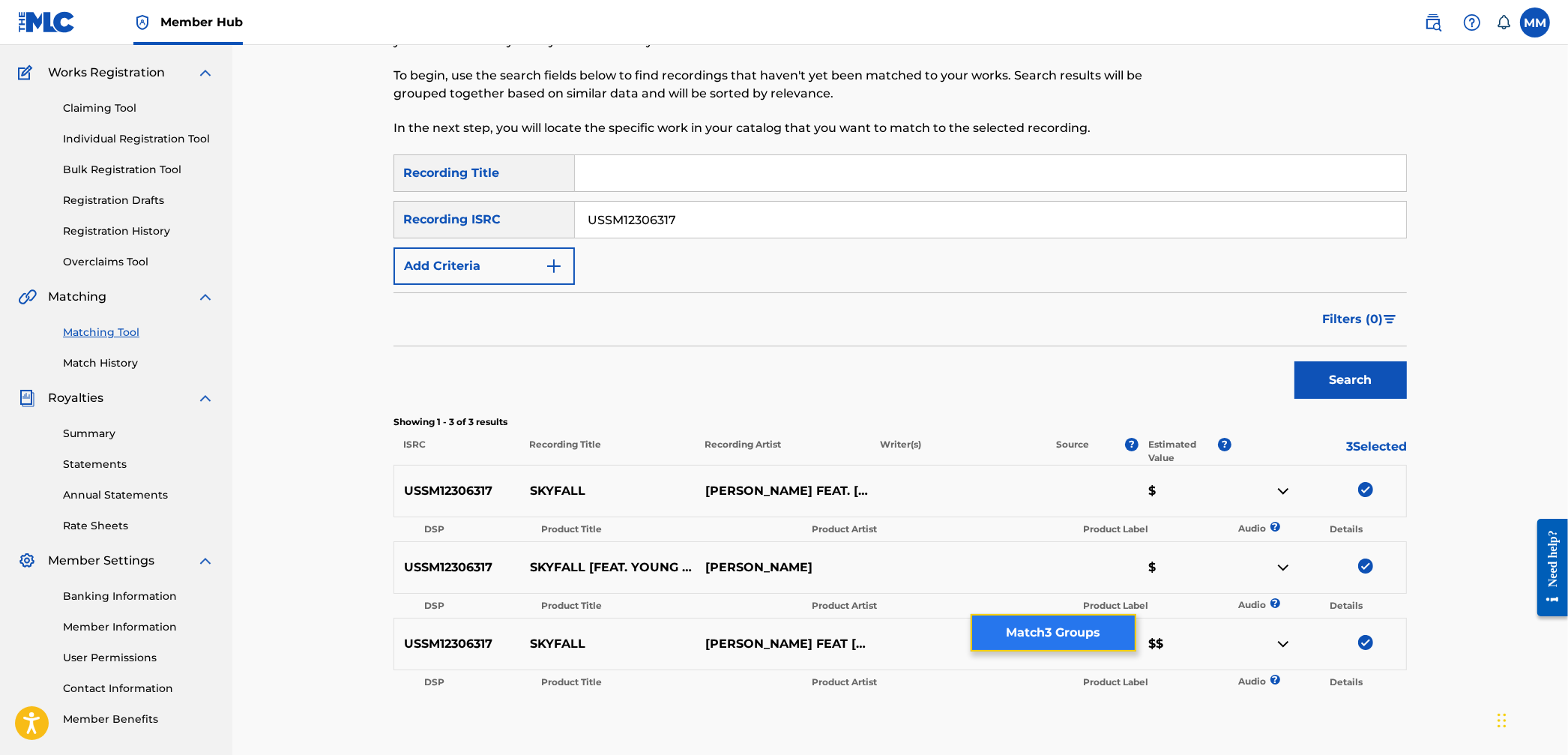
click at [1101, 635] on button "Match 3 Groups" at bounding box center [1053, 633] width 165 height 37
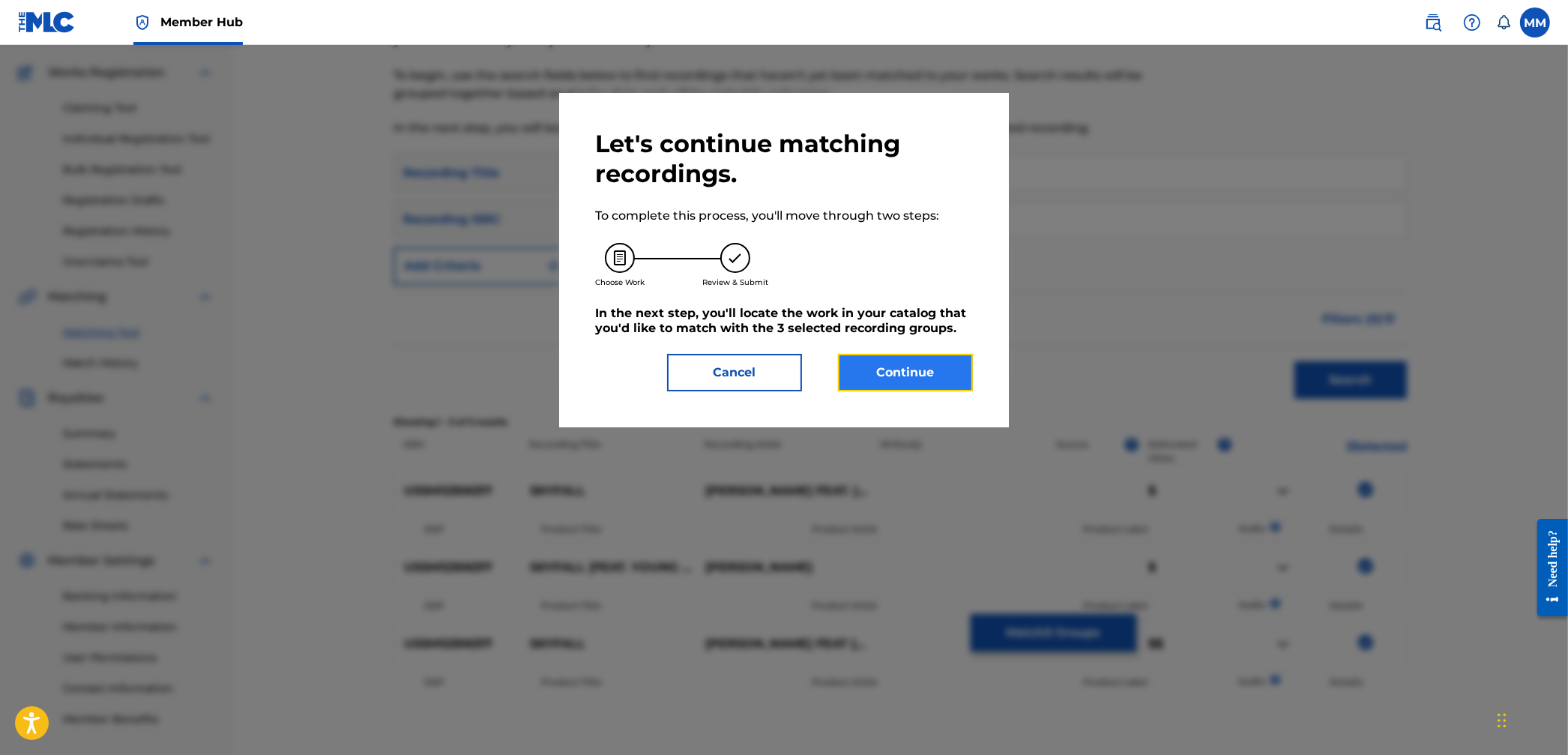
click at [876, 384] on button "Continue" at bounding box center [906, 373] width 135 height 37
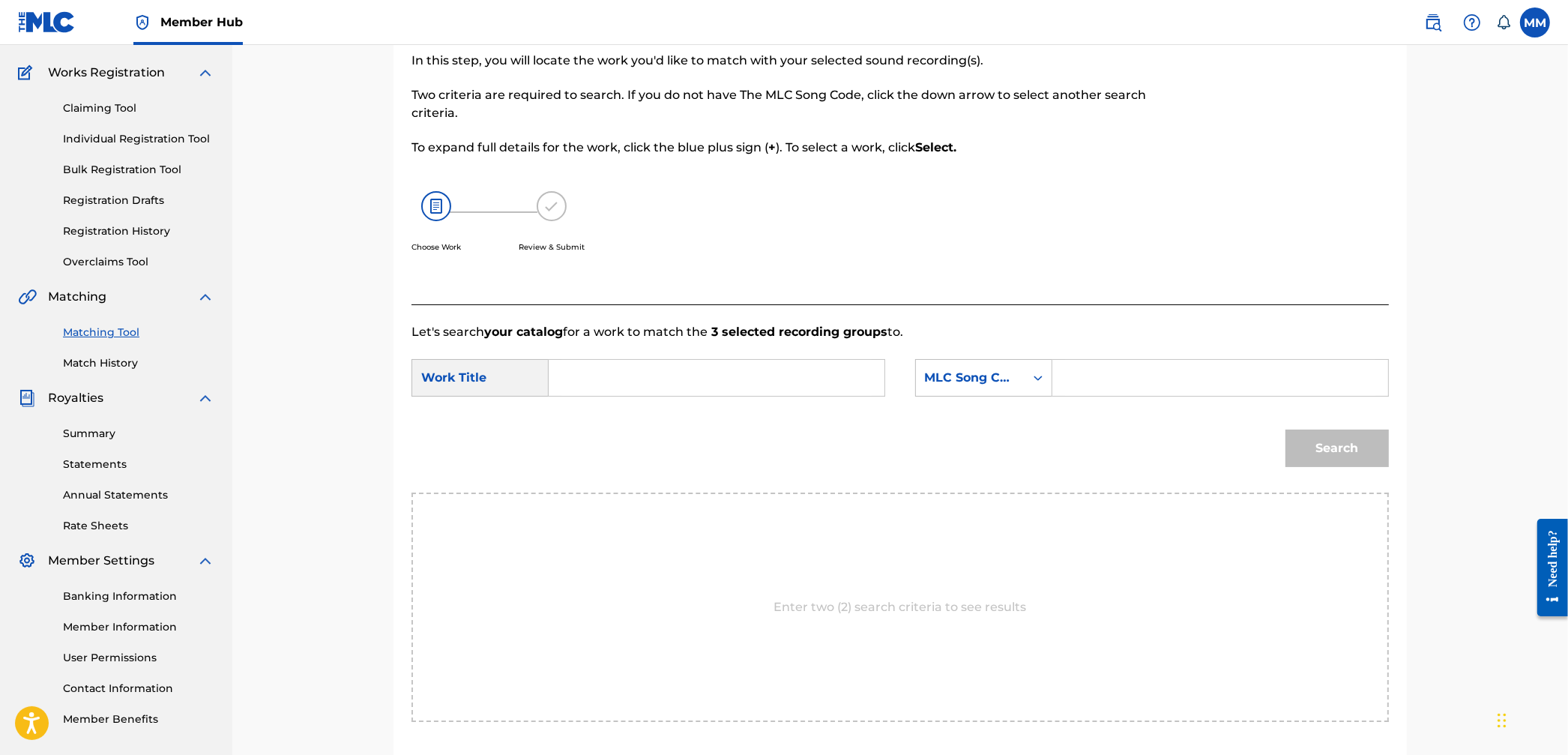
click at [602, 383] on input "Search Form" at bounding box center [716, 378] width 310 height 36
type input "skyfall"
click at [597, 409] on strong "skyfall" at bounding box center [595, 412] width 41 height 14
click at [987, 379] on div "MLC Song Code" at bounding box center [970, 378] width 91 height 18
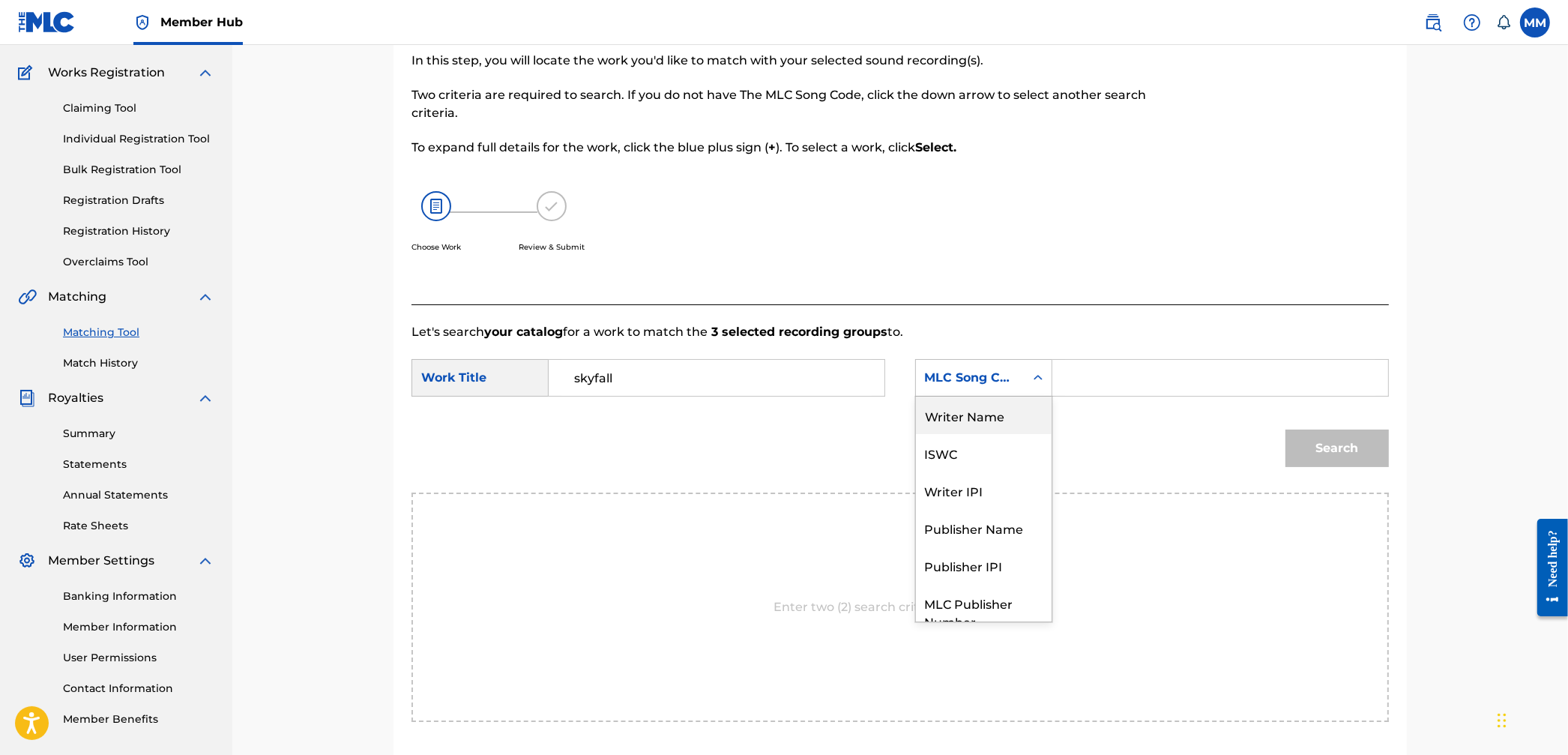
click at [952, 414] on div "Writer Name" at bounding box center [983, 416] width 136 height 37
click at [1101, 378] on input "Search Form" at bounding box center [1220, 378] width 310 height 36
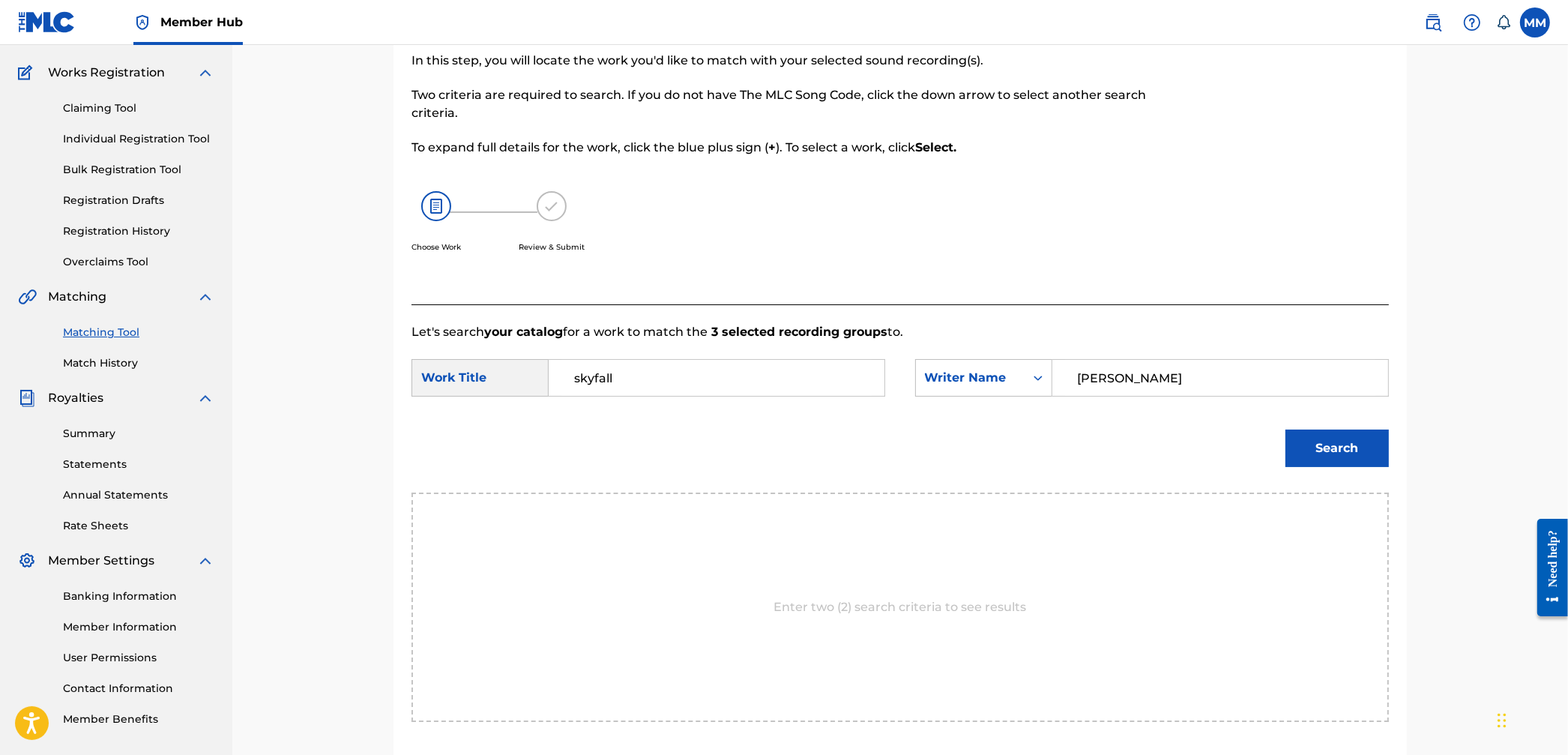
click at [1285, 430] on button "Search" at bounding box center [1337, 448] width 103 height 37
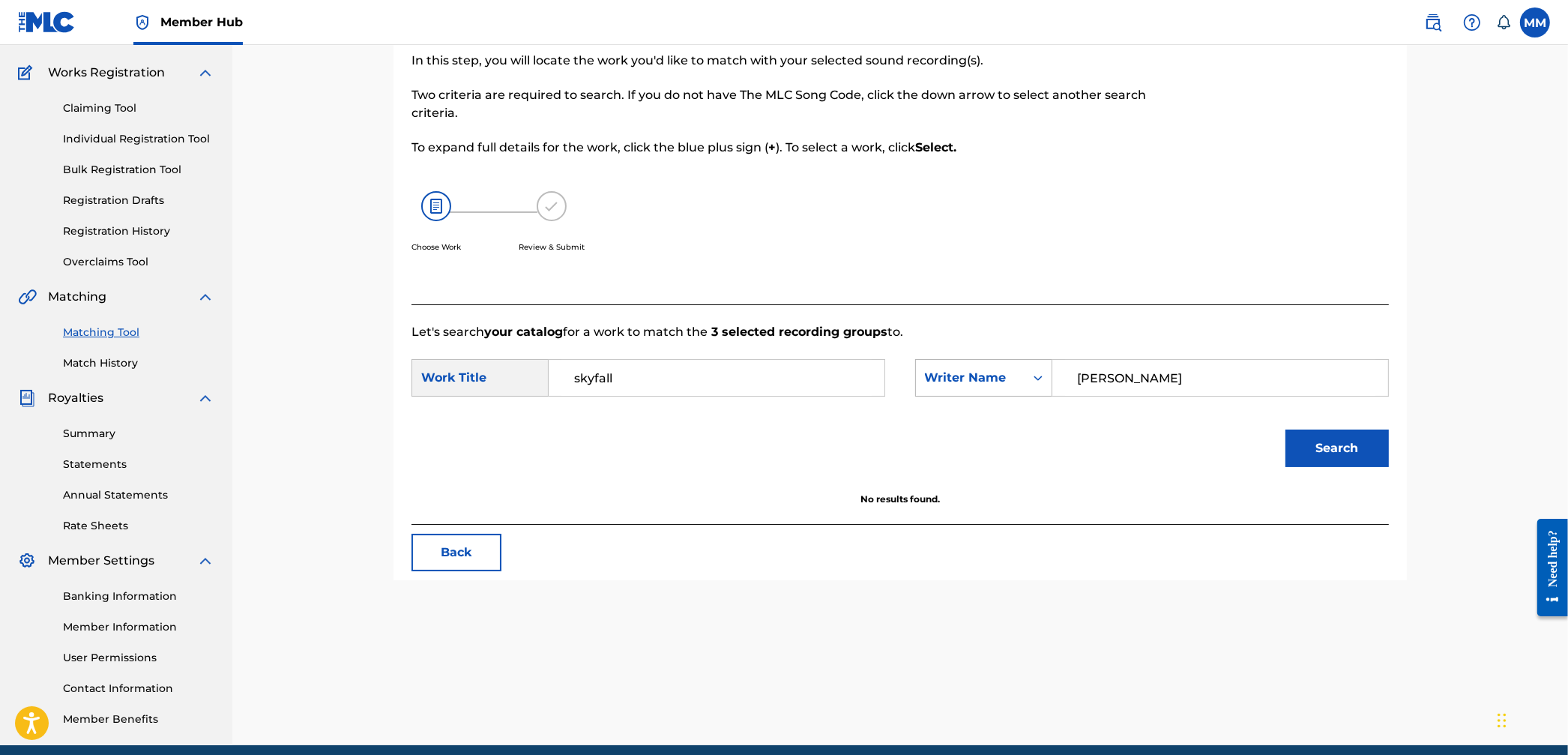
drag, startPoint x: 1174, startPoint y: 386, endPoint x: 1017, endPoint y: 383, distance: 157.0
click at [1018, 383] on div "SearchWithCriteria3a1aa855-e4ec-493e-a18e-17f38764ed3f Writer Name [PERSON_NAME]" at bounding box center [1152, 378] width 474 height 37
type input "[PERSON_NAME]"
click at [1285, 430] on button "Search" at bounding box center [1337, 448] width 103 height 37
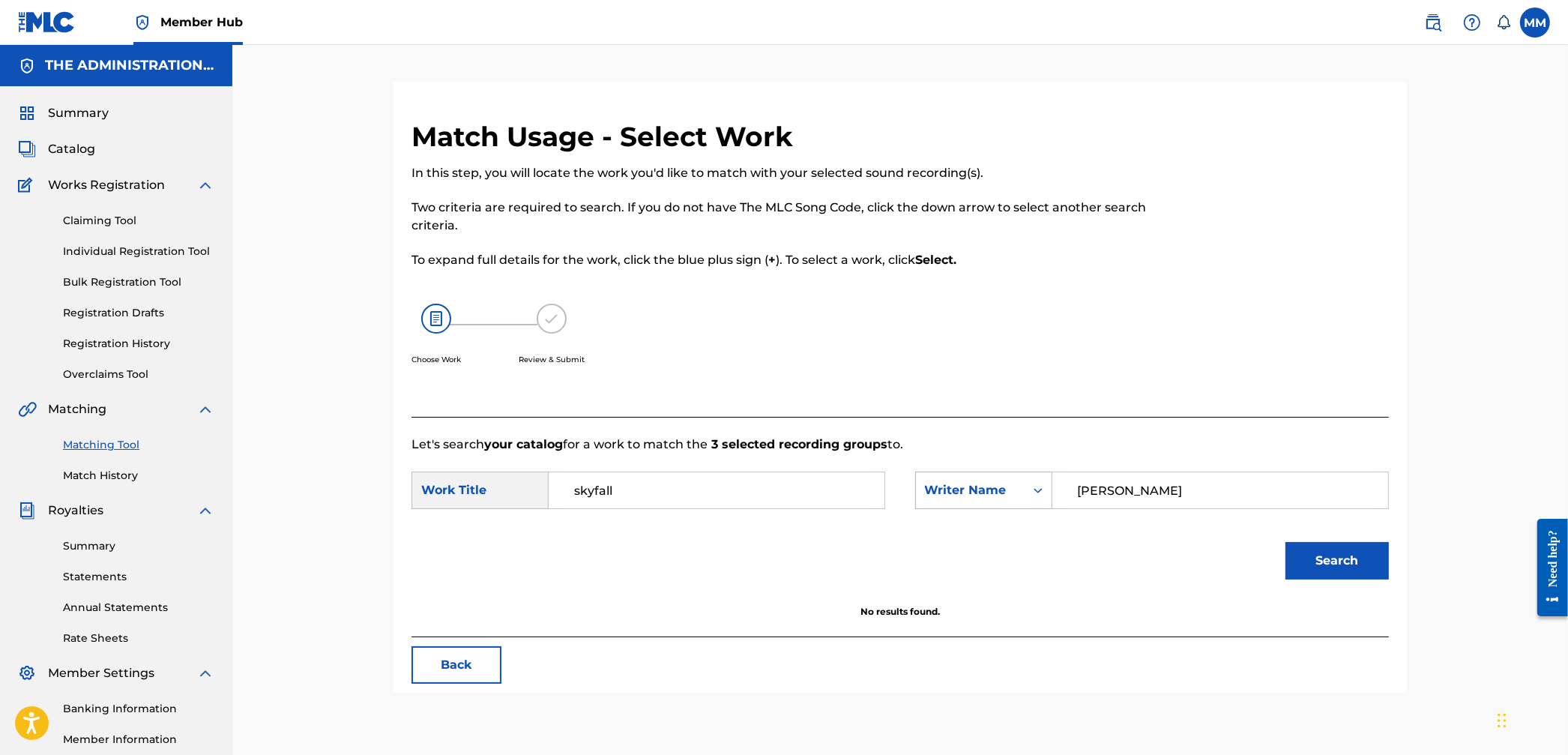
click at [936, 490] on div "Writer Name" at bounding box center [970, 490] width 91 height 18
click at [973, 552] on div "MLC Song Code" at bounding box center [983, 565] width 136 height 37
click at [1111, 493] on input "Search Form" at bounding box center [1220, 490] width 310 height 36
paste input "SV8RJA"
type input "SV8RJA"
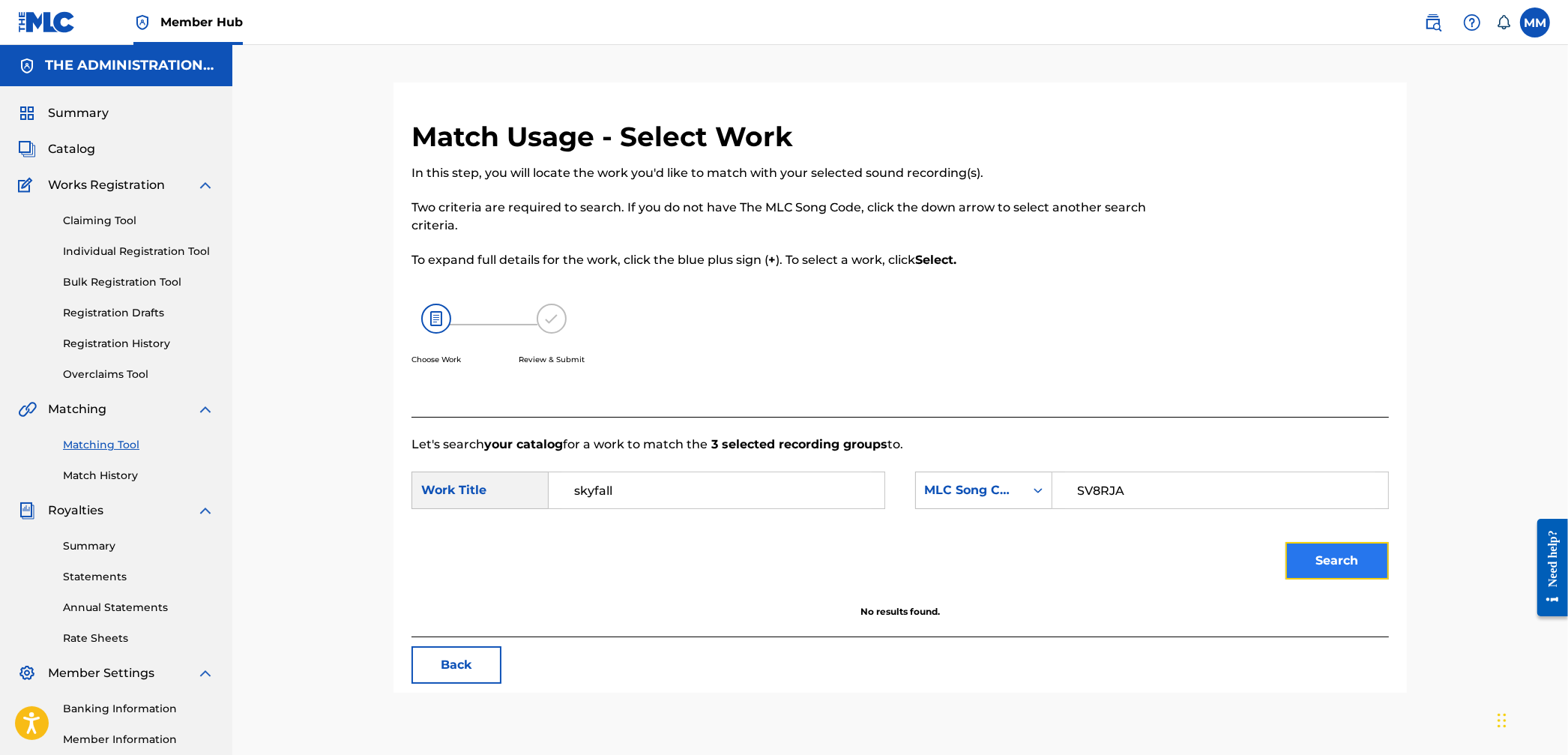
click at [1323, 565] on button "Search" at bounding box center [1337, 561] width 103 height 37
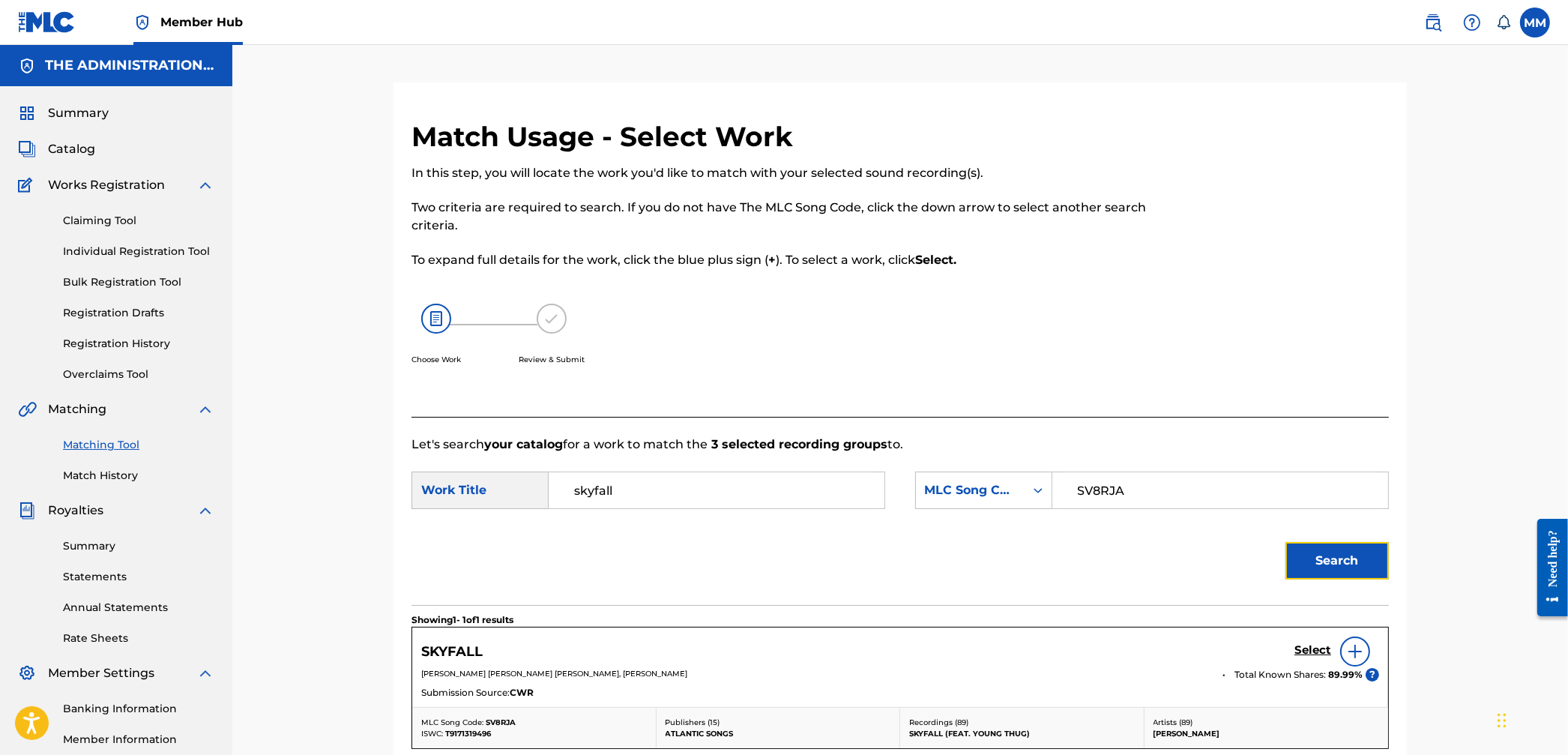
scroll to position [99, 0]
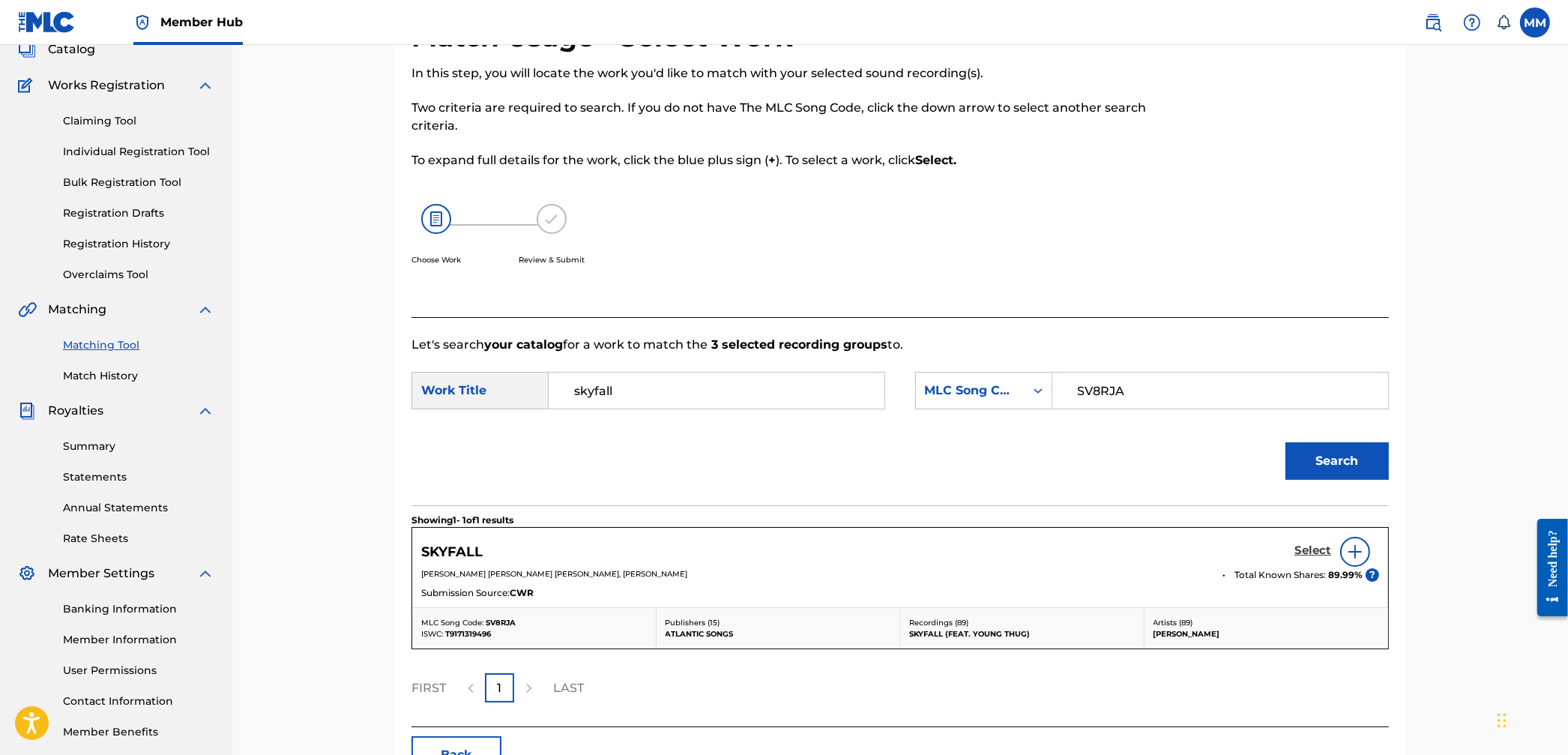
click at [1300, 555] on h5 "Select" at bounding box center [1313, 551] width 36 height 14
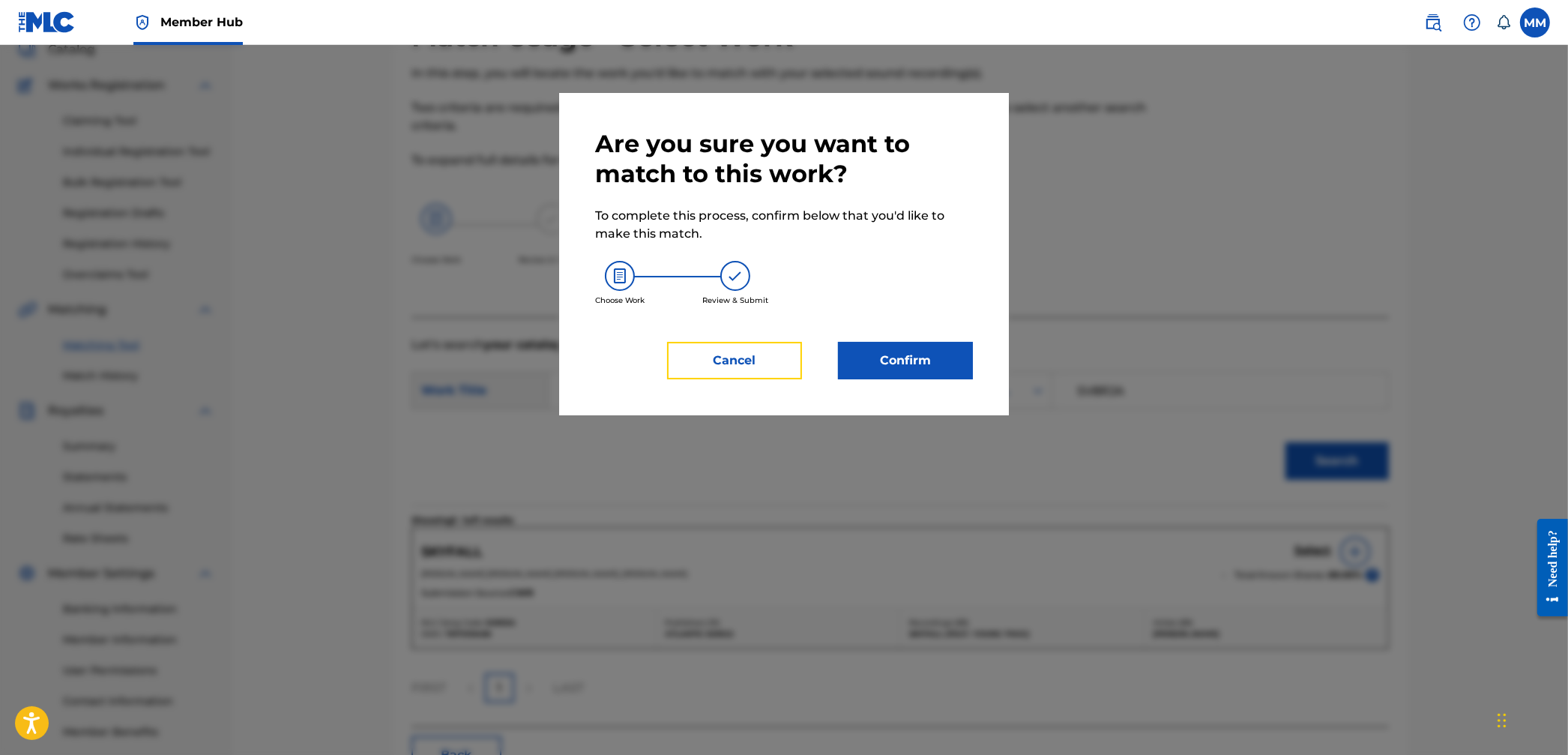
click at [775, 359] on button "Cancel" at bounding box center [734, 360] width 135 height 37
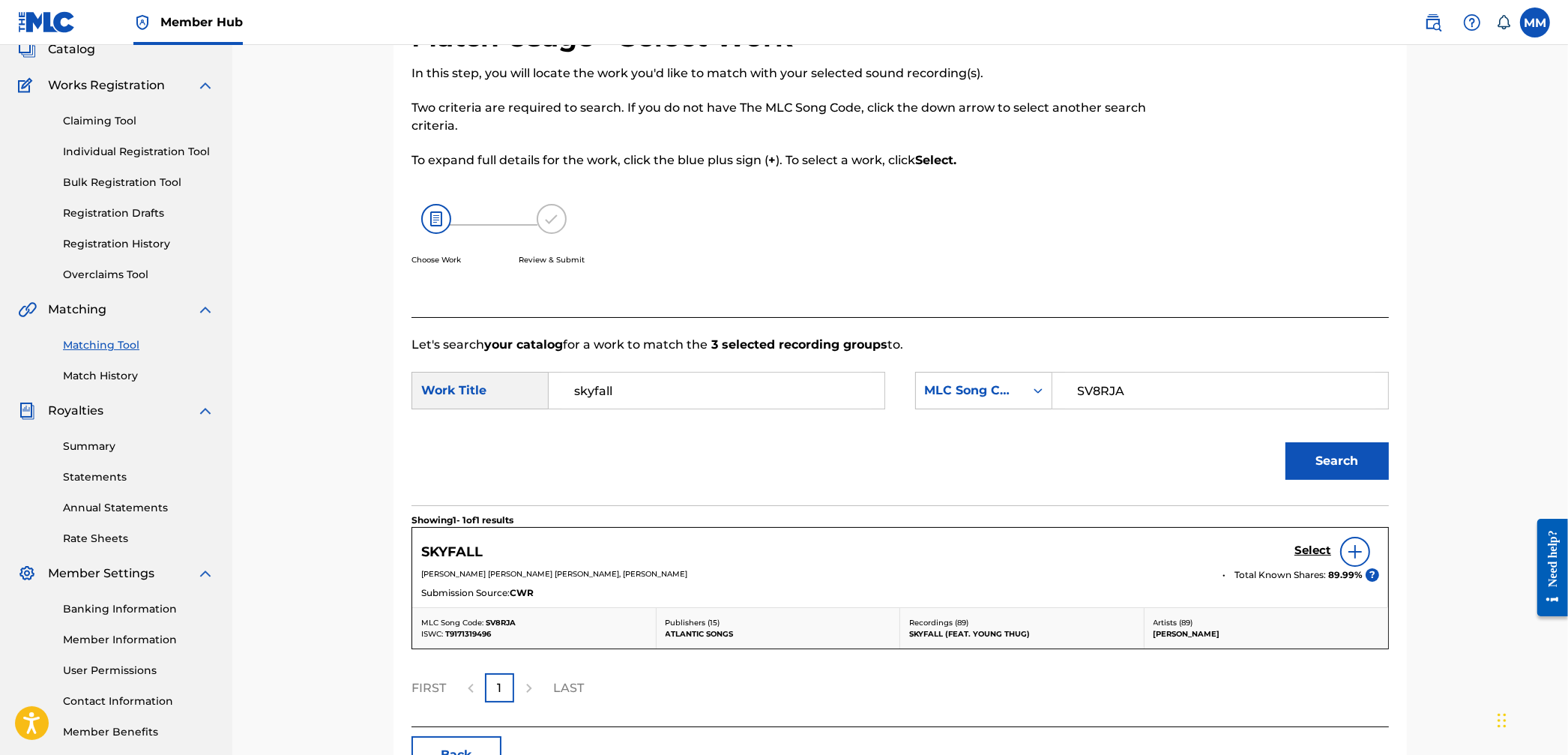
click at [1357, 548] on img at bounding box center [1355, 551] width 18 height 18
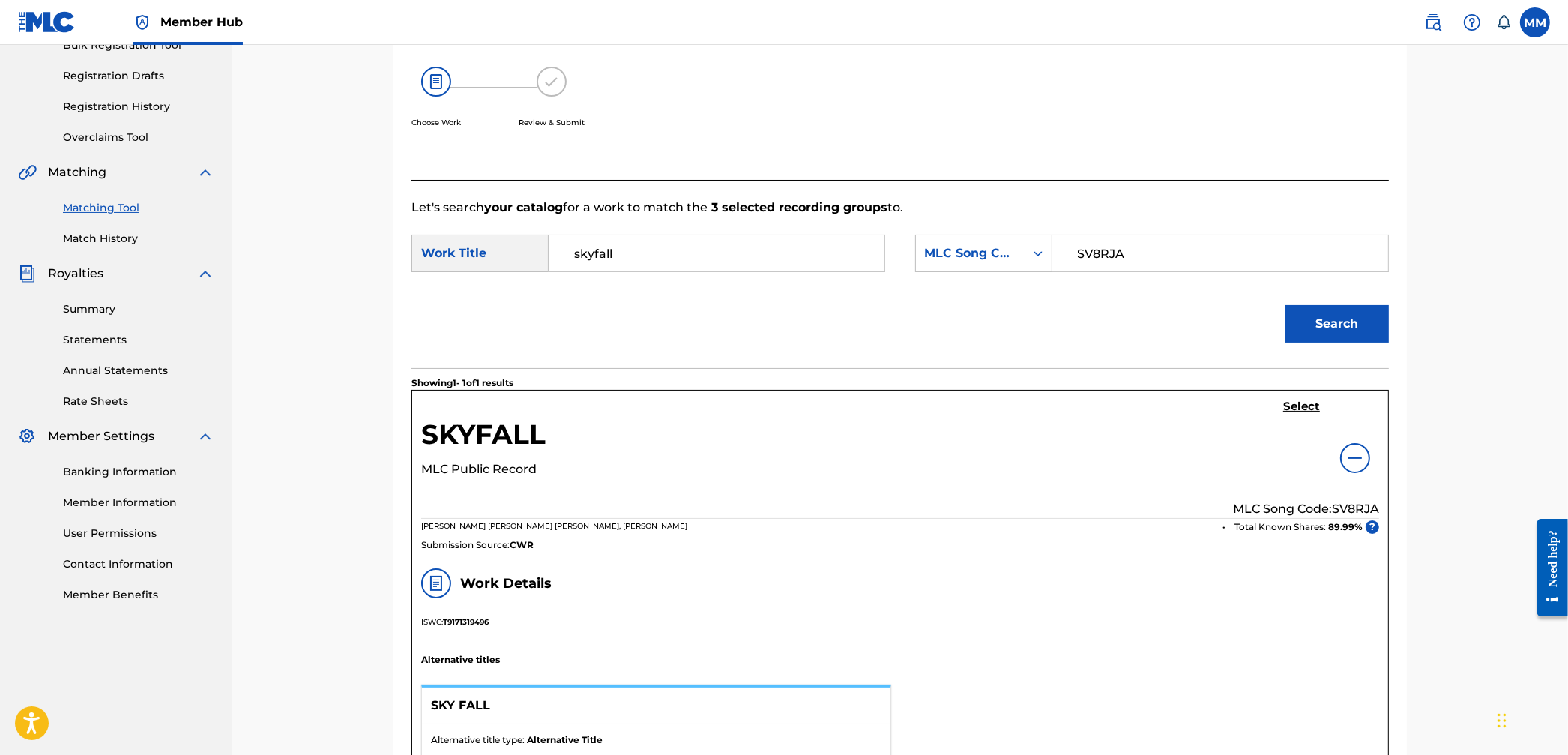
scroll to position [0, 0]
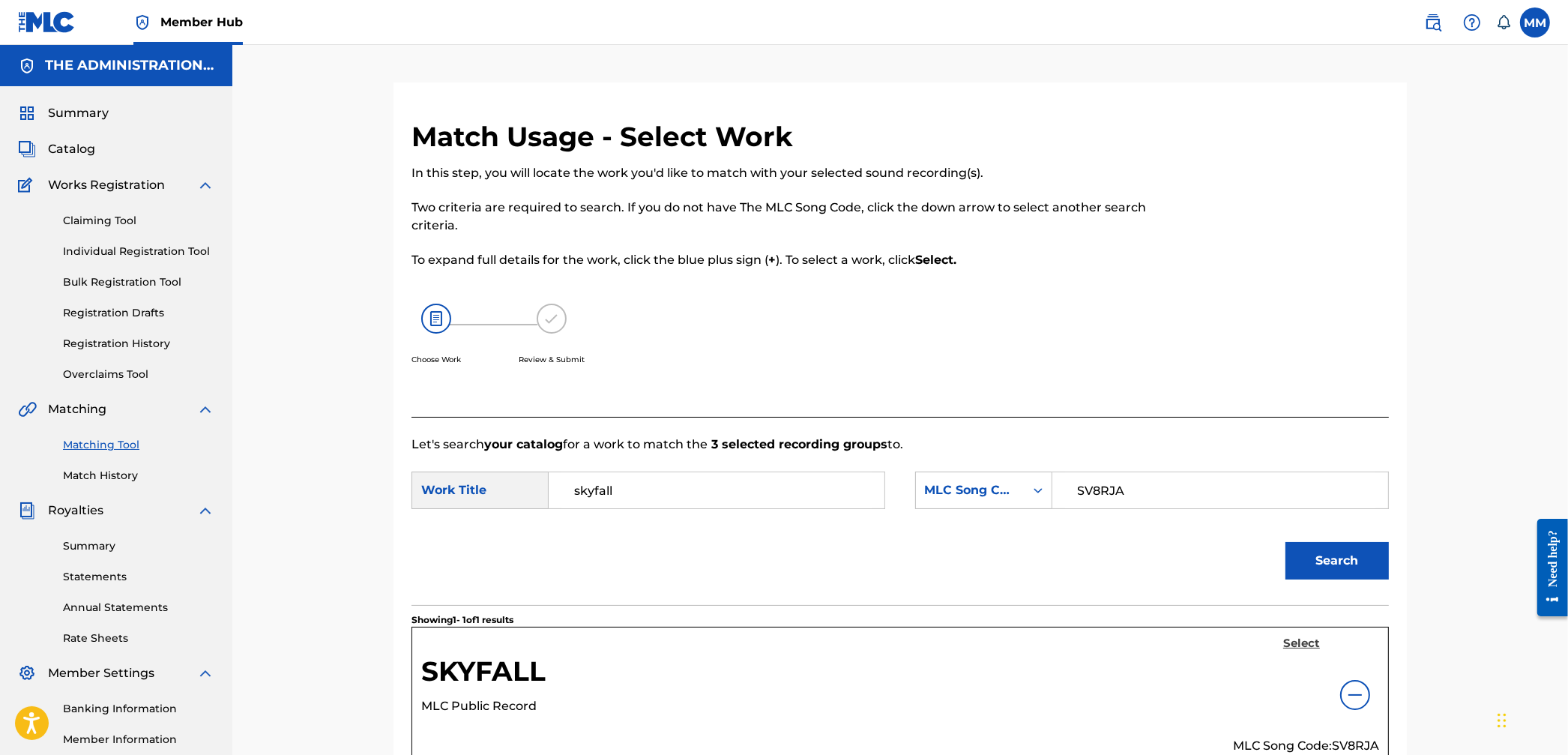
click at [1298, 644] on h5 "Select" at bounding box center [1301, 644] width 36 height 14
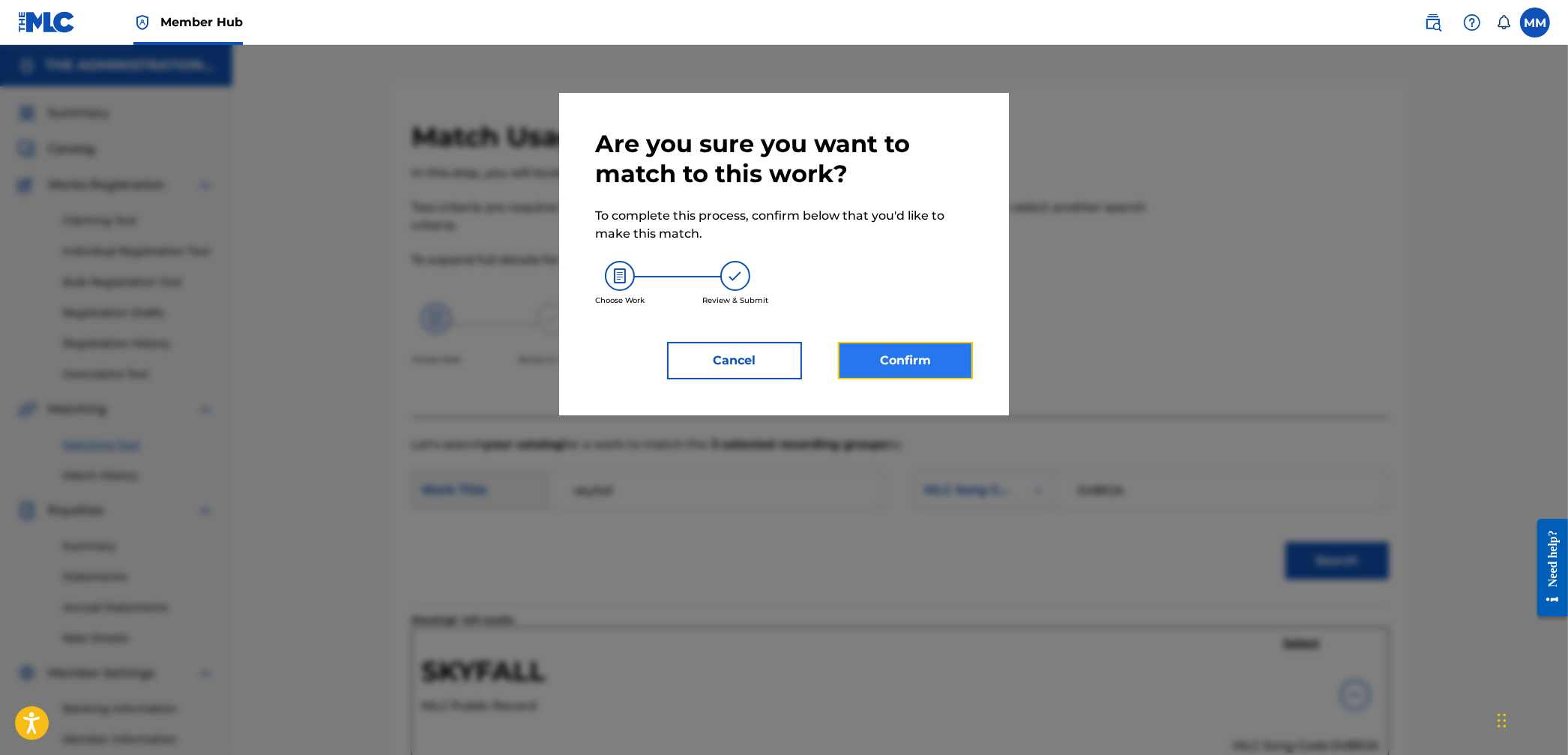
click at [893, 363] on button "Confirm" at bounding box center [906, 360] width 135 height 37
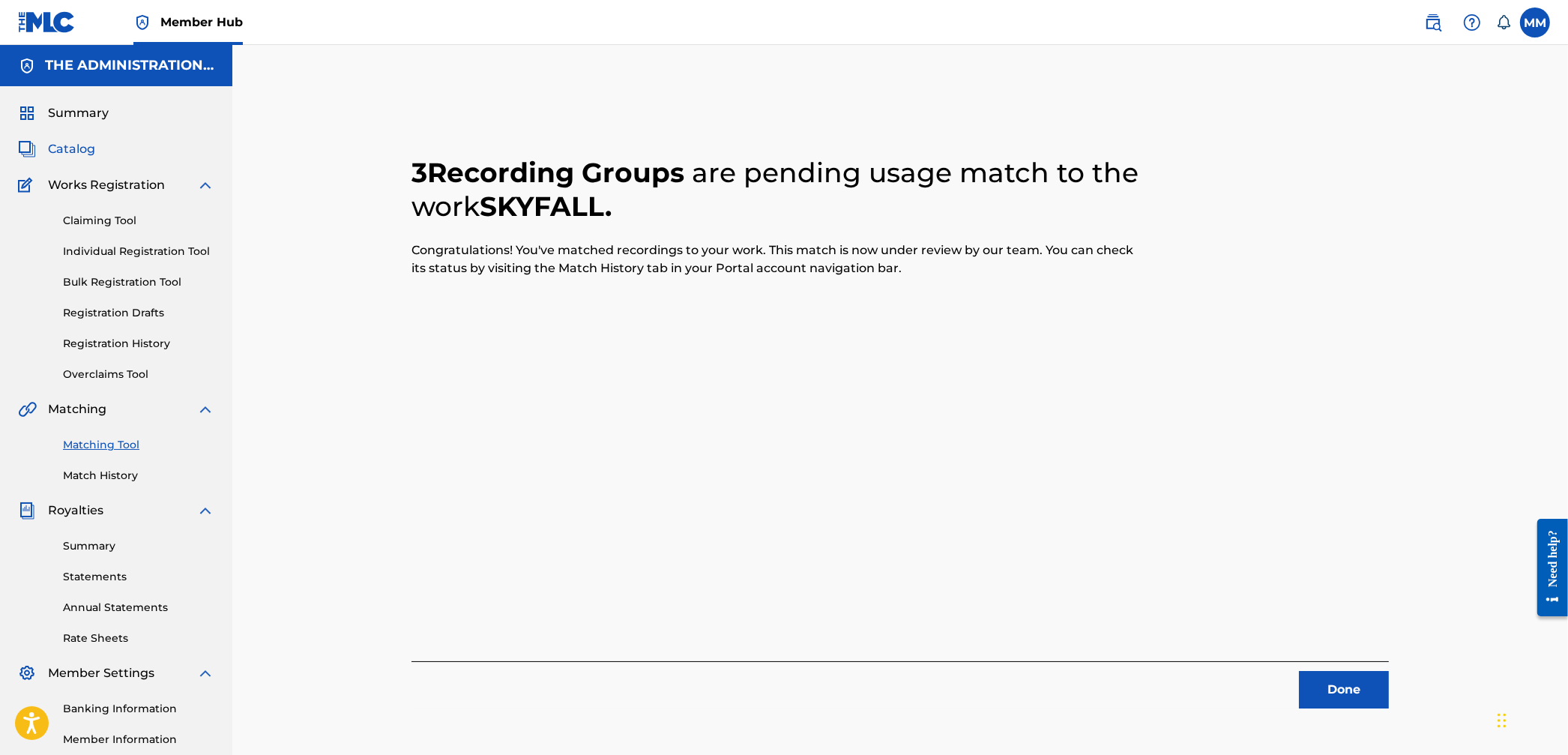
click at [63, 143] on span "Catalog" at bounding box center [71, 149] width 47 height 18
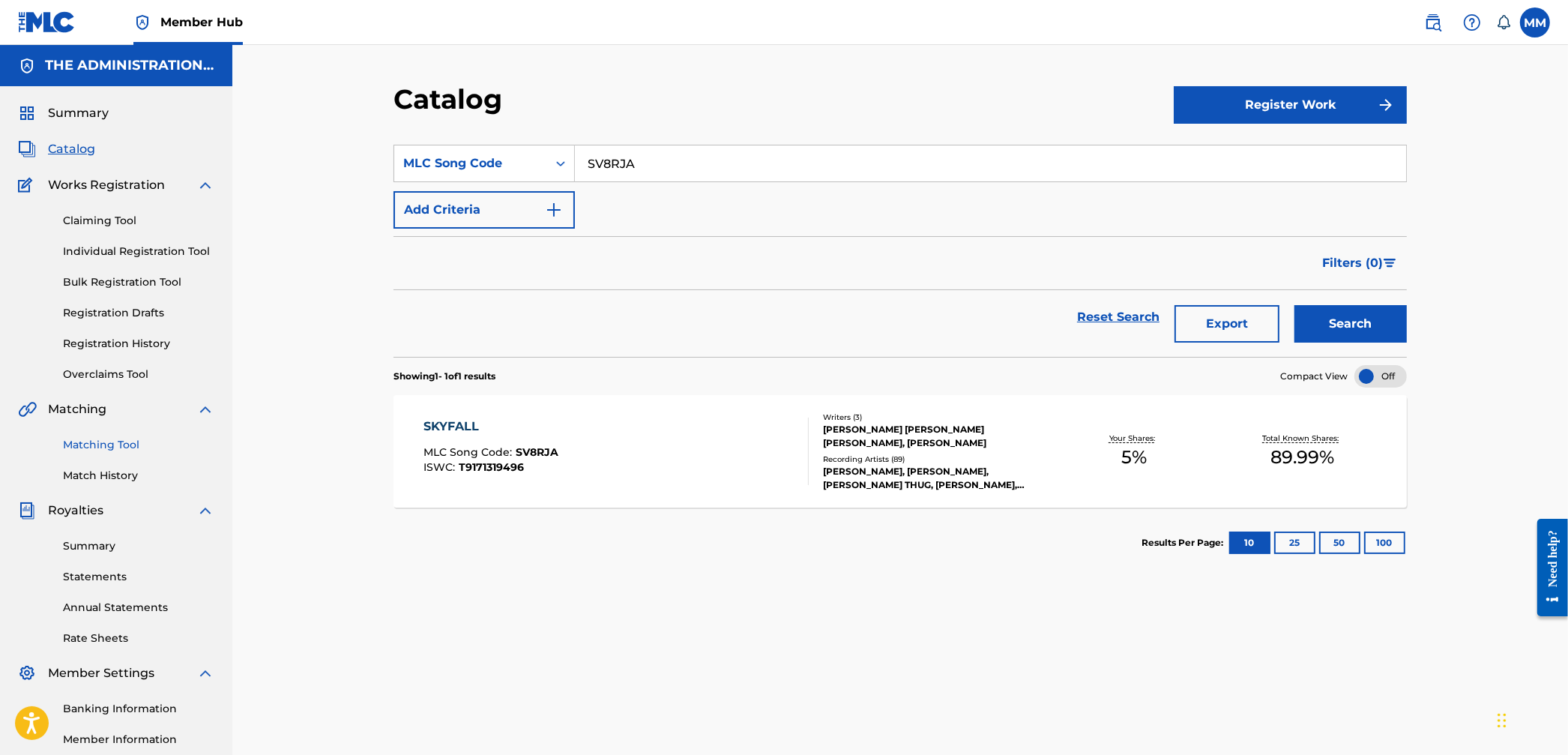
click at [120, 443] on link "Matching Tool" at bounding box center [138, 445] width 151 height 16
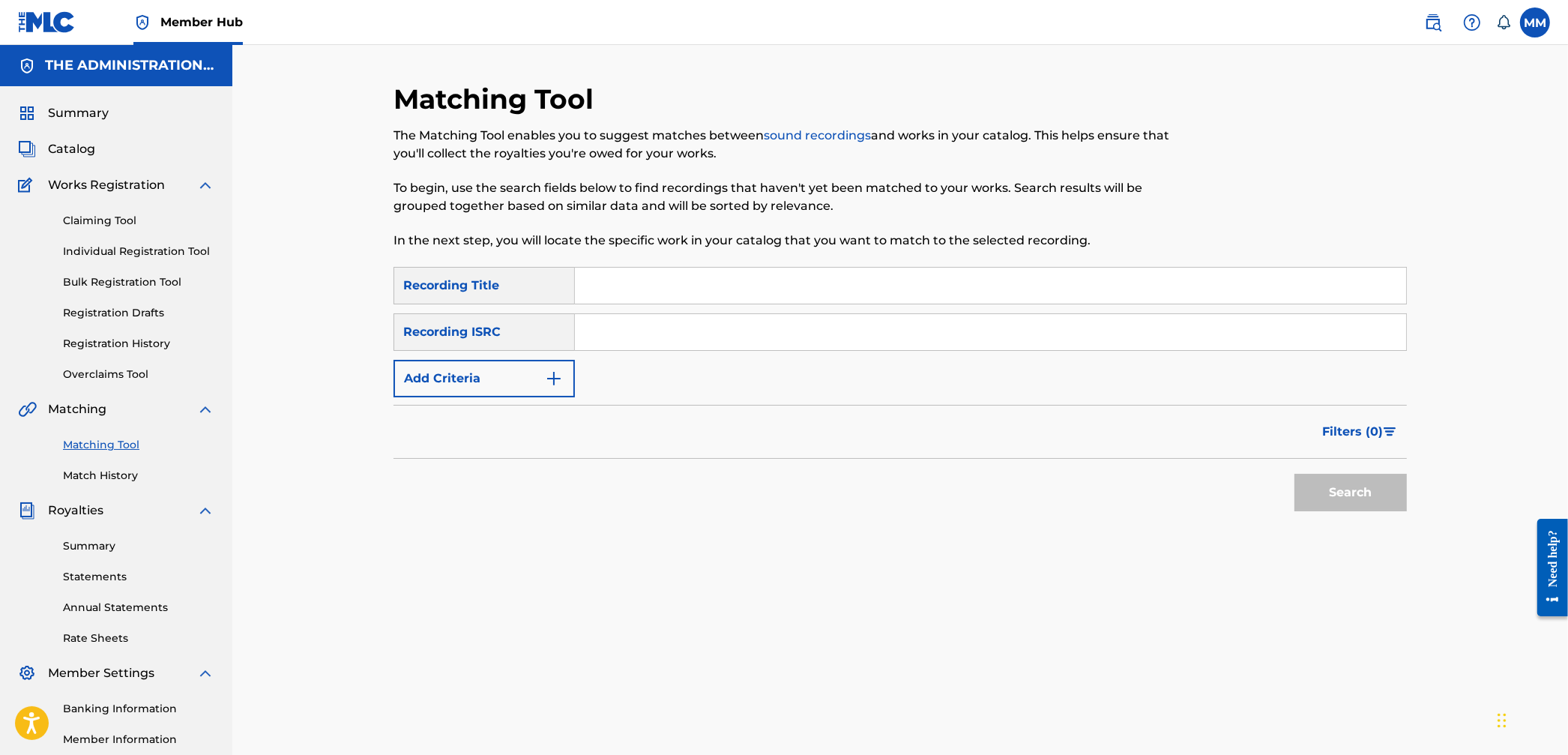
click at [49, 164] on div "Summary Catalog Works Registration Claiming Tool Individual Registration Tool B…" at bounding box center [116, 472] width 232 height 772
click at [70, 150] on span "Catalog" at bounding box center [71, 149] width 47 height 18
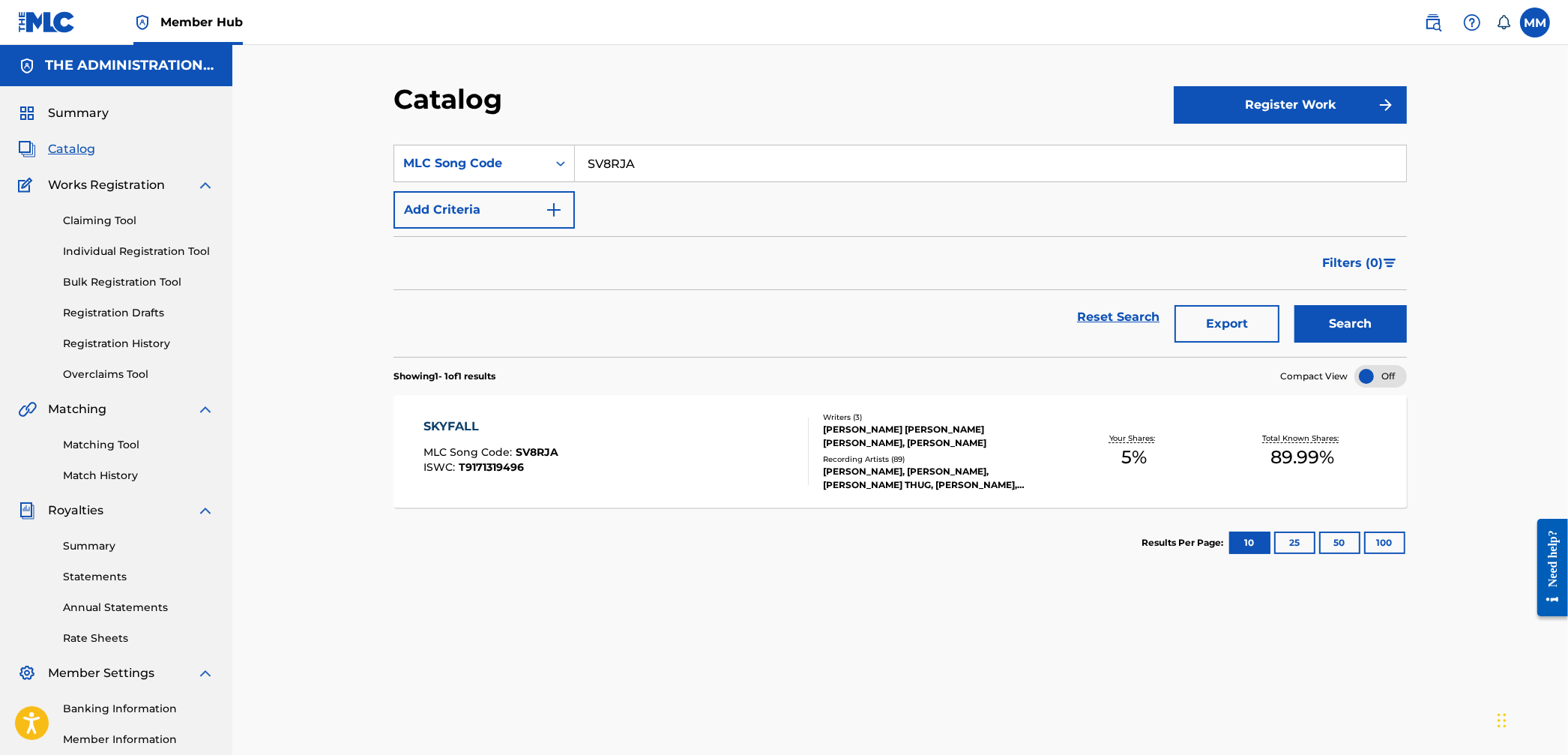
click at [608, 426] on div "SKYFALL MLC Song Code : SV8RJA ISWC : T9171319496" at bounding box center [617, 451] width 385 height 68
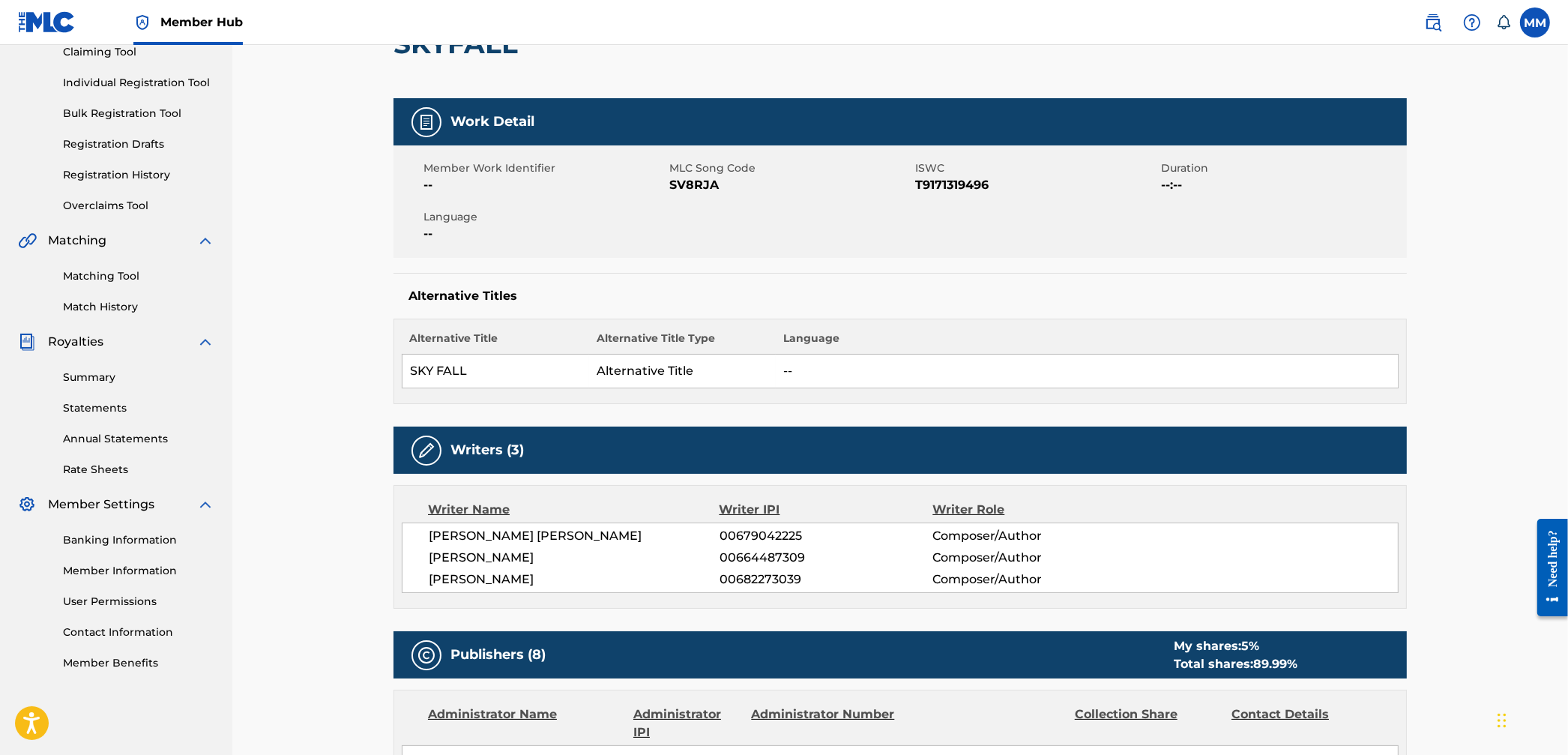
scroll to position [212, 0]
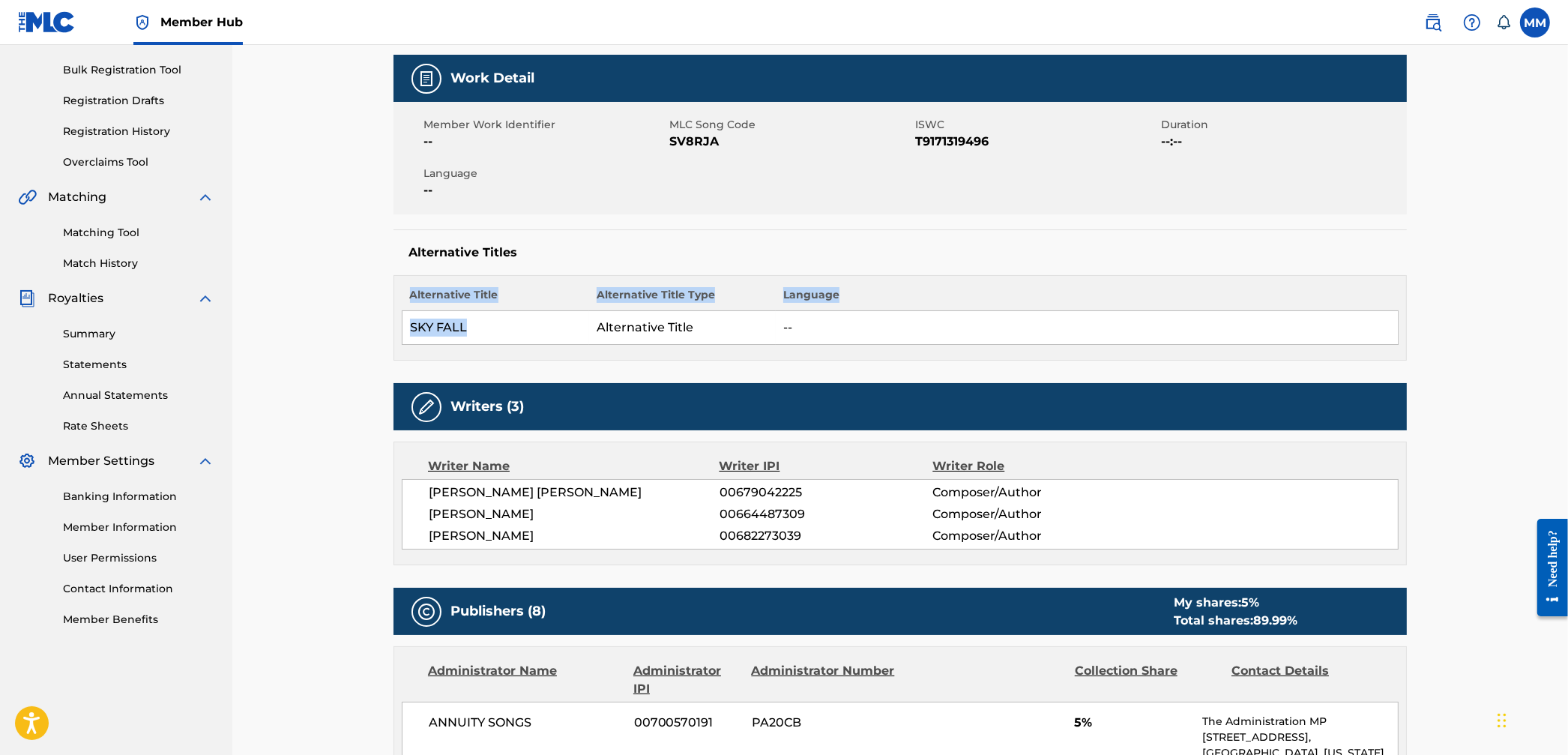
drag, startPoint x: 469, startPoint y: 325, endPoint x: 355, endPoint y: 315, distance: 114.4
click at [487, 318] on td "SKY FALL" at bounding box center [496, 328] width 186 height 33
drag, startPoint x: 485, startPoint y: 324, endPoint x: 408, endPoint y: 325, distance: 77.0
click at [408, 325] on td "SKY FALL" at bounding box center [496, 328] width 186 height 33
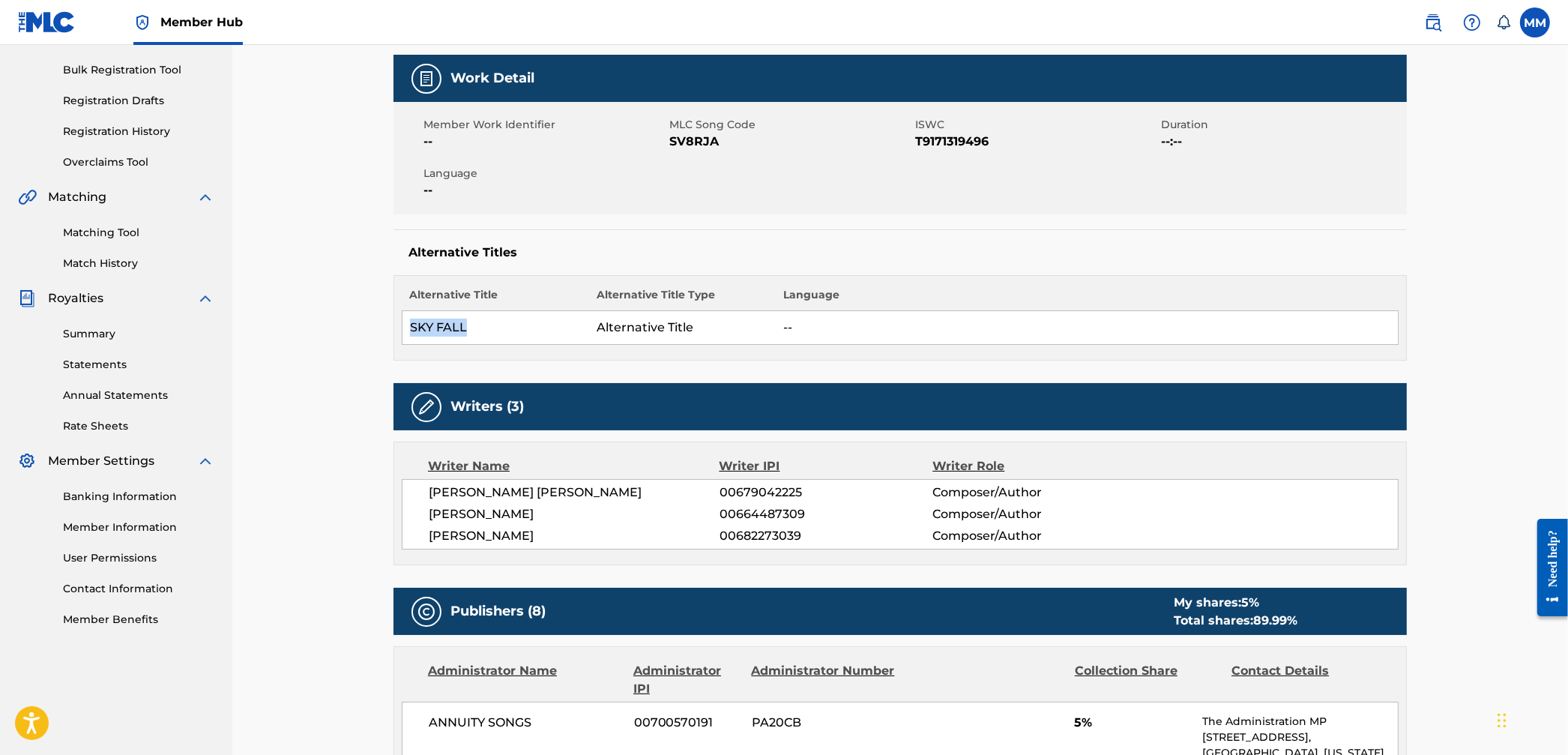
copy td "SKY FALL"
